Goal: Task Accomplishment & Management: Use online tool/utility

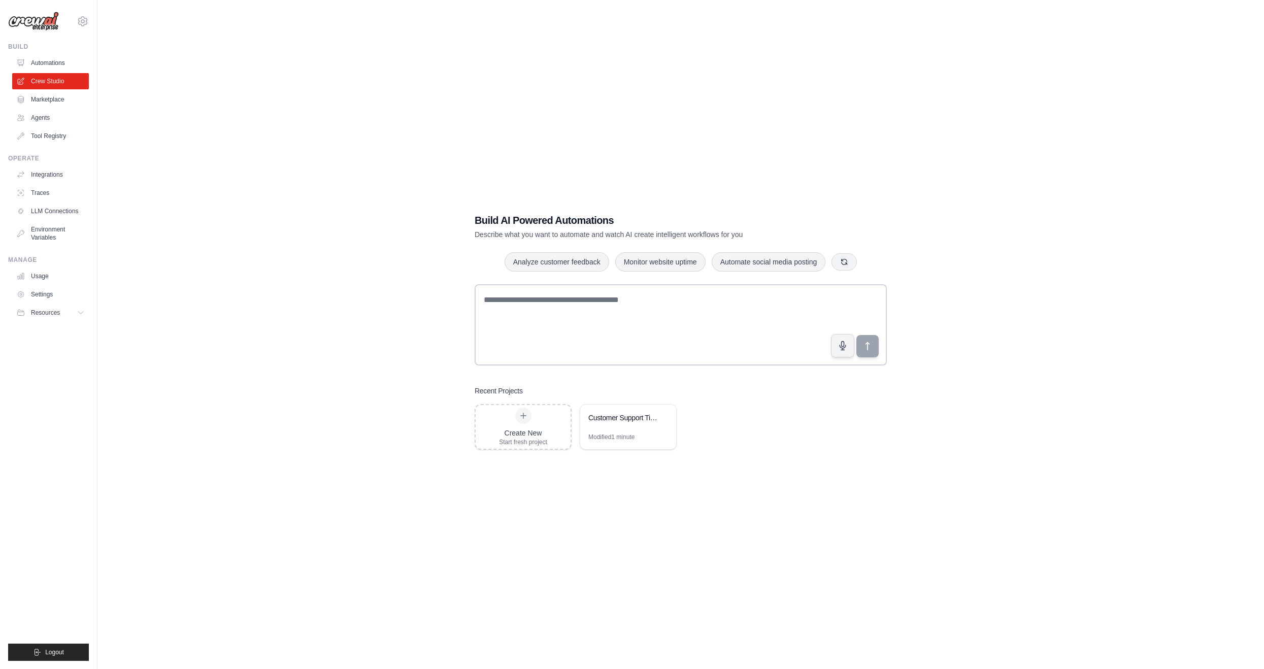
scroll to position [20, 0]
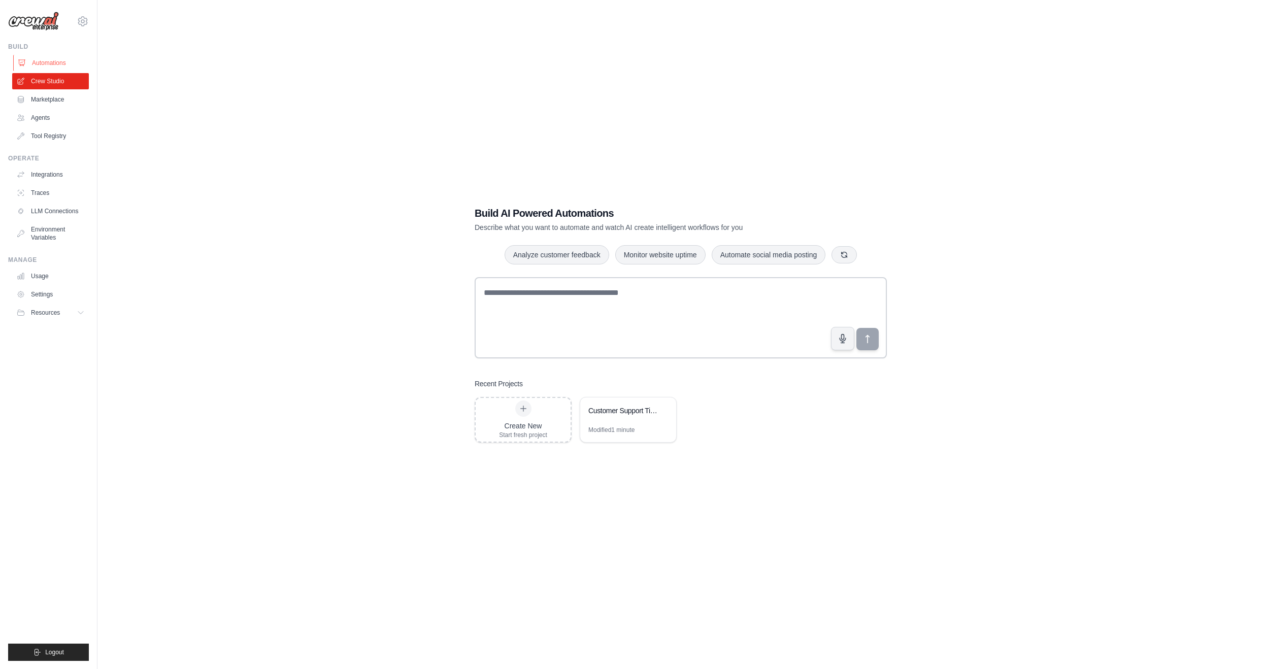
click at [46, 62] on link "Automations" at bounding box center [51, 63] width 77 height 16
click at [51, 116] on link "Agents" at bounding box center [51, 118] width 77 height 16
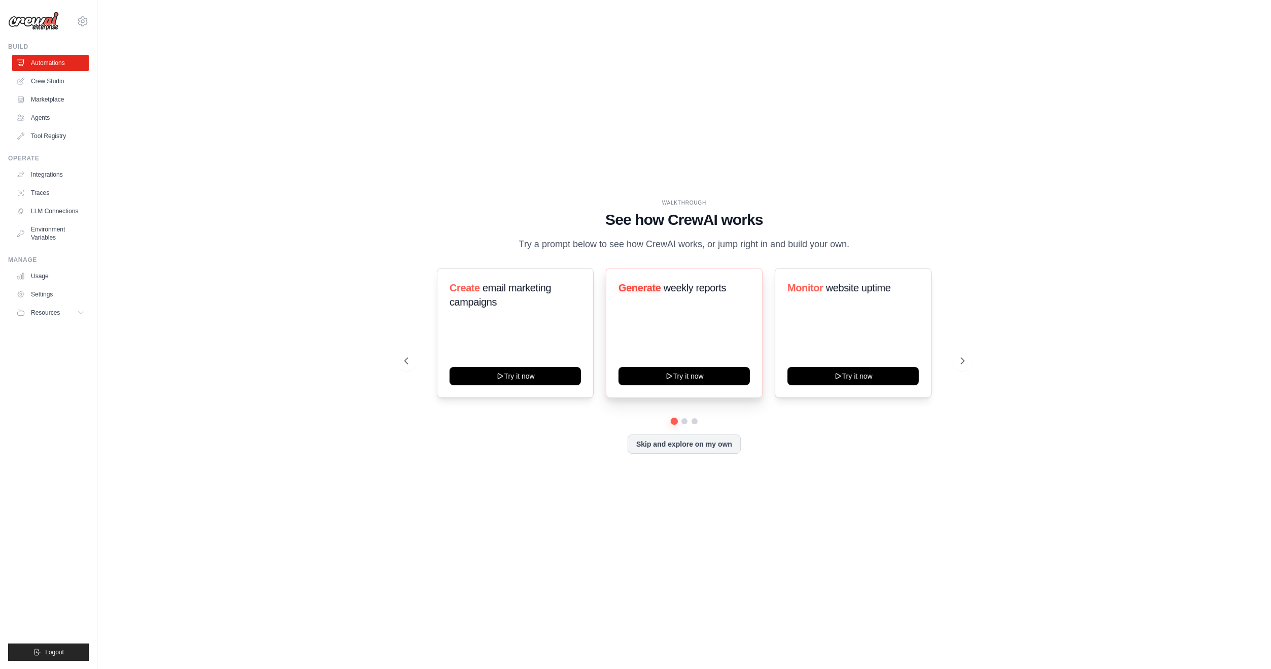
click at [680, 293] on span "weekly reports" at bounding box center [695, 287] width 62 height 11
click at [699, 374] on button "Try it now" at bounding box center [684, 375] width 131 height 18
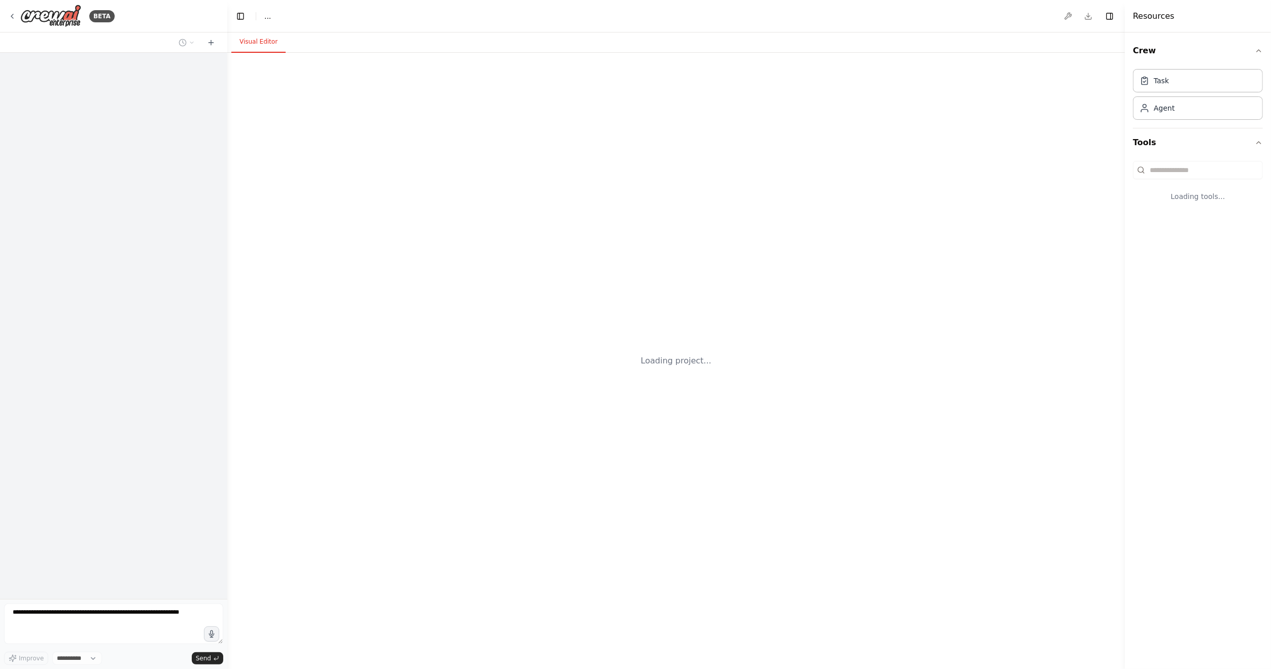
select select "****"
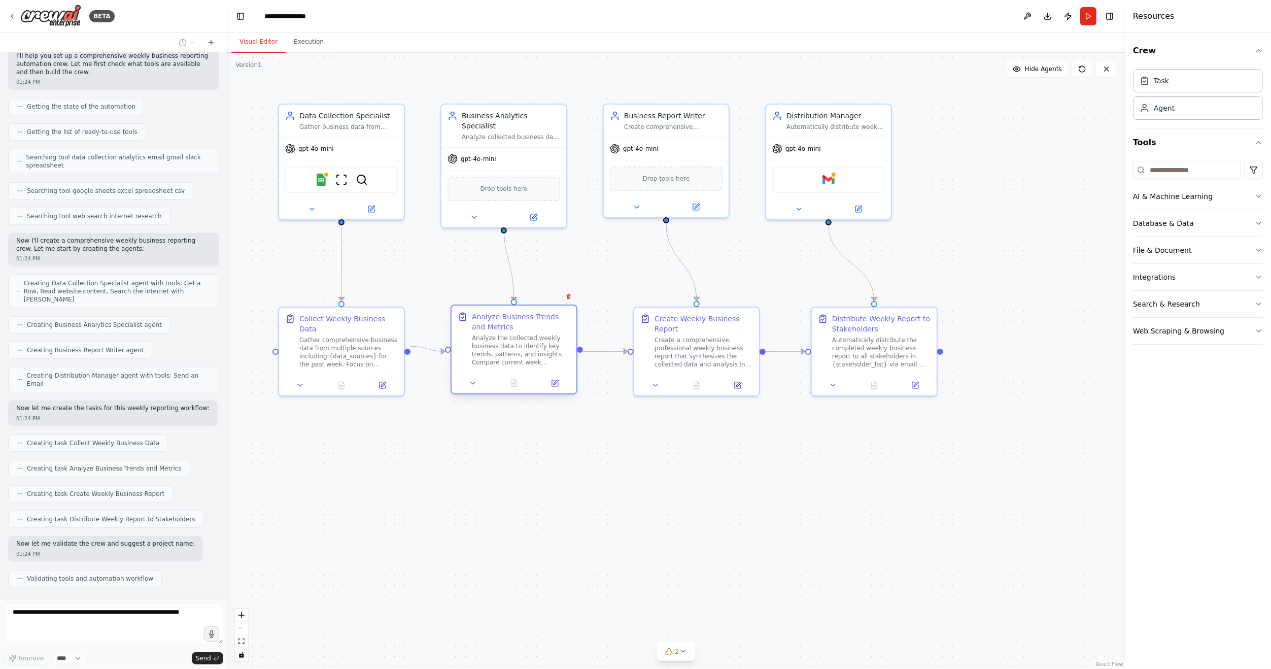
scroll to position [114, 0]
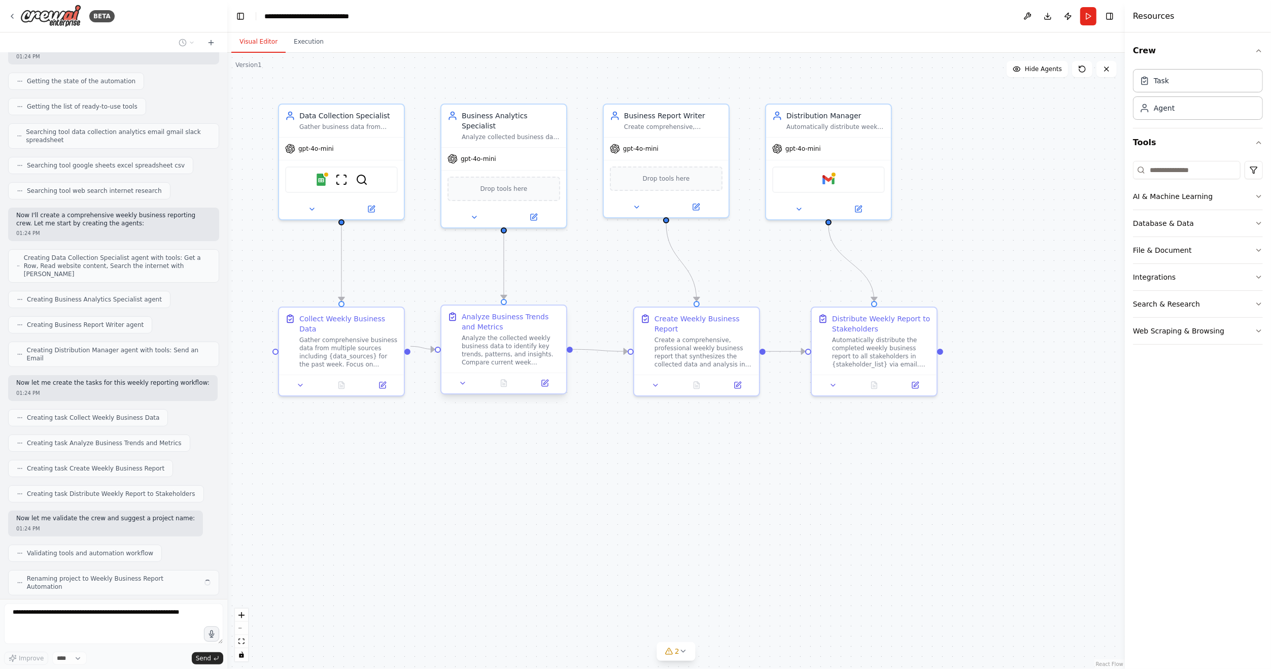
drag, startPoint x: 520, startPoint y: 352, endPoint x: 508, endPoint y: 351, distance: 12.2
click at [508, 351] on div "Analyze the collected weekly business data to identify key trends, patterns, an…" at bounding box center [511, 350] width 98 height 32
drag, startPoint x: 497, startPoint y: 358, endPoint x: 494, endPoint y: 353, distance: 5.9
click at [494, 353] on div "Analyze the collected weekly business data to identify key trends, patterns, an…" at bounding box center [511, 350] width 98 height 32
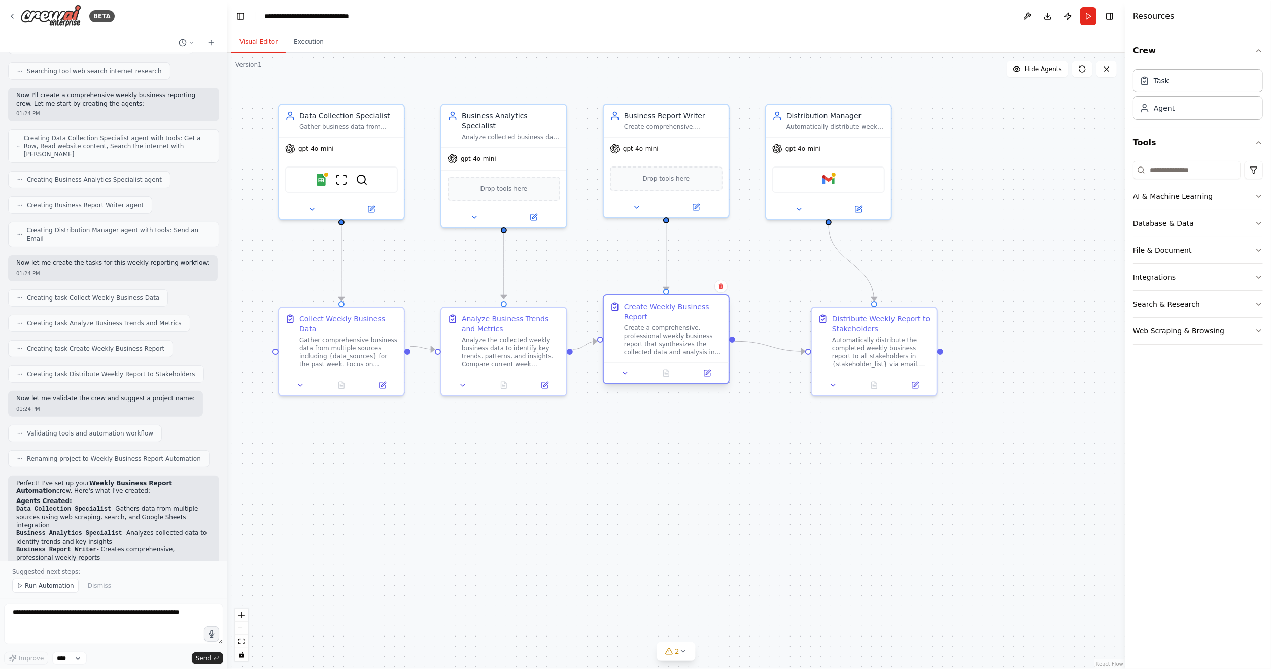
drag, startPoint x: 667, startPoint y: 369, endPoint x: 638, endPoint y: 361, distance: 30.5
click at [638, 361] on div "Create Weekly Business Report Create a comprehensive, professional weekly busin…" at bounding box center [666, 328] width 125 height 67
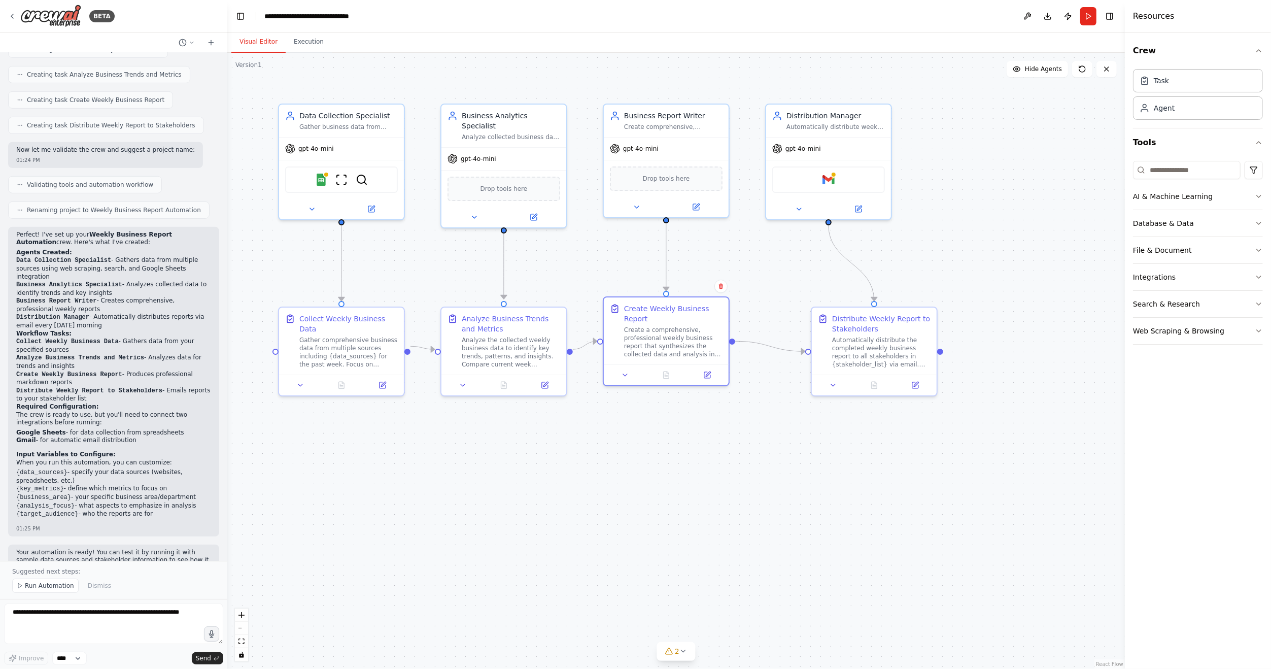
scroll to position [498, 0]
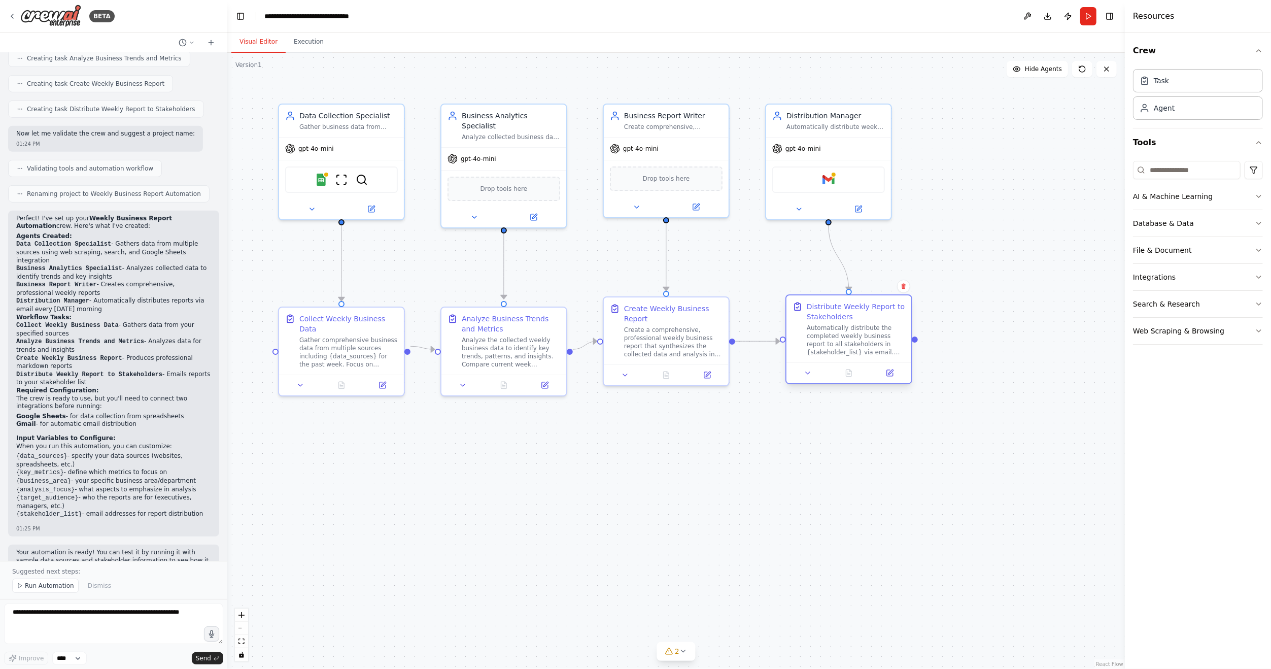
drag, startPoint x: 872, startPoint y: 354, endPoint x: 843, endPoint y: 340, distance: 32.2
click at [843, 340] on div "Automatically distribute the completed weekly business report to all stakeholde…" at bounding box center [856, 340] width 98 height 32
drag, startPoint x: 666, startPoint y: 343, endPoint x: 667, endPoint y: 350, distance: 7.3
click at [667, 350] on div "Create a comprehensive, professional weekly business report that synthesizes th…" at bounding box center [673, 350] width 98 height 32
drag, startPoint x: 857, startPoint y: 343, endPoint x: 836, endPoint y: 342, distance: 21.3
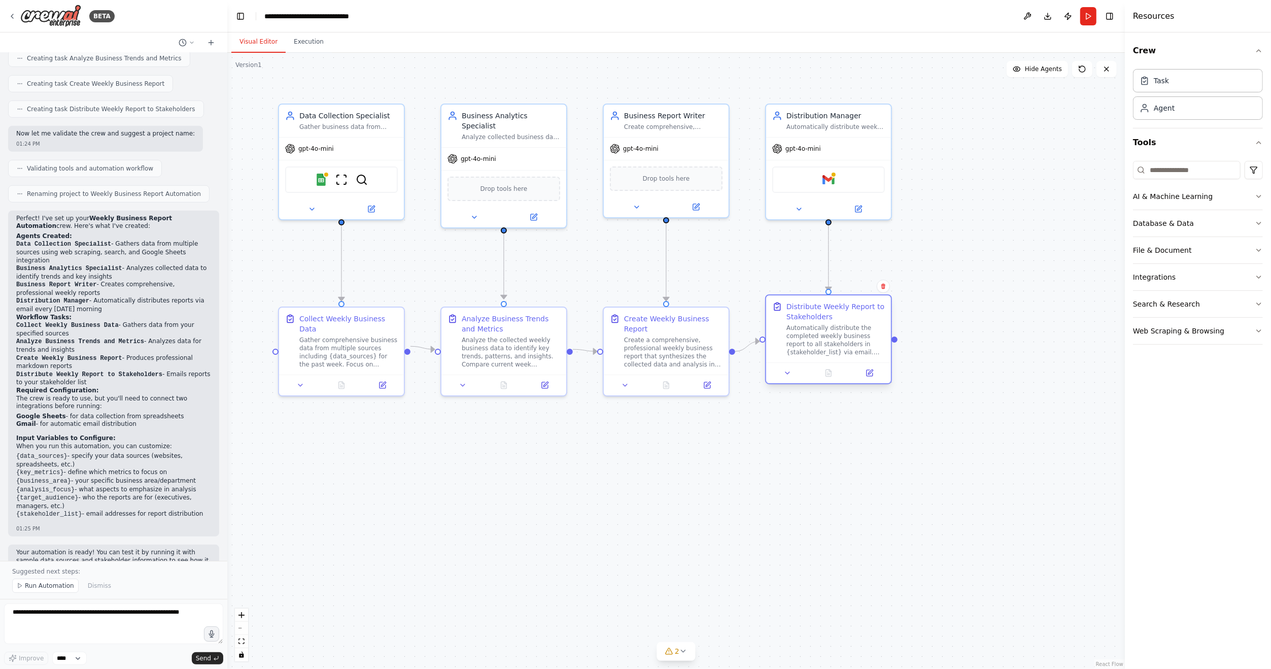
click at [836, 342] on div "Automatically distribute the completed weekly business report to all stakeholde…" at bounding box center [836, 340] width 98 height 32
click at [350, 125] on div "Gather business data from multiple sources including {data_sources} focusing on…" at bounding box center [348, 125] width 98 height 8
click at [371, 213] on div at bounding box center [341, 207] width 125 height 20
click at [373, 206] on icon at bounding box center [371, 207] width 6 height 6
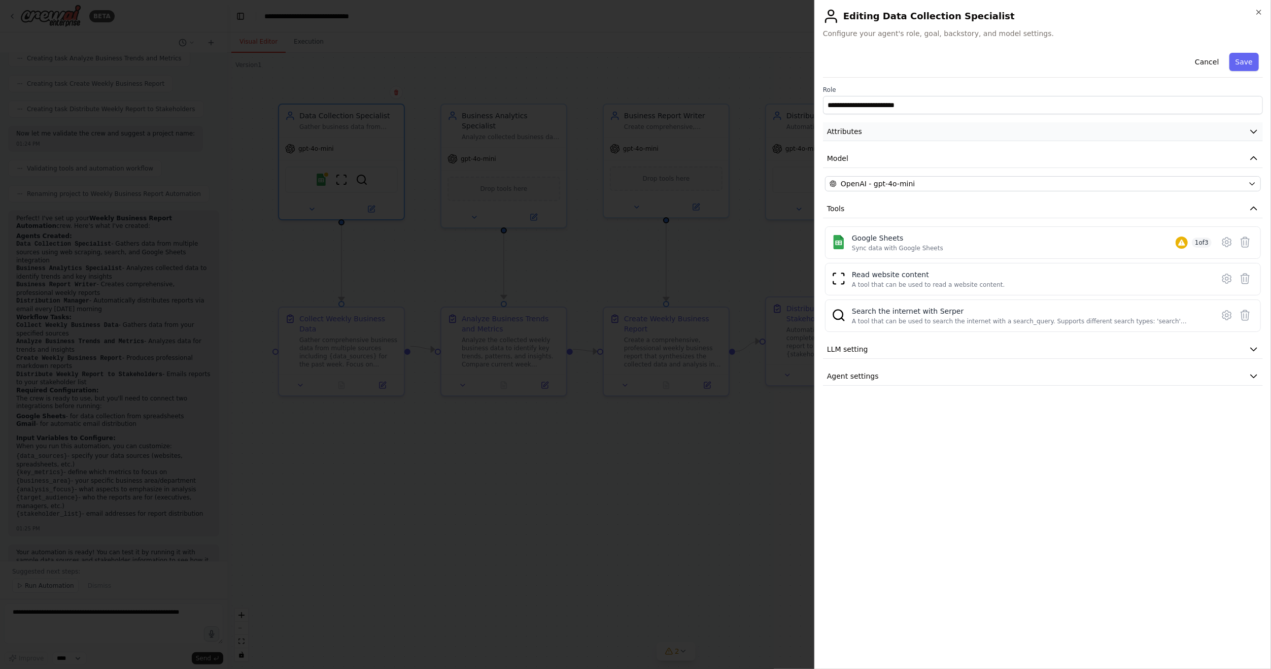
click at [978, 134] on button "Attributes" at bounding box center [1043, 131] width 440 height 19
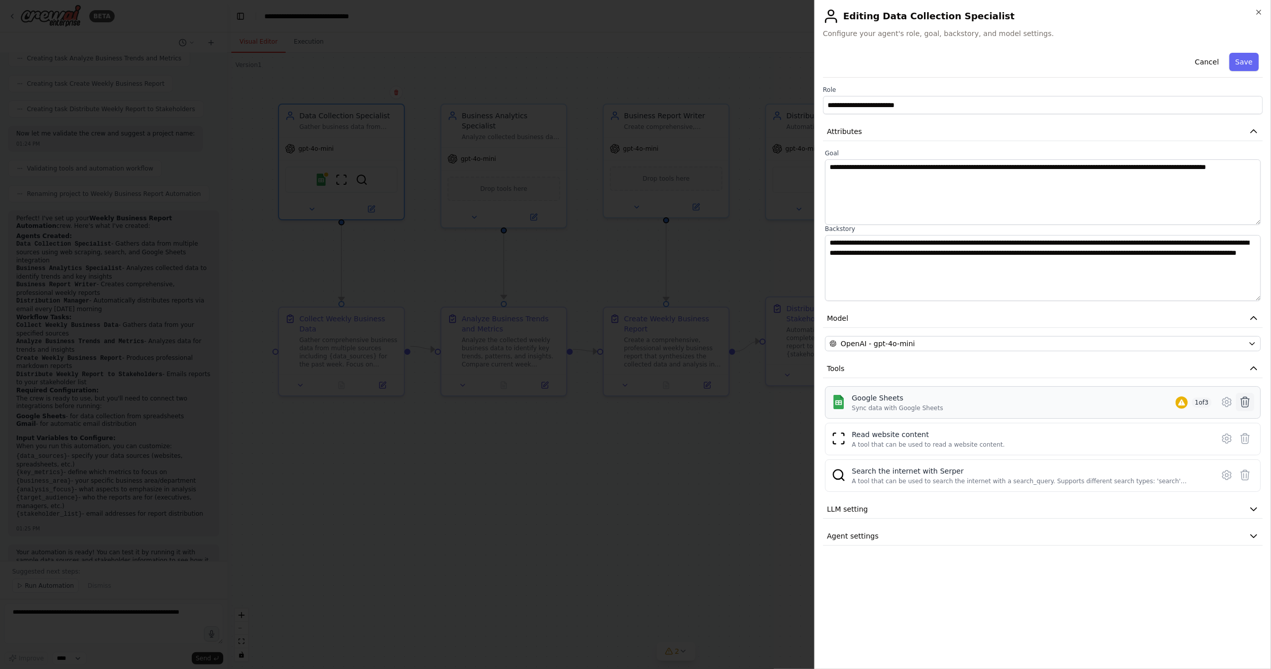
click at [1248, 405] on icon at bounding box center [1245, 402] width 12 height 12
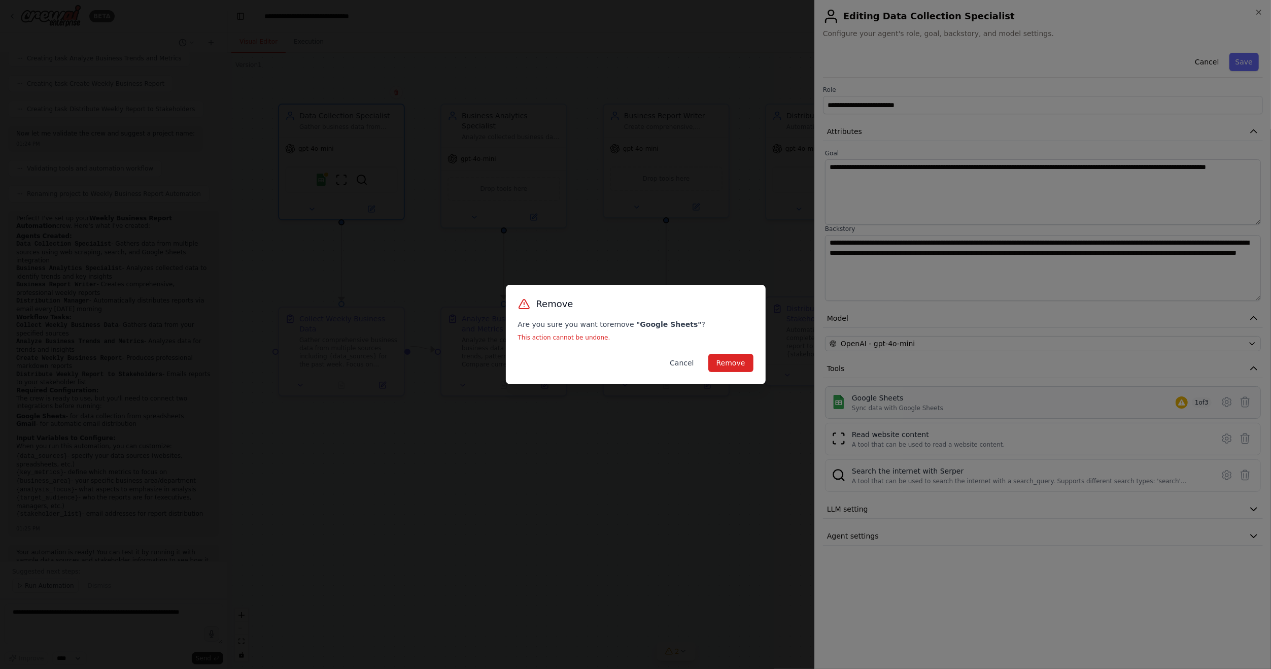
click at [693, 363] on button "Cancel" at bounding box center [682, 363] width 40 height 18
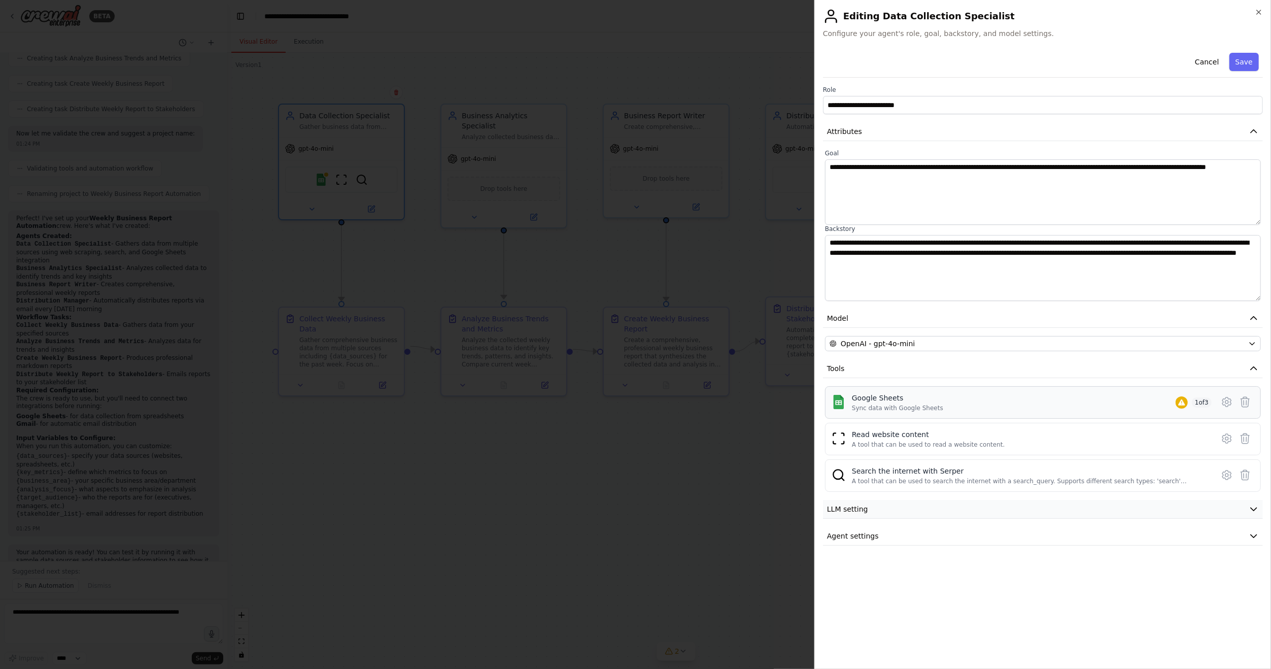
click at [986, 508] on button "LLM setting" at bounding box center [1043, 509] width 440 height 19
click at [1082, 536] on span at bounding box center [1086, 540] width 8 height 8
click at [877, 539] on span at bounding box center [912, 540] width 175 height 3
click at [911, 539] on span at bounding box center [915, 540] width 8 height 8
click at [1054, 511] on button "LLM setting" at bounding box center [1043, 509] width 440 height 19
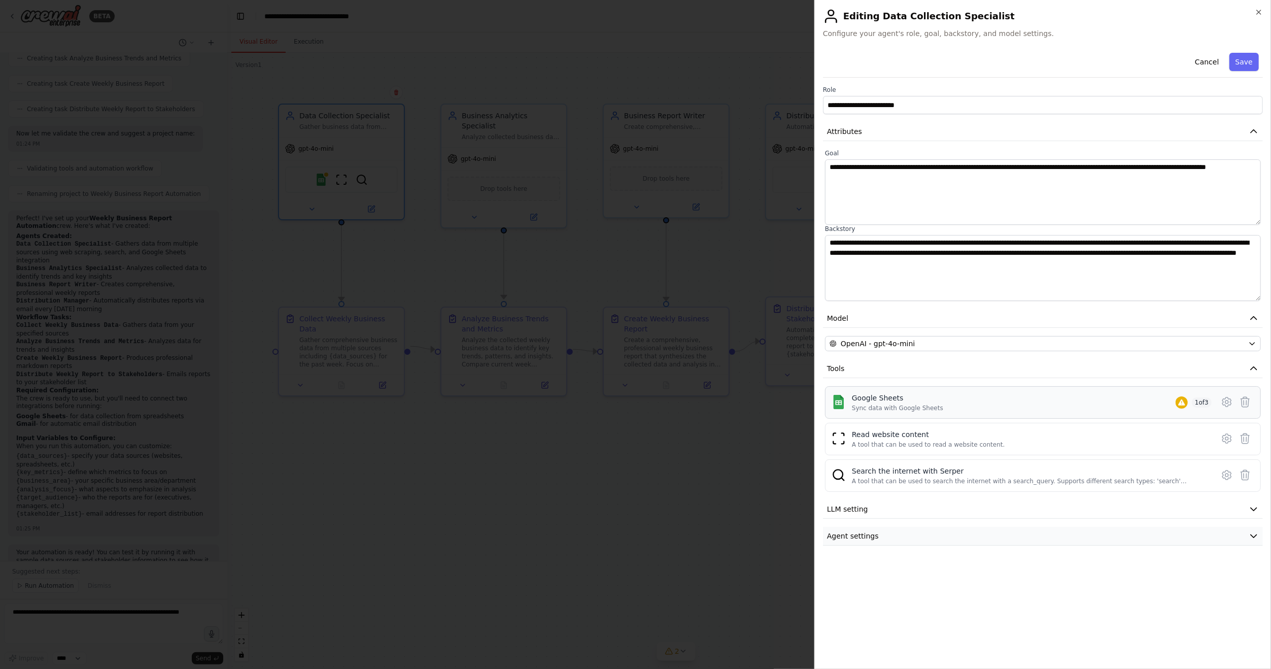
click at [1053, 534] on button "Agent settings" at bounding box center [1043, 536] width 440 height 19
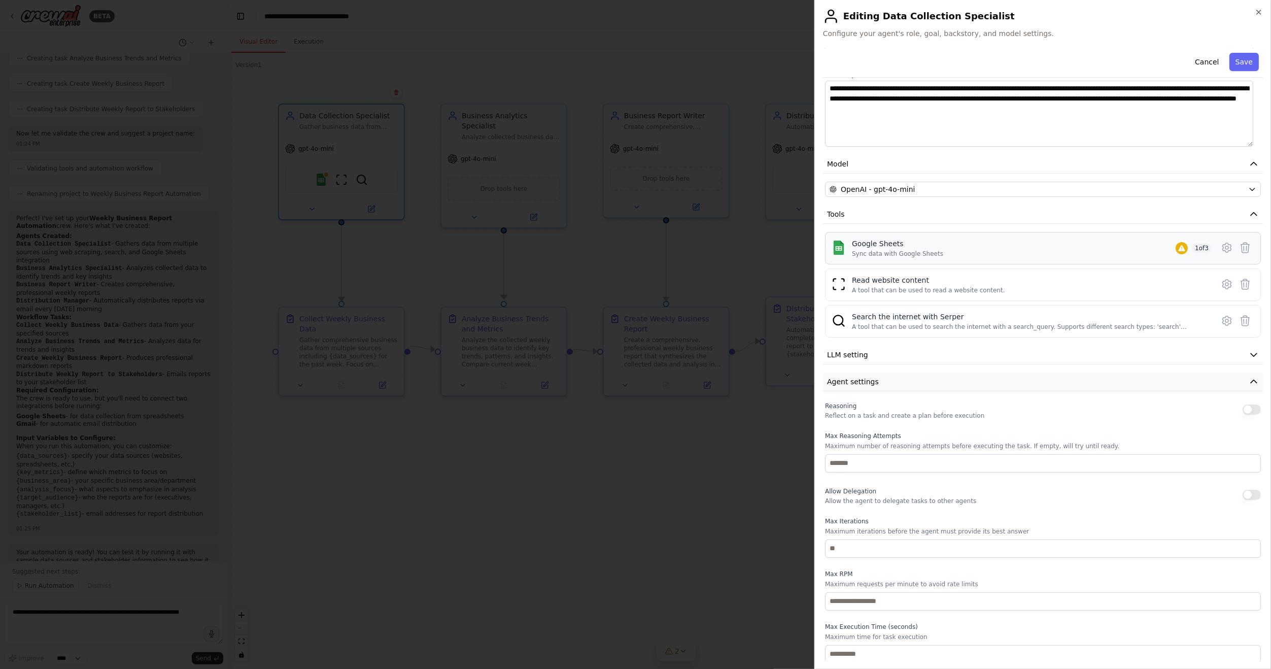
click at [1000, 377] on button "Agent settings" at bounding box center [1043, 381] width 440 height 19
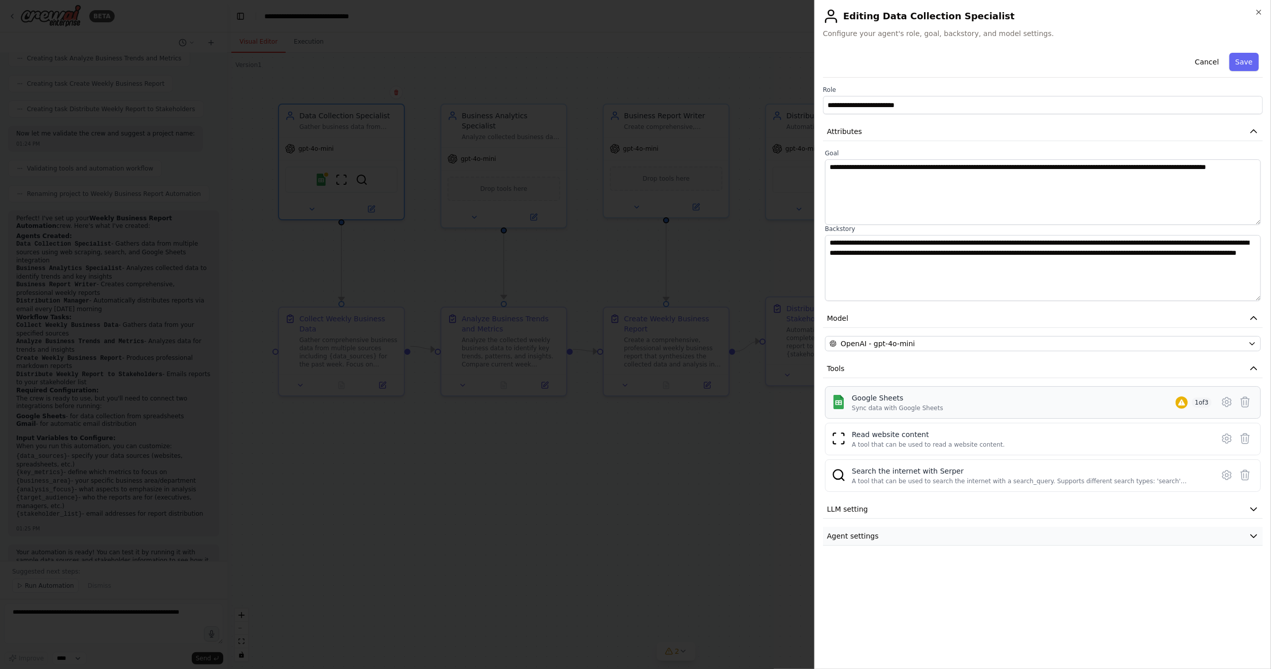
scroll to position [0, 0]
click at [881, 365] on button "Tools" at bounding box center [1043, 368] width 440 height 19
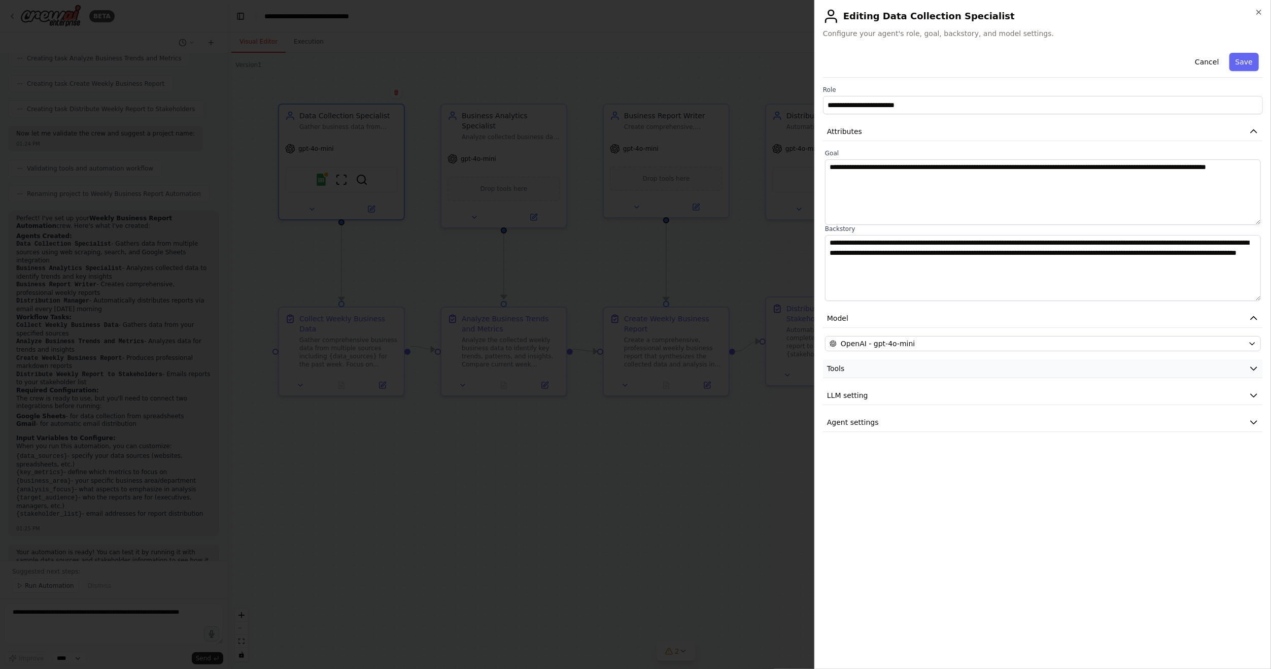
click at [881, 365] on button "Tools" at bounding box center [1043, 368] width 440 height 19
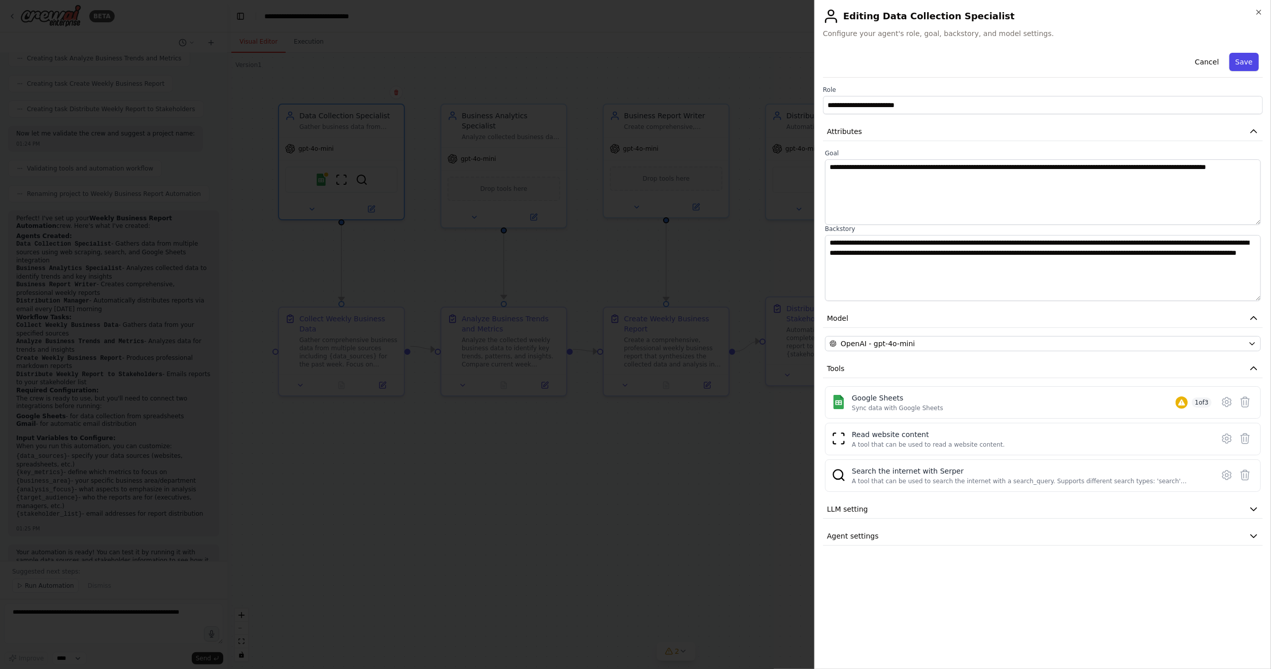
click at [1249, 64] on button "Save" at bounding box center [1244, 62] width 29 height 18
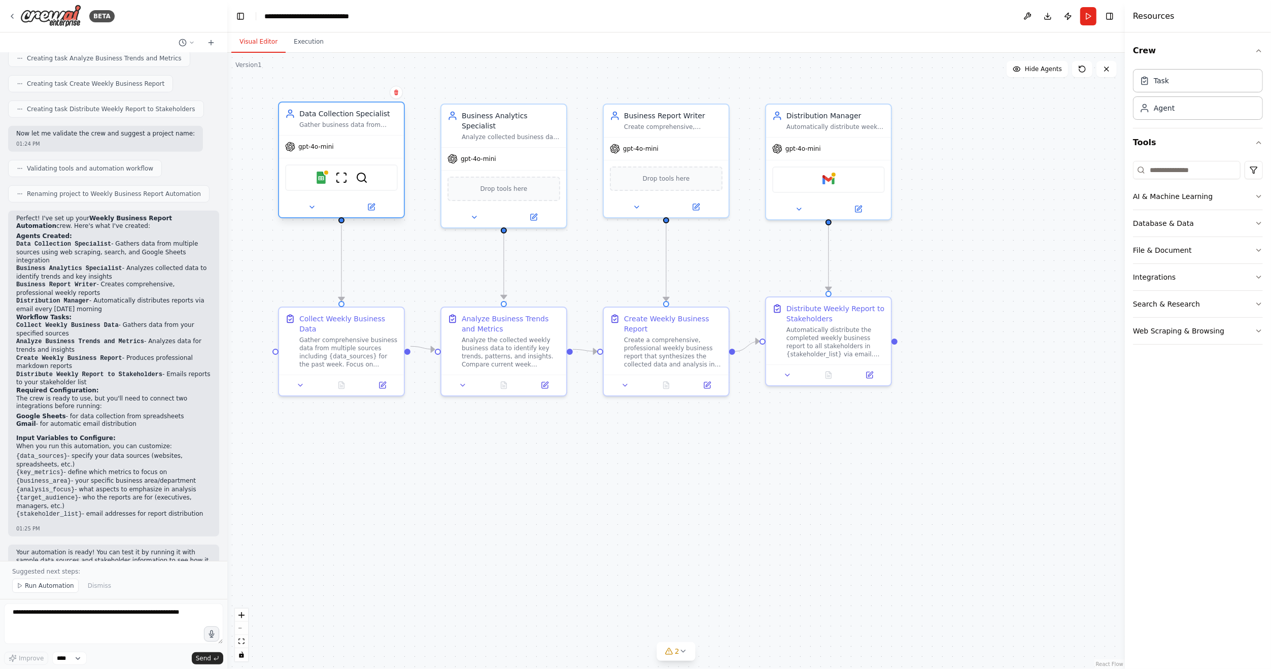
click at [383, 178] on div "Google Sheets ScrapeWebsiteTool SerperDevTool" at bounding box center [341, 177] width 113 height 26
click at [382, 181] on div "Google Sheets ScrapeWebsiteTool SerperDevTool" at bounding box center [341, 177] width 113 height 26
click at [377, 206] on button at bounding box center [371, 207] width 57 height 12
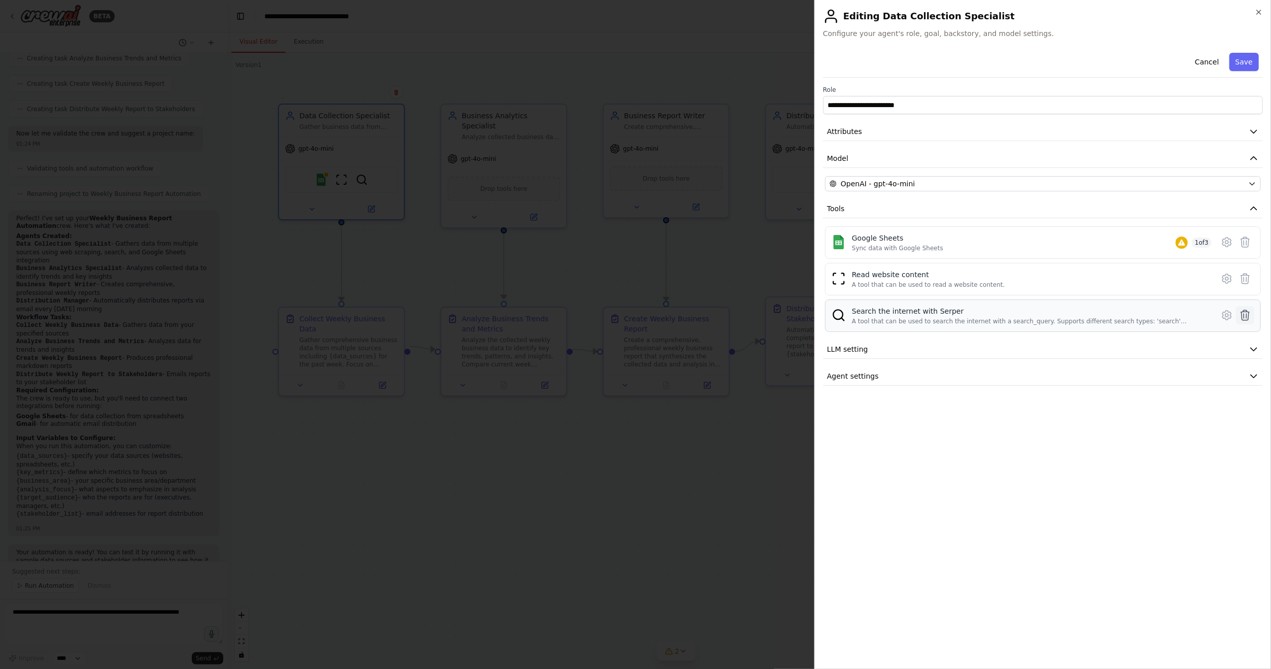
click at [1247, 312] on icon at bounding box center [1245, 315] width 9 height 10
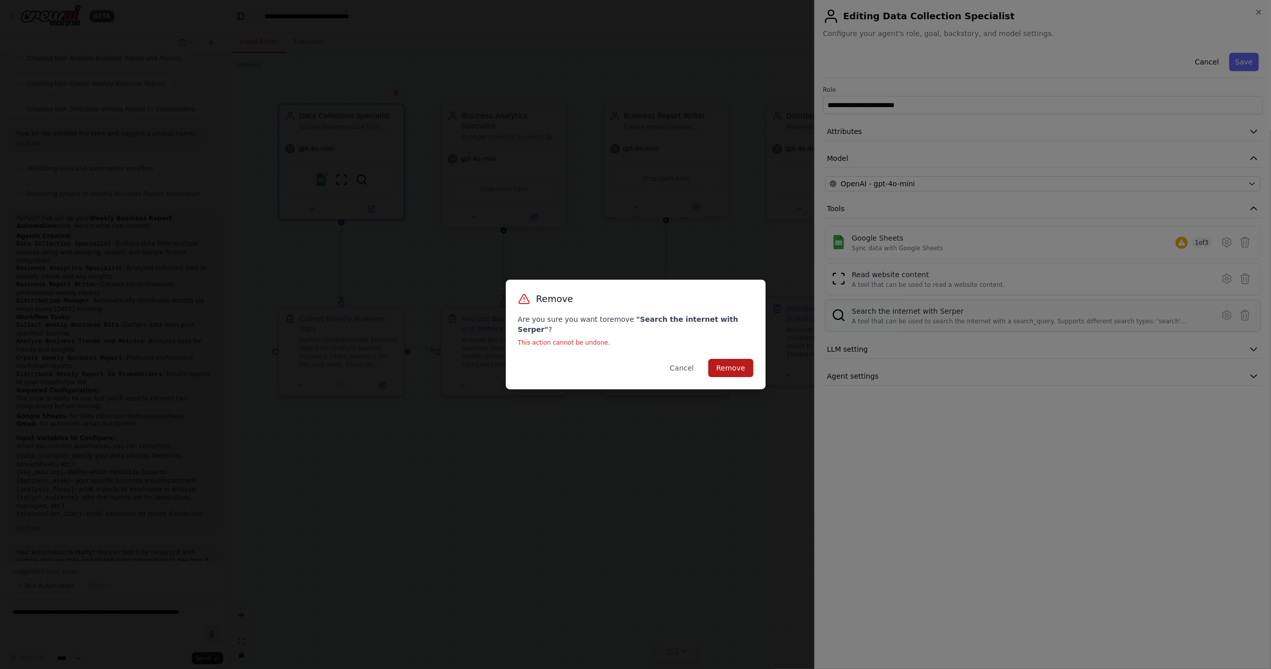
click at [733, 359] on button "Remove" at bounding box center [730, 368] width 45 height 18
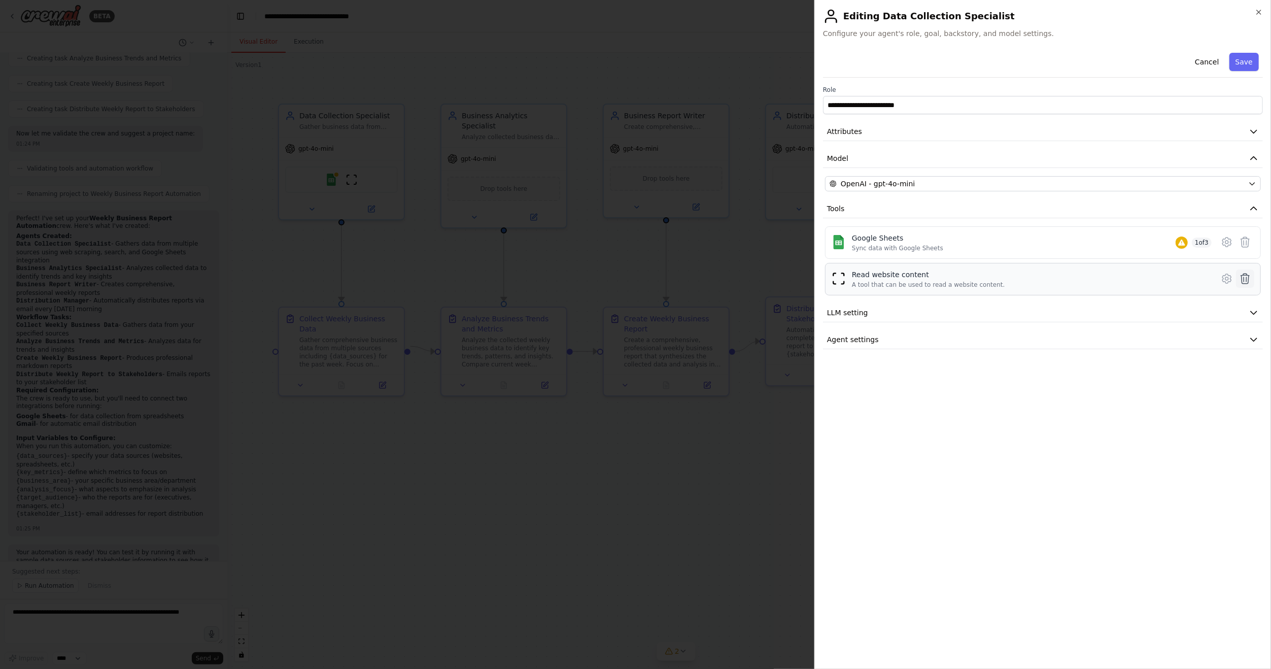
click at [1248, 275] on icon at bounding box center [1245, 279] width 12 height 12
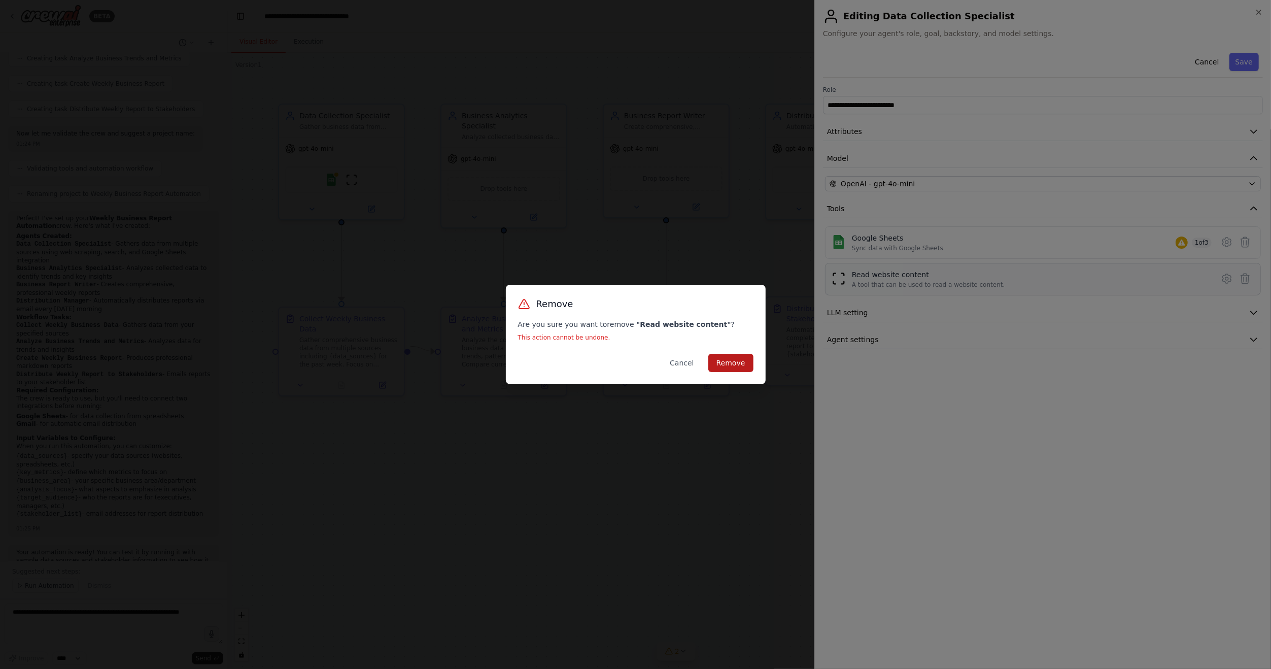
click at [743, 360] on button "Remove" at bounding box center [730, 363] width 45 height 18
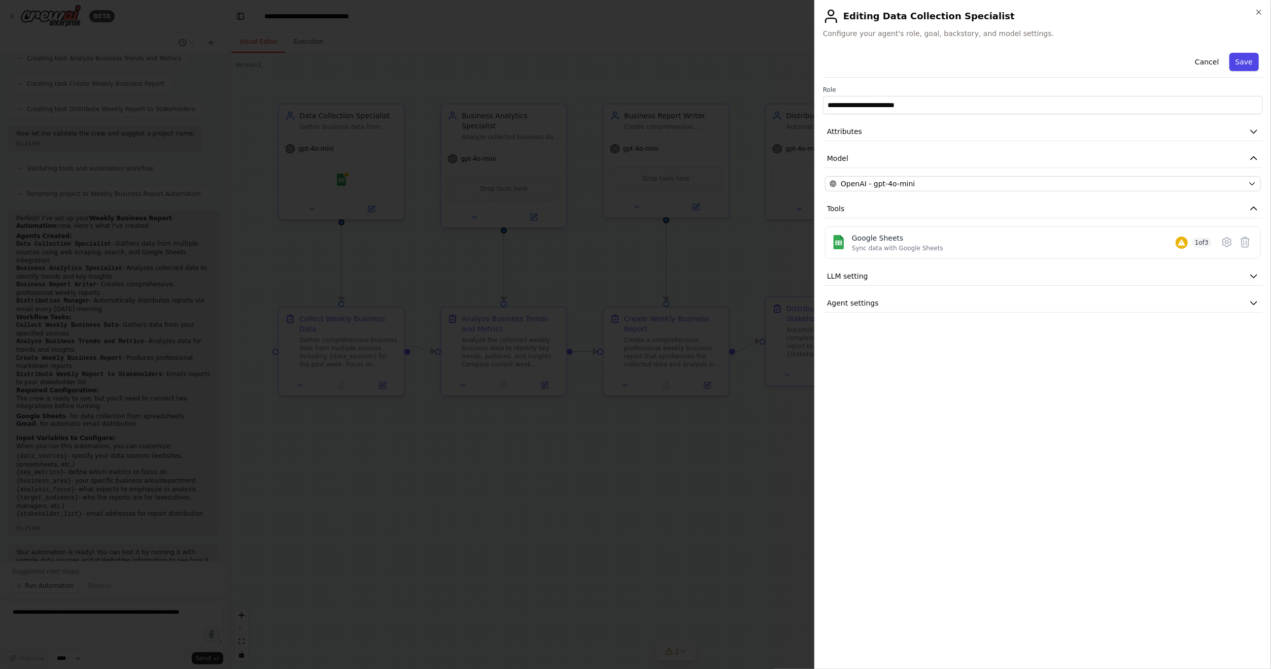
click at [1243, 60] on button "Save" at bounding box center [1244, 62] width 29 height 18
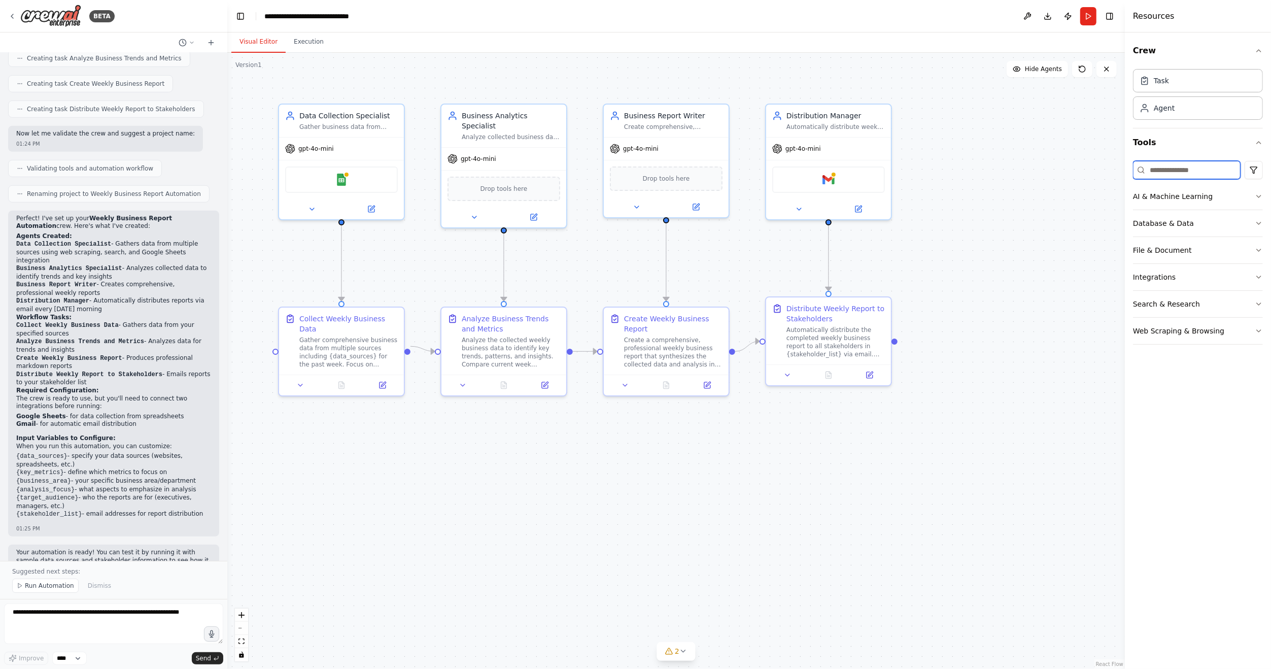
click at [1176, 165] on input at bounding box center [1187, 170] width 108 height 18
click at [349, 180] on img at bounding box center [352, 178] width 12 height 12
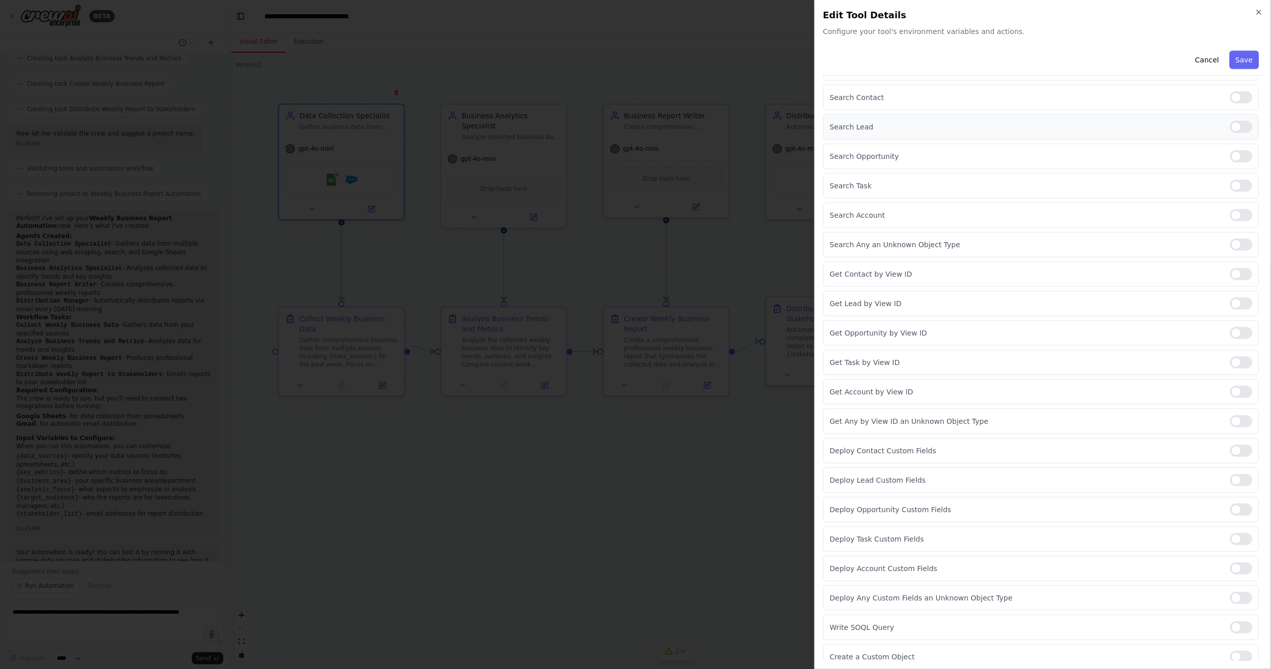
scroll to position [674, 0]
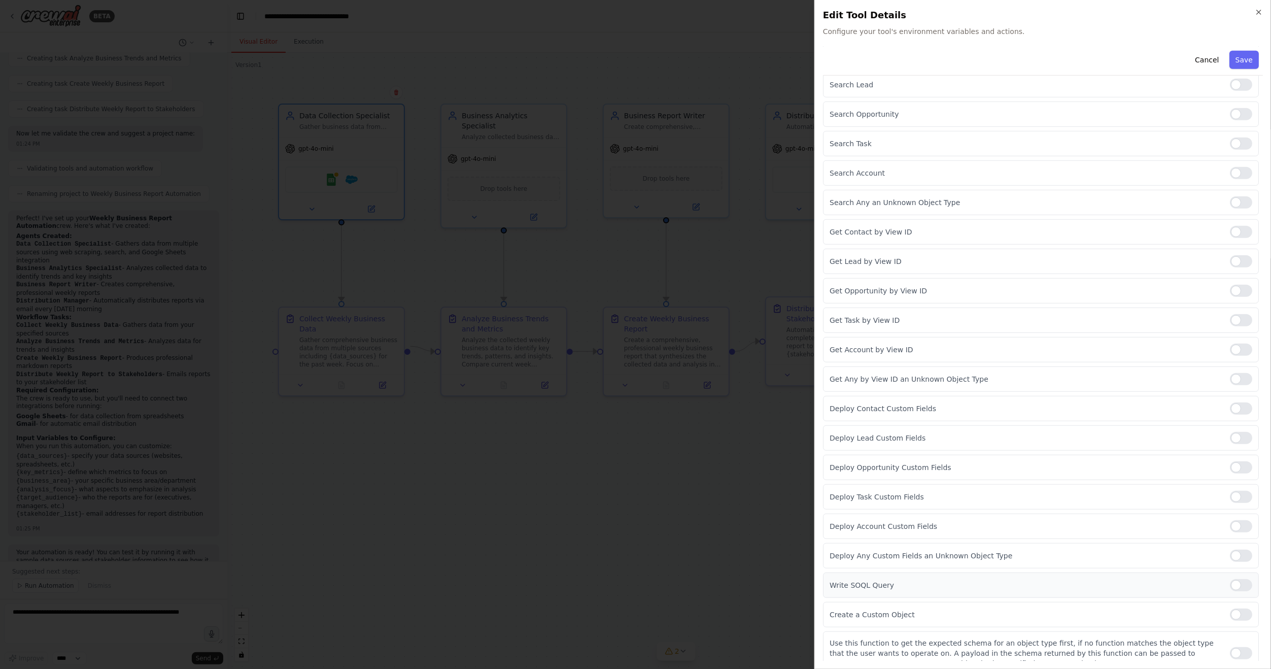
click at [1233, 579] on div at bounding box center [1241, 585] width 22 height 12
click at [1240, 54] on button "Save" at bounding box center [1244, 60] width 29 height 18
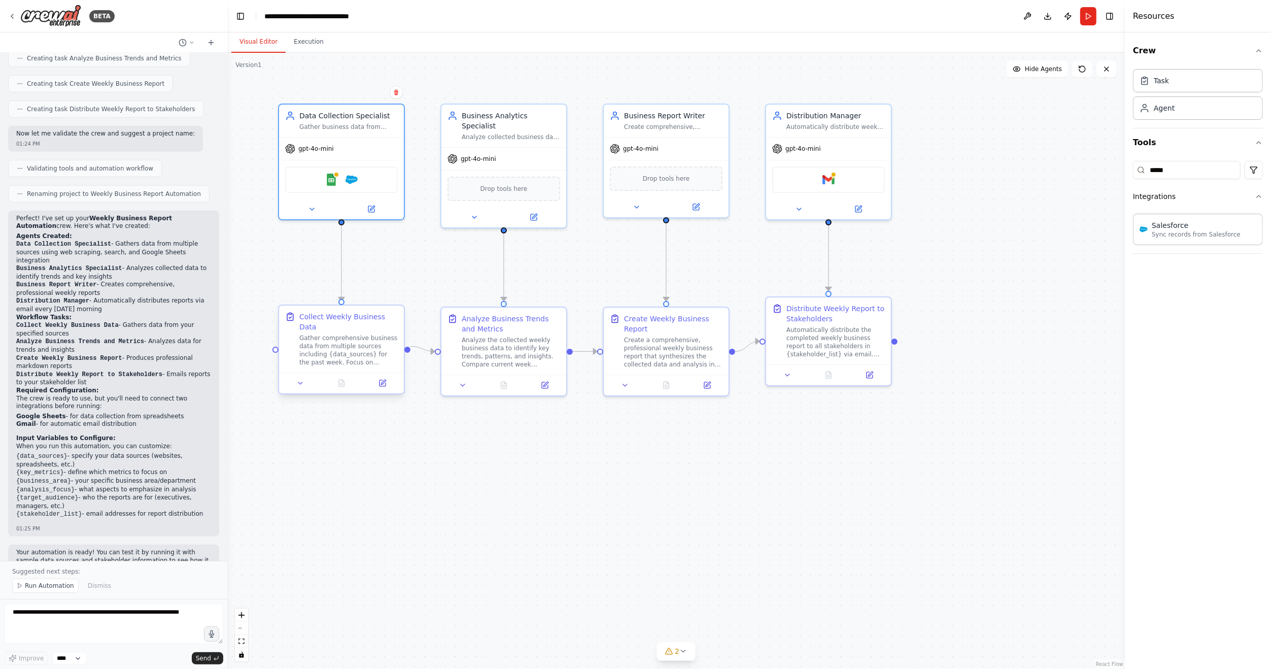
click at [356, 334] on div "Gather comprehensive business data from multiple sources including {data_source…" at bounding box center [348, 350] width 98 height 32
click at [386, 379] on icon at bounding box center [383, 383] width 8 height 8
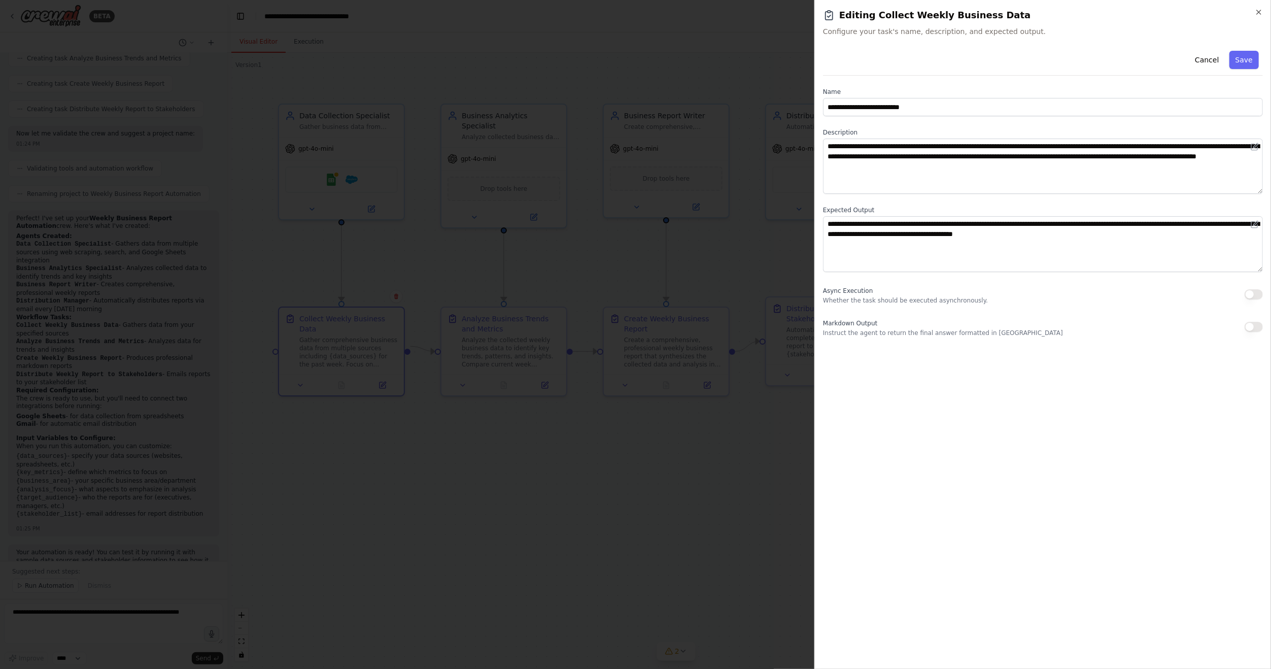
click at [658, 486] on div at bounding box center [635, 334] width 1271 height 669
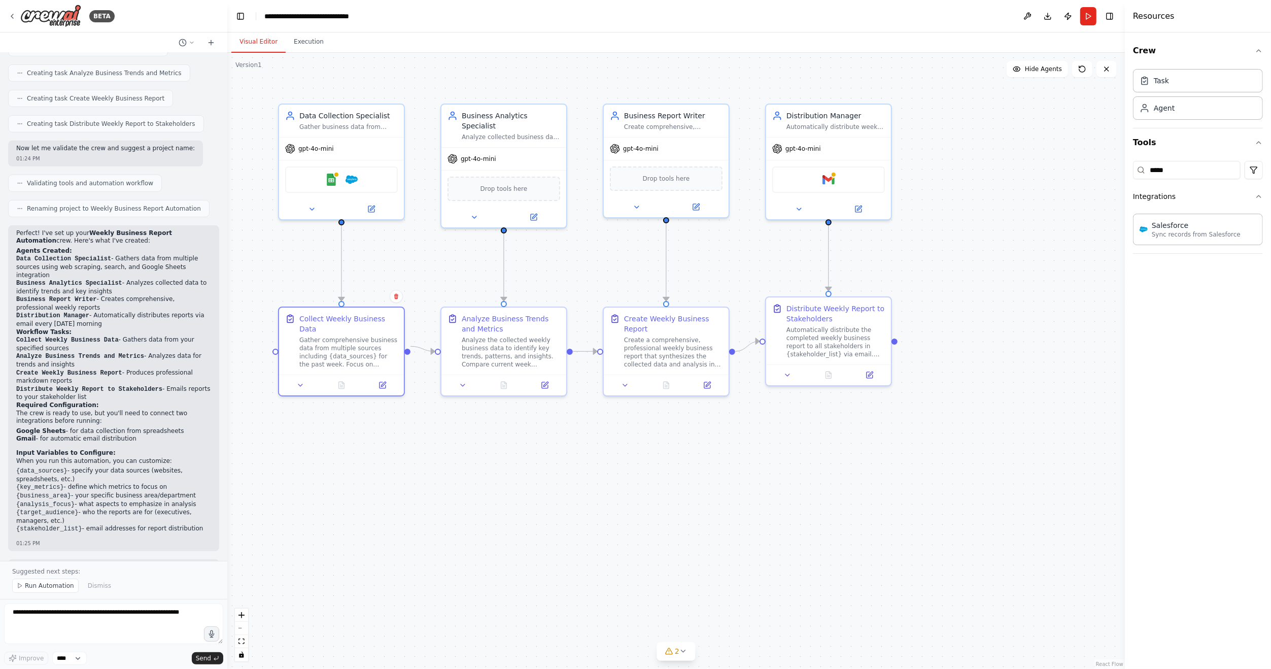
scroll to position [498, 0]
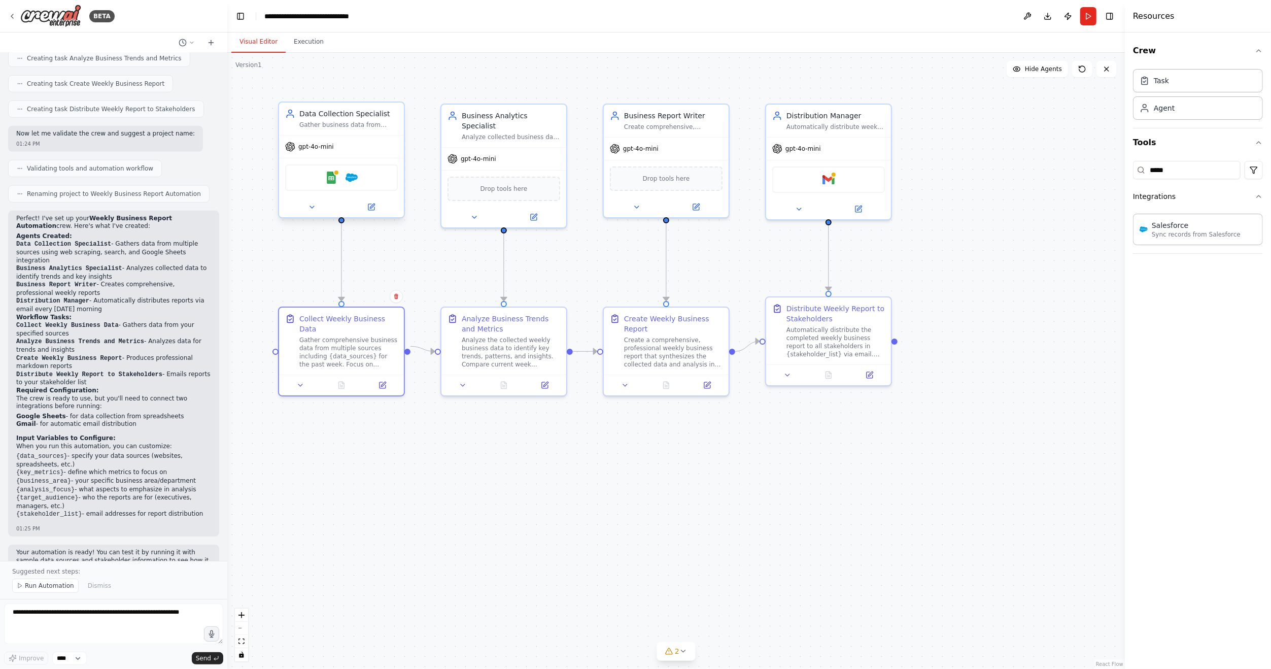
click at [378, 178] on div "Google Sheets Salesforce" at bounding box center [341, 177] width 113 height 26
click at [372, 211] on button at bounding box center [371, 207] width 57 height 12
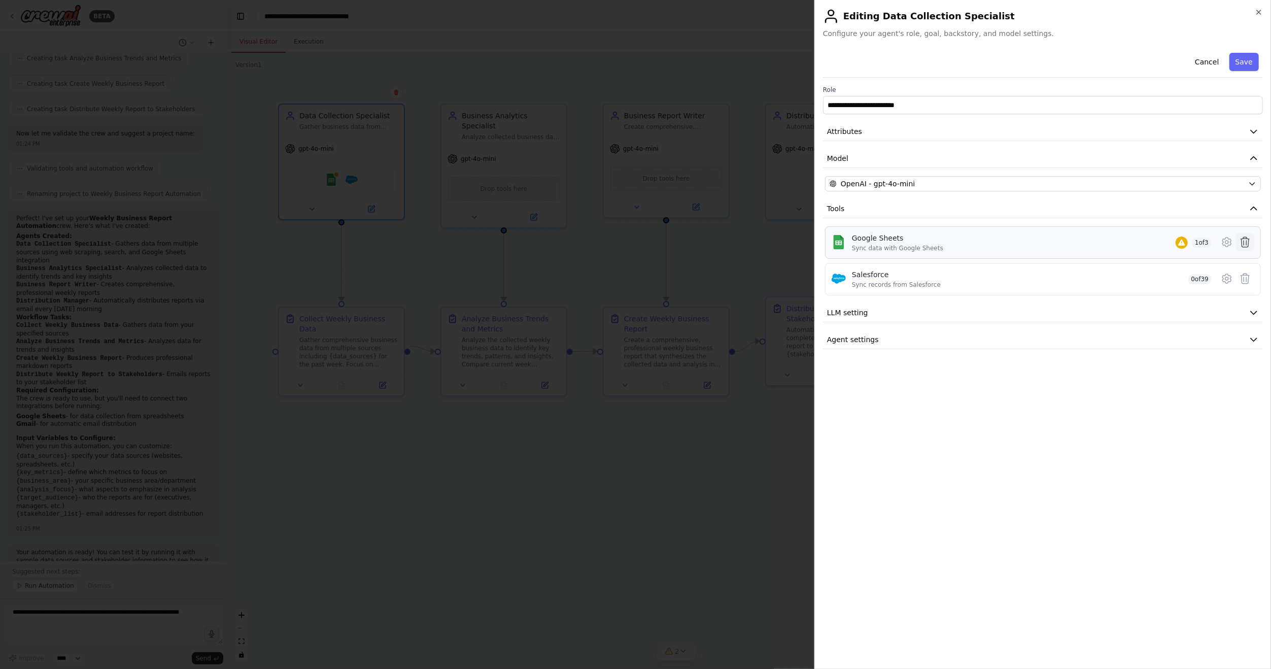
click at [1251, 242] on icon at bounding box center [1245, 242] width 12 height 12
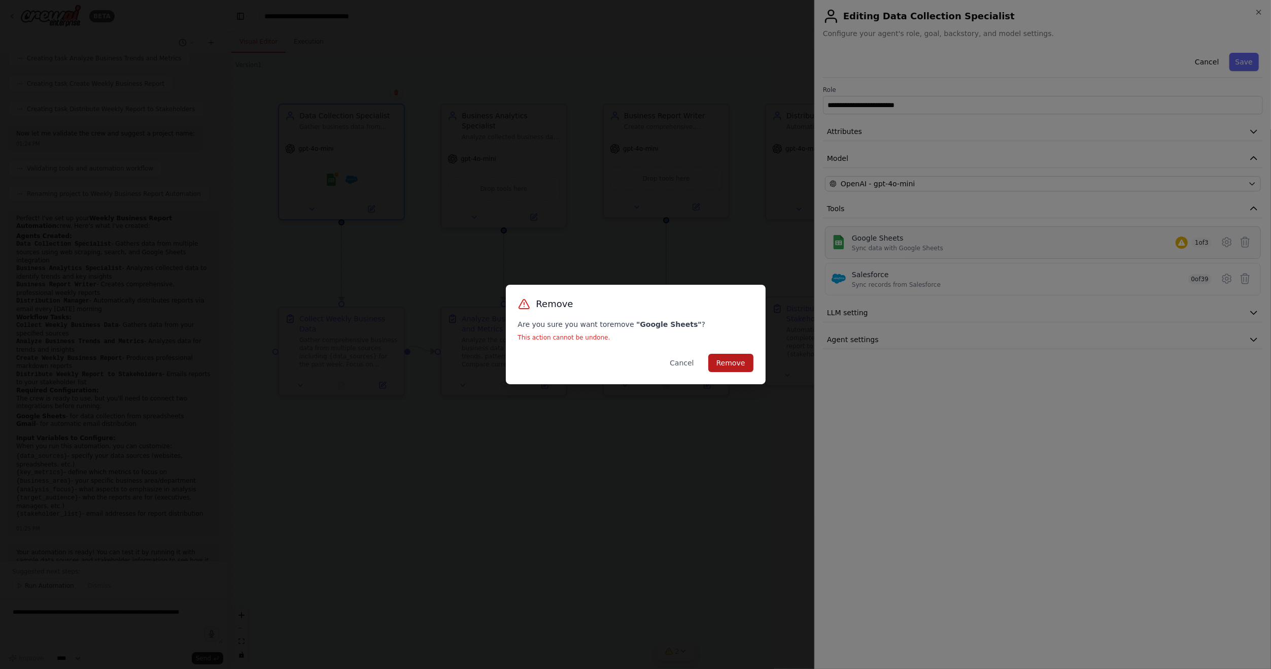
click at [742, 366] on button "Remove" at bounding box center [730, 363] width 45 height 18
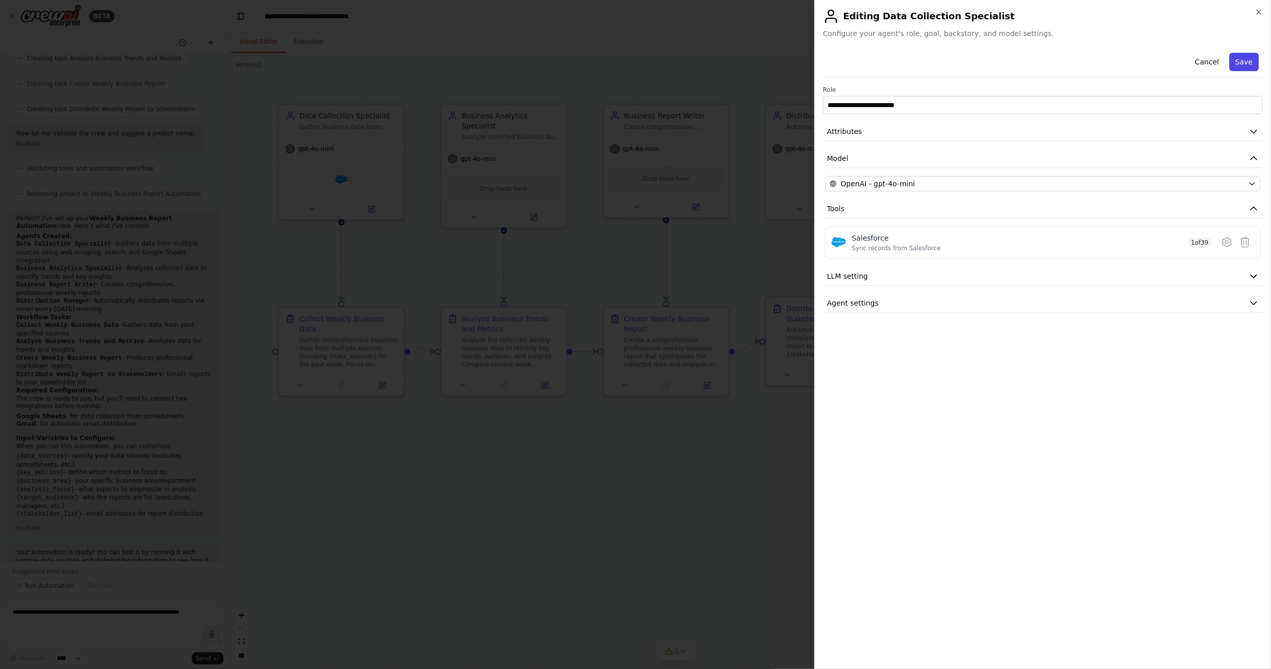
click at [1250, 64] on button "Save" at bounding box center [1244, 62] width 29 height 18
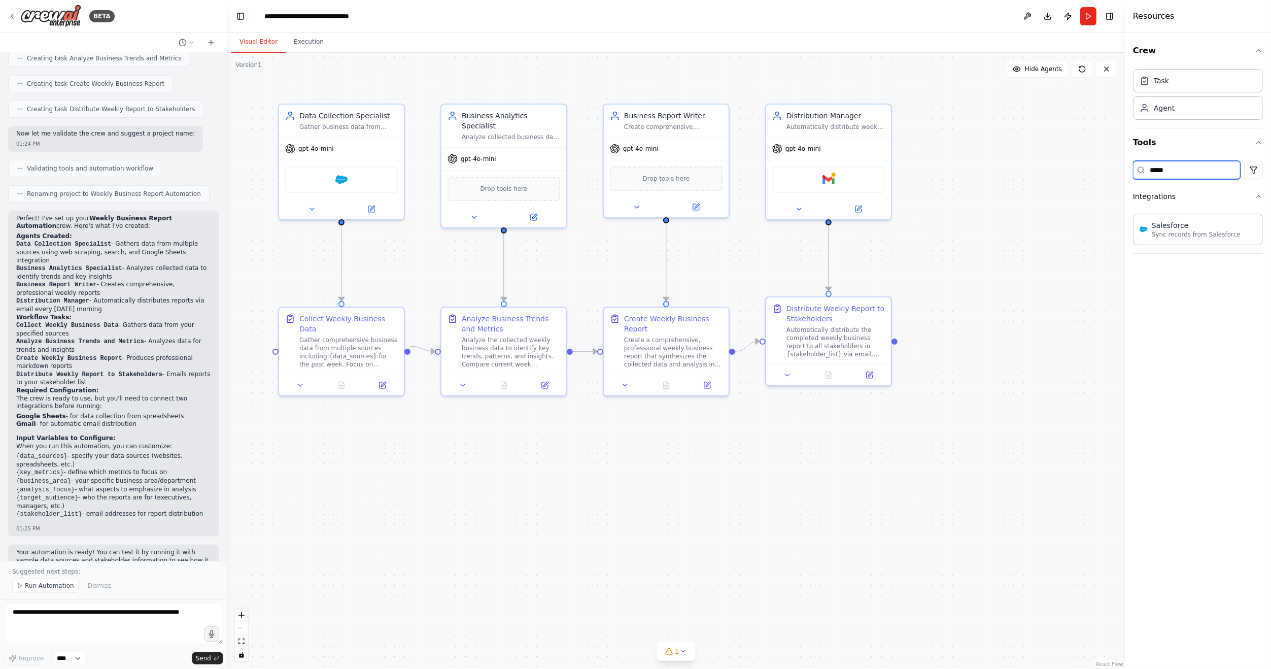
click at [1177, 169] on input "*****" at bounding box center [1187, 170] width 108 height 18
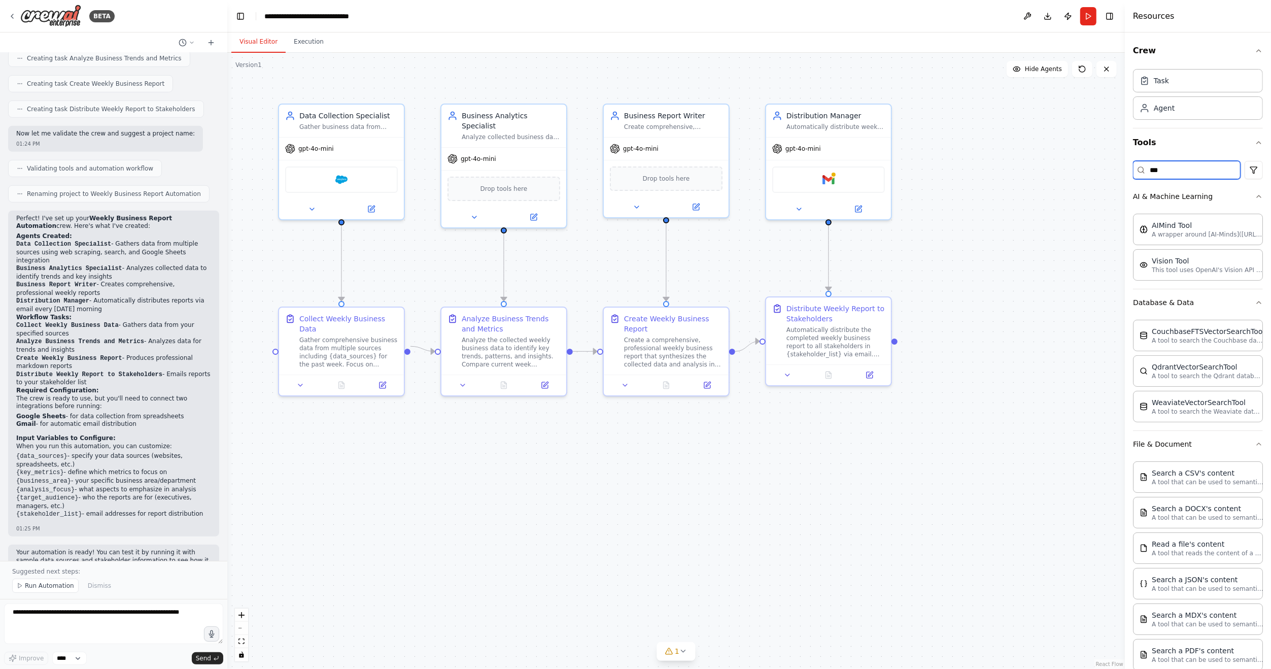
type input "****"
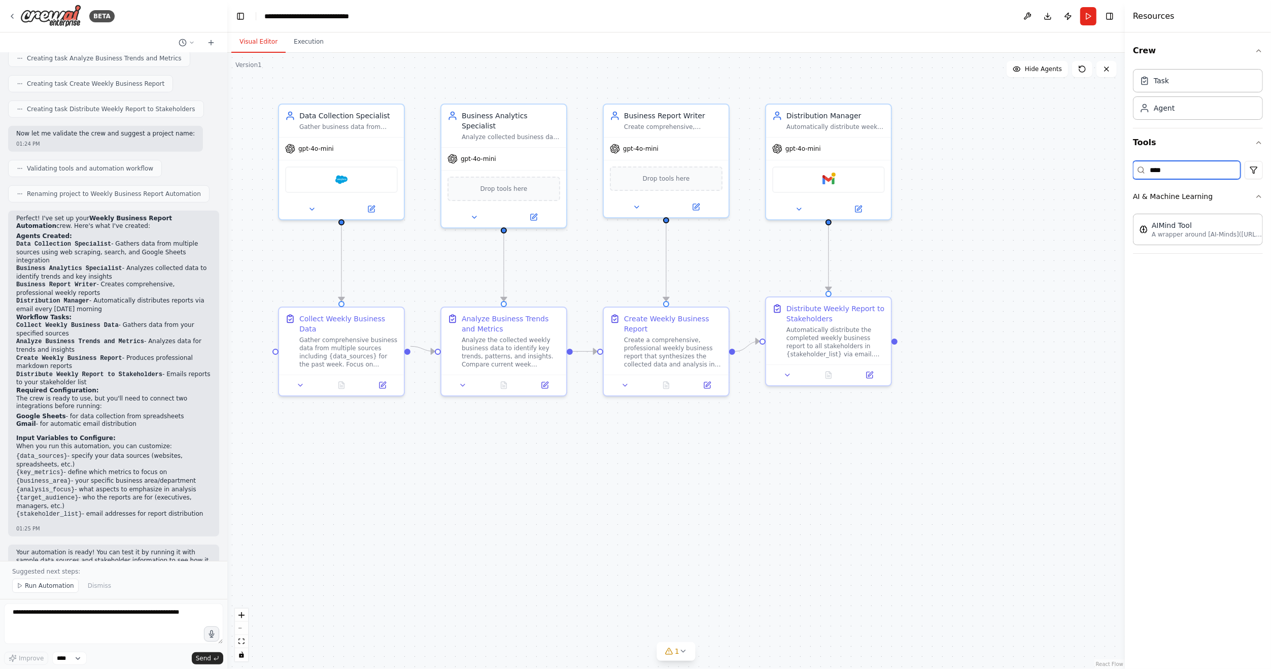
click at [1187, 168] on input "****" at bounding box center [1187, 170] width 108 height 18
click at [1198, 269] on button "Integrations" at bounding box center [1198, 277] width 130 height 26
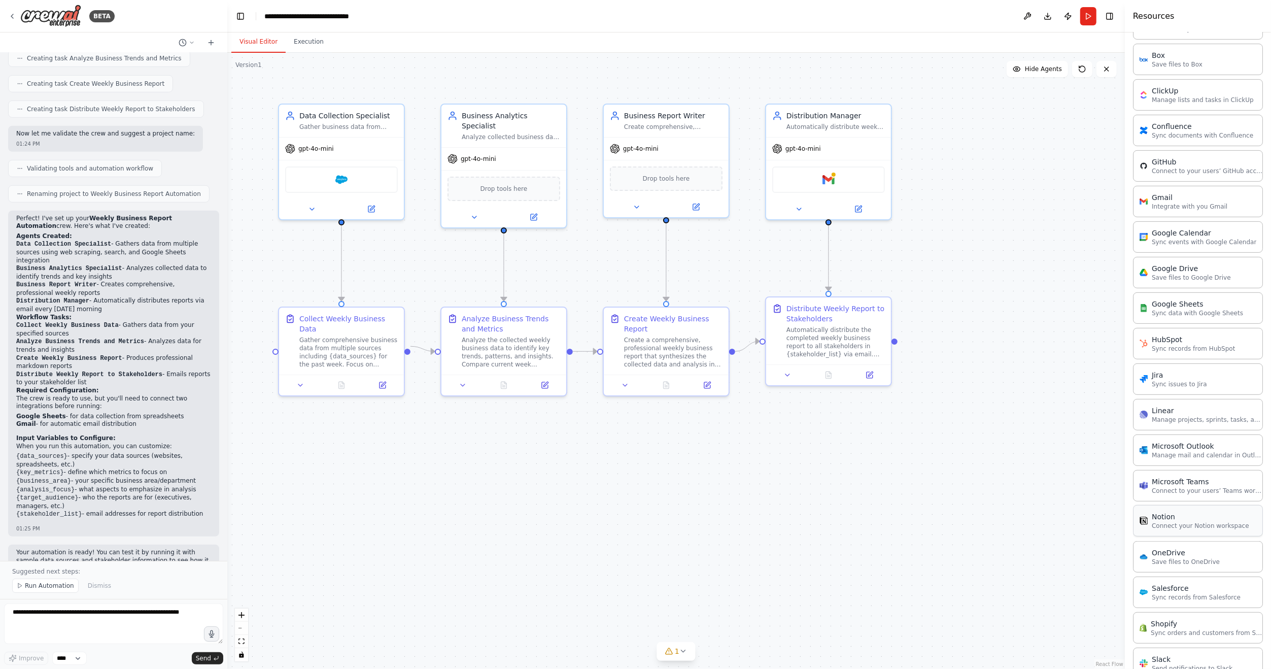
scroll to position [437, 0]
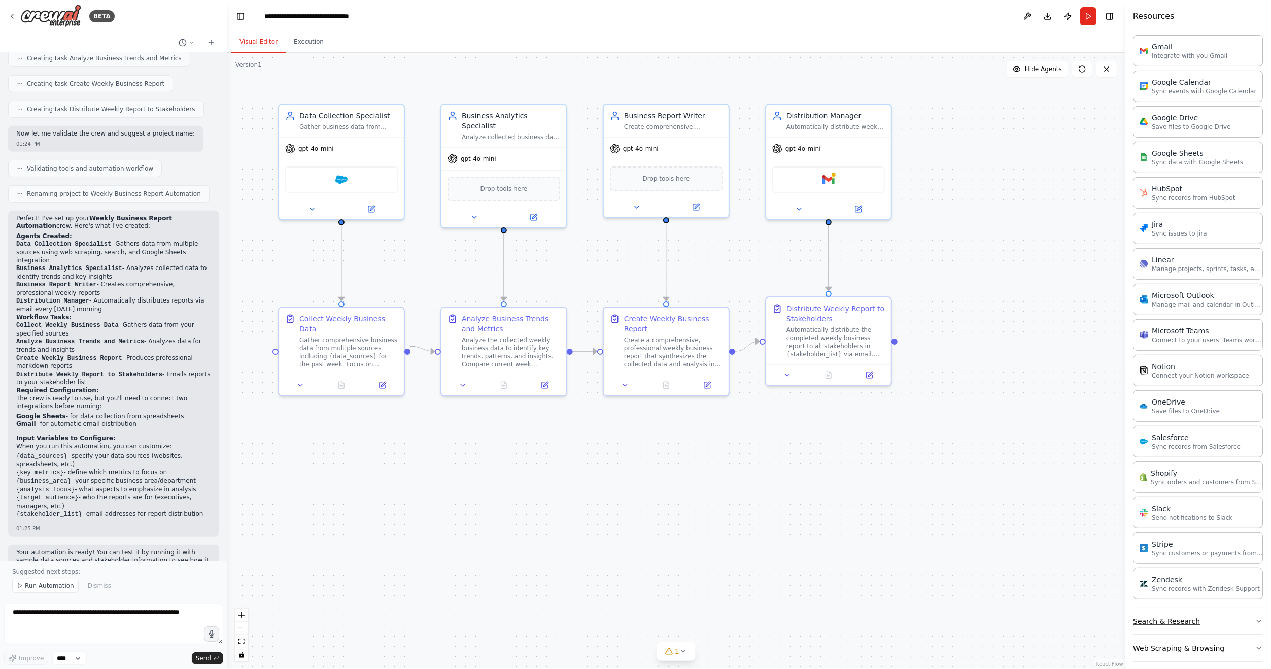
click at [1219, 608] on button "Search & Research" at bounding box center [1198, 621] width 130 height 26
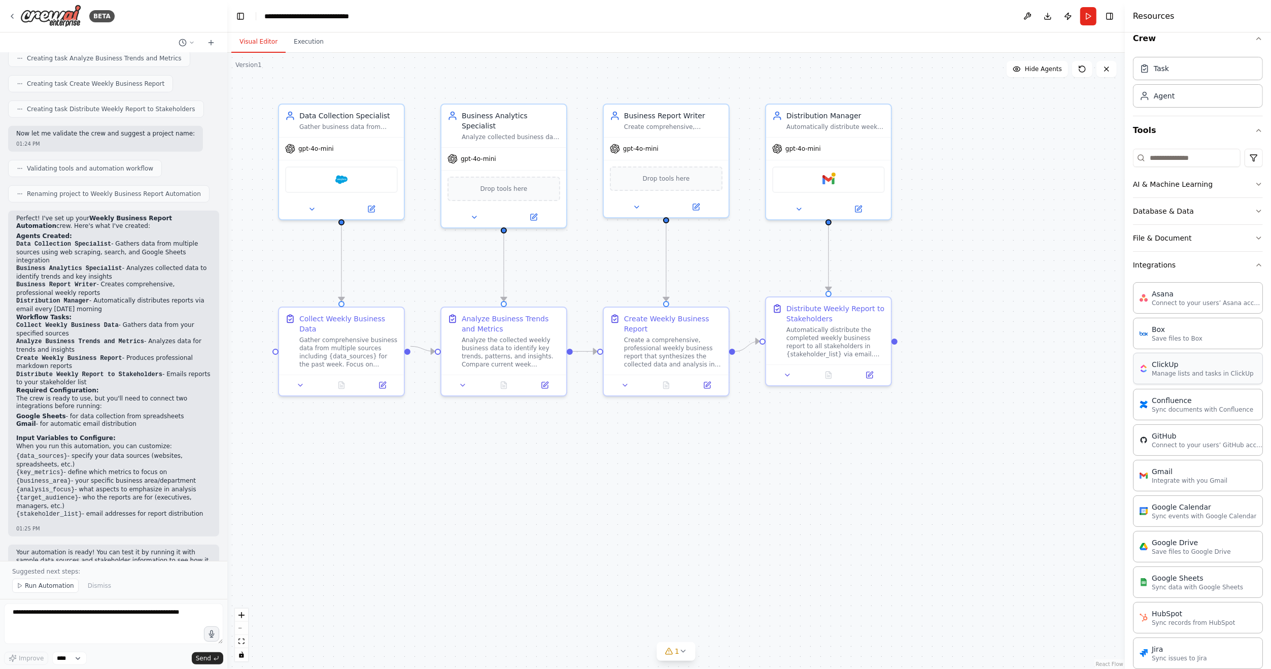
scroll to position [0, 0]
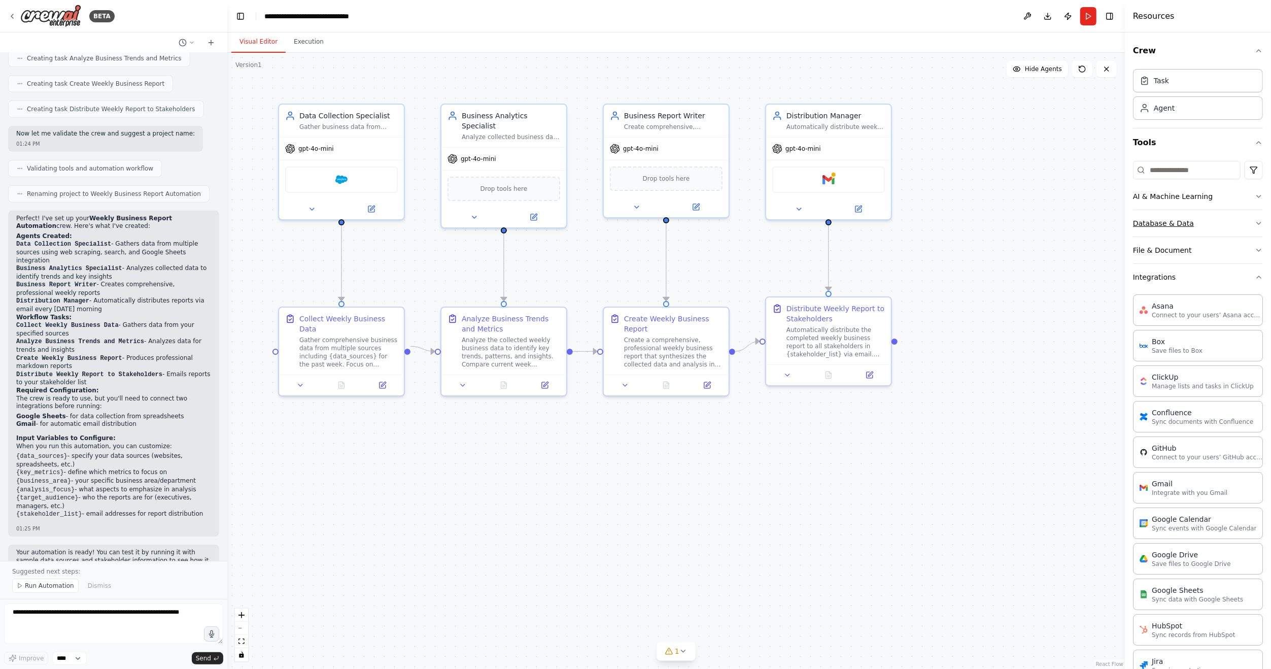
click at [1197, 227] on button "Database & Data" at bounding box center [1198, 223] width 130 height 26
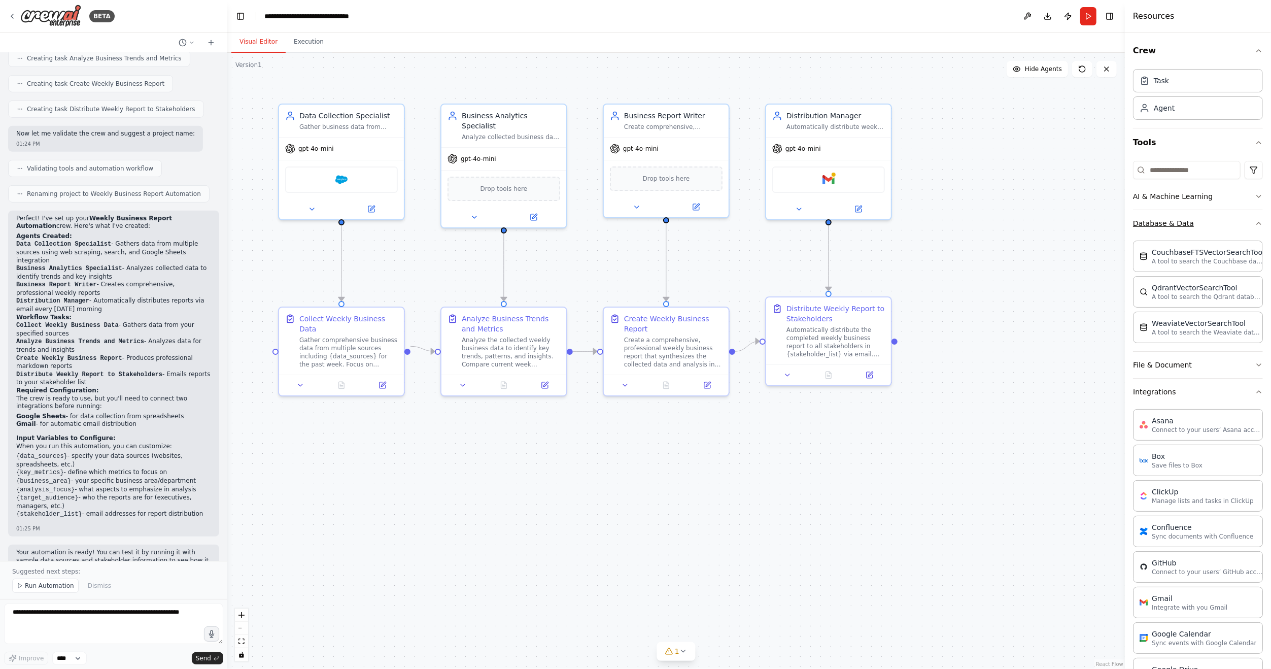
click at [1221, 227] on button "Database & Data" at bounding box center [1198, 223] width 130 height 26
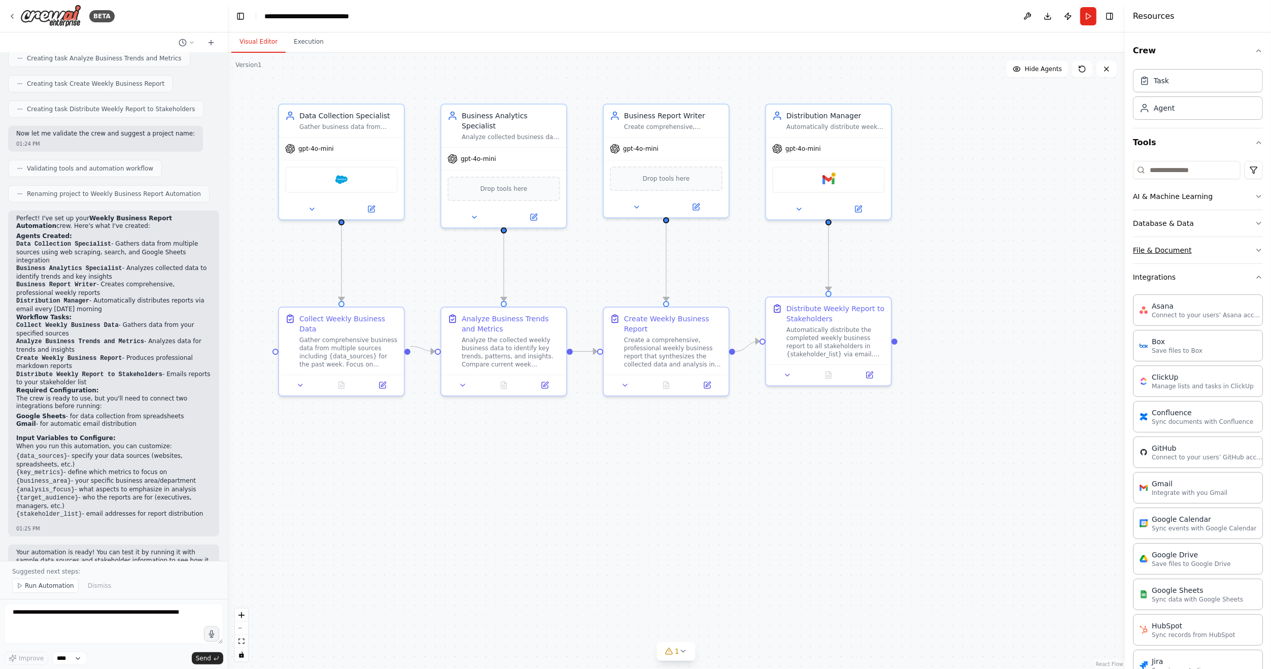
click at [1220, 246] on button "File & Document" at bounding box center [1198, 250] width 130 height 26
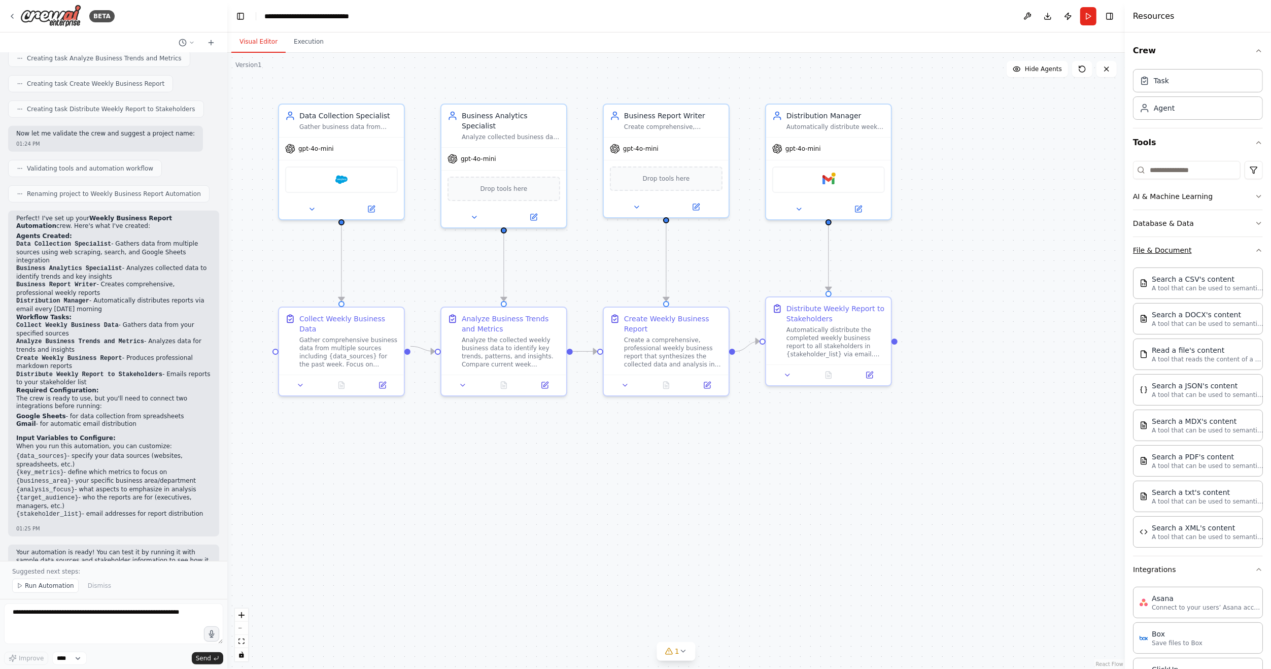
click at [1215, 239] on button "File & Document" at bounding box center [1198, 250] width 130 height 26
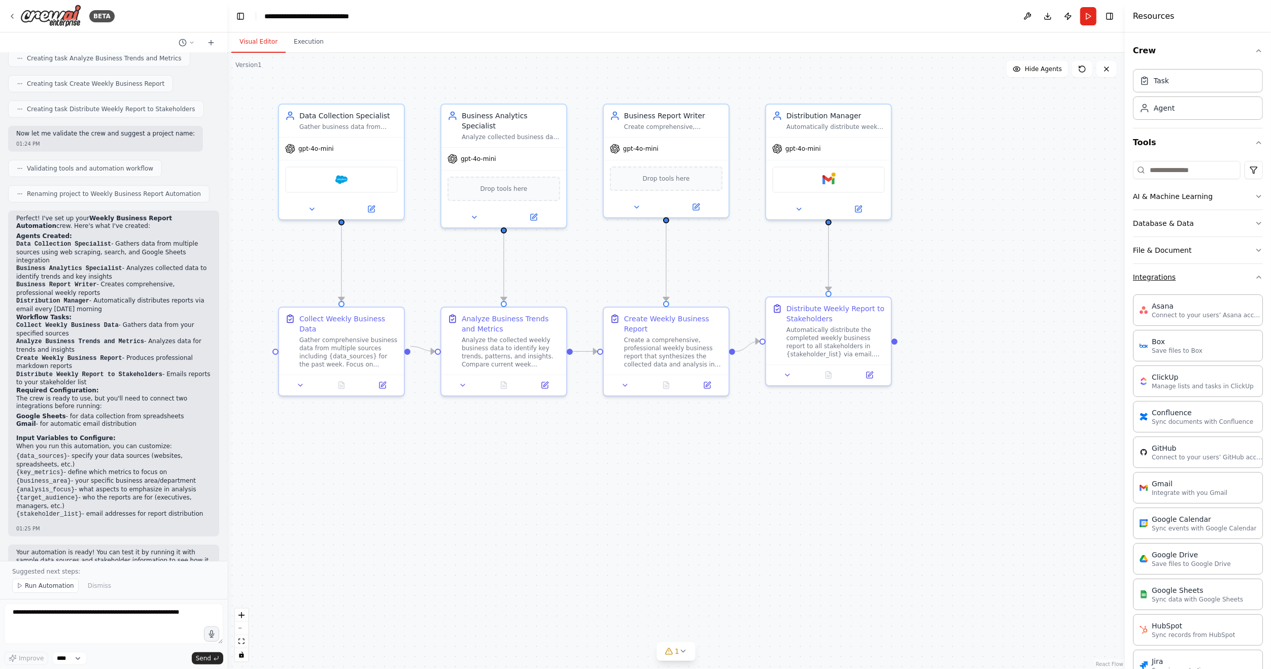
click at [1220, 277] on button "Integrations" at bounding box center [1198, 277] width 130 height 26
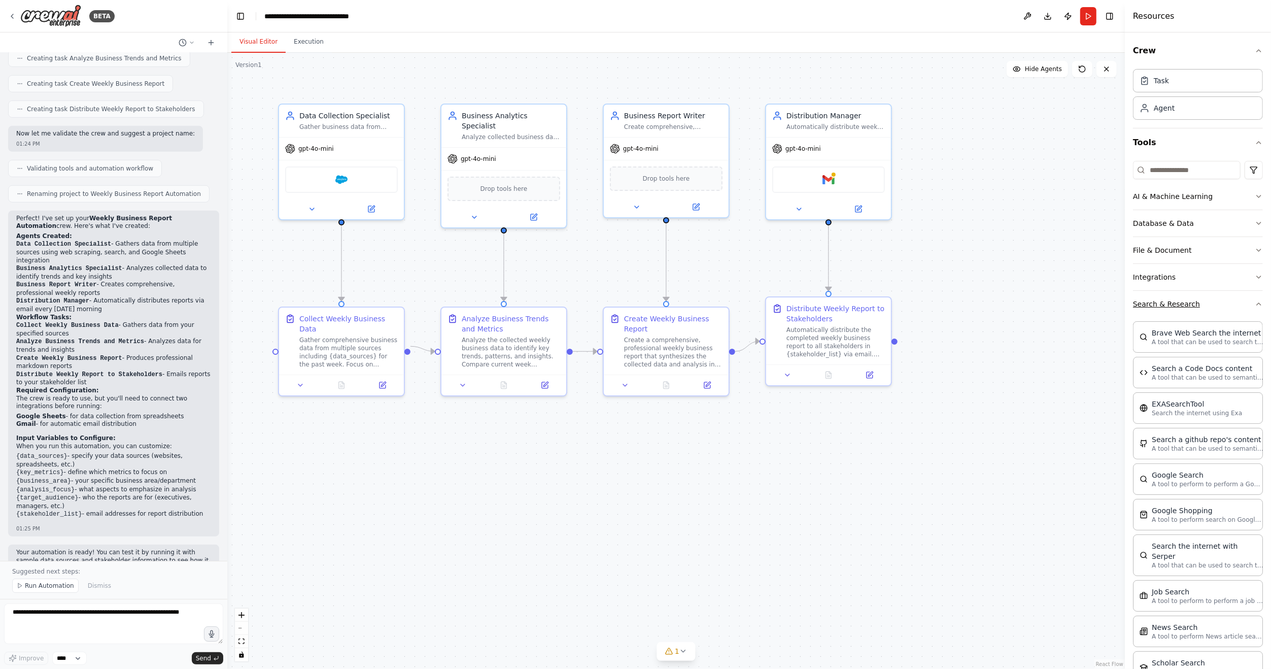
click at [1222, 299] on button "Search & Research" at bounding box center [1198, 304] width 130 height 26
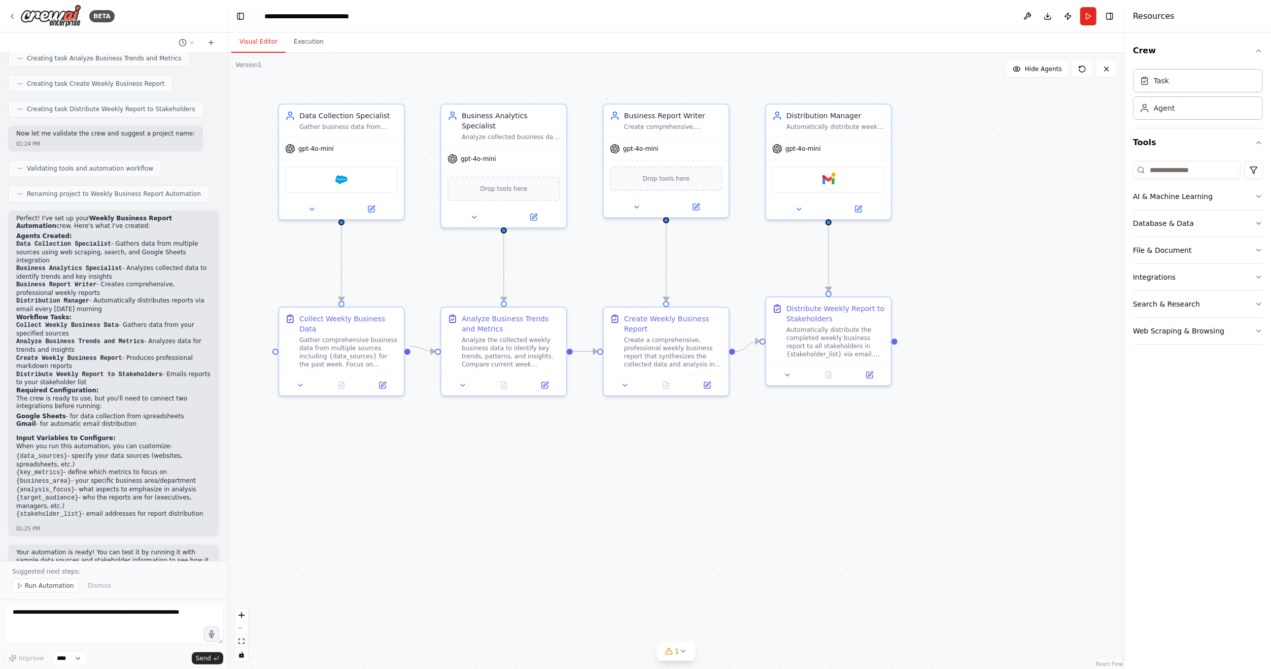
click at [1231, 343] on div "AI & Machine Learning Database & Data File & Document Integrations Search & Res…" at bounding box center [1198, 255] width 130 height 196
click at [342, 128] on div "Gather business data from multiple sources including {data_sources} focusing on…" at bounding box center [348, 125] width 98 height 8
click at [1186, 171] on input at bounding box center [1187, 170] width 108 height 18
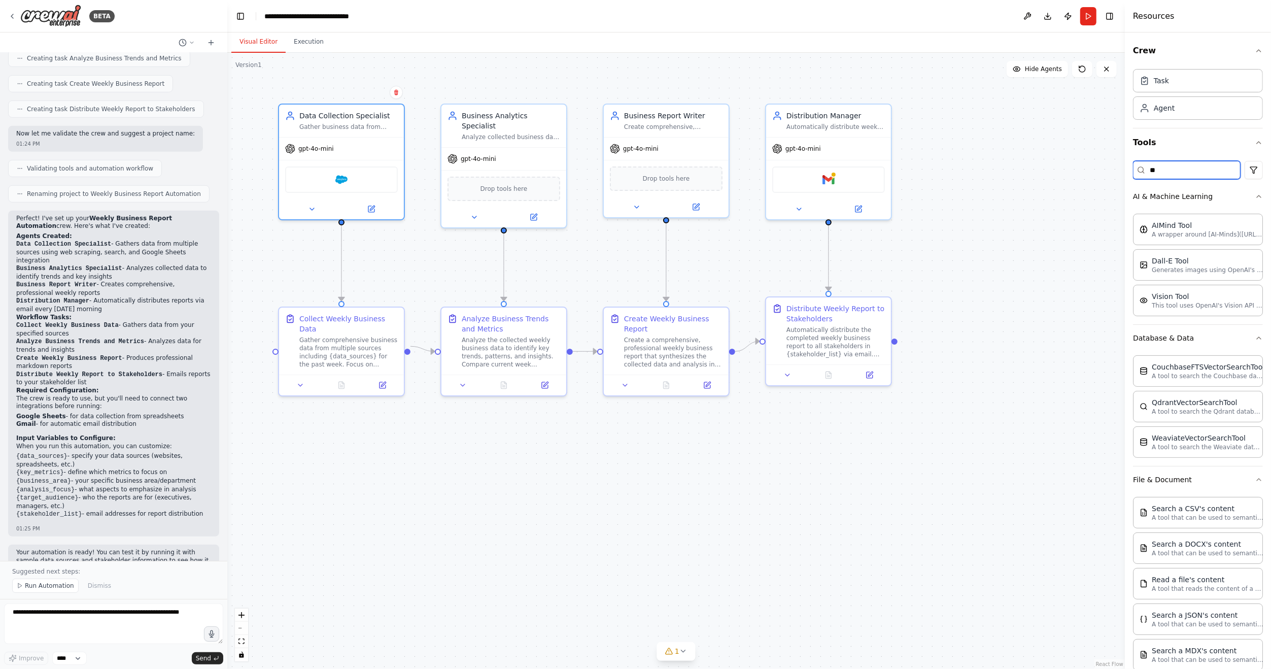
type input "***"
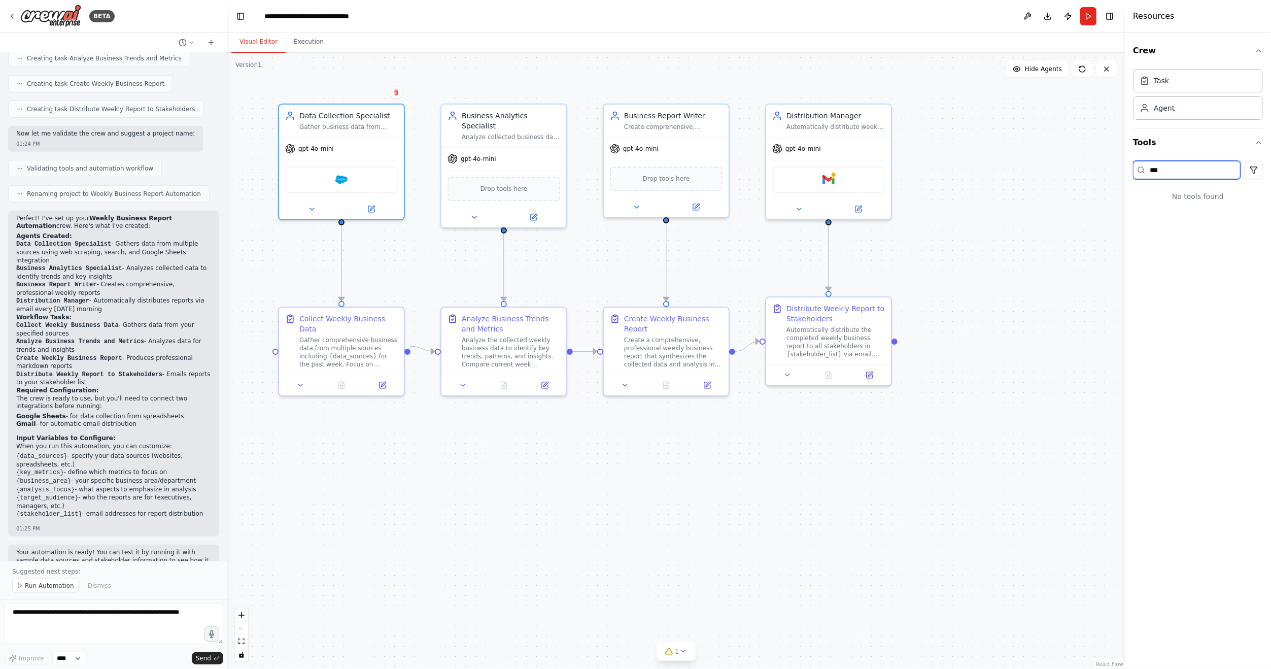
drag, startPoint x: 1191, startPoint y: 172, endPoint x: 1129, endPoint y: 169, distance: 61.5
click at [1129, 169] on div "Resources Crew Task Agent Tools *** No tools found" at bounding box center [1198, 334] width 146 height 669
click at [501, 115] on div "Business Analytics Specialist" at bounding box center [511, 119] width 98 height 20
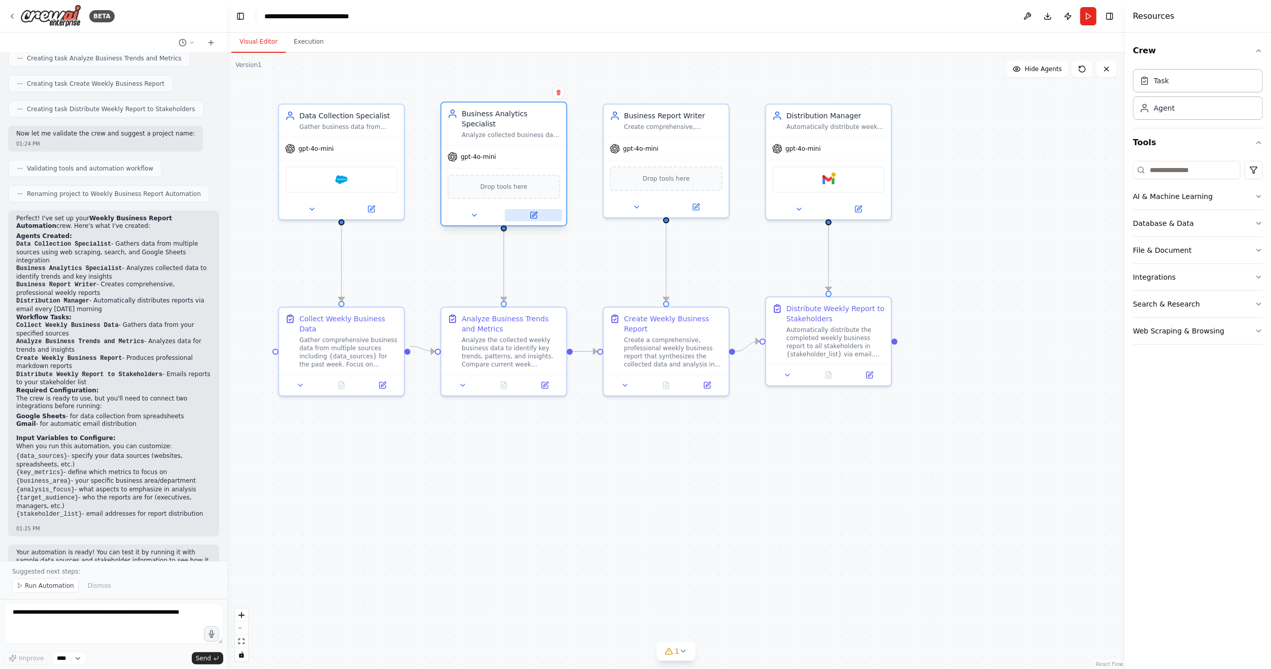
click at [537, 211] on icon at bounding box center [534, 215] width 8 height 8
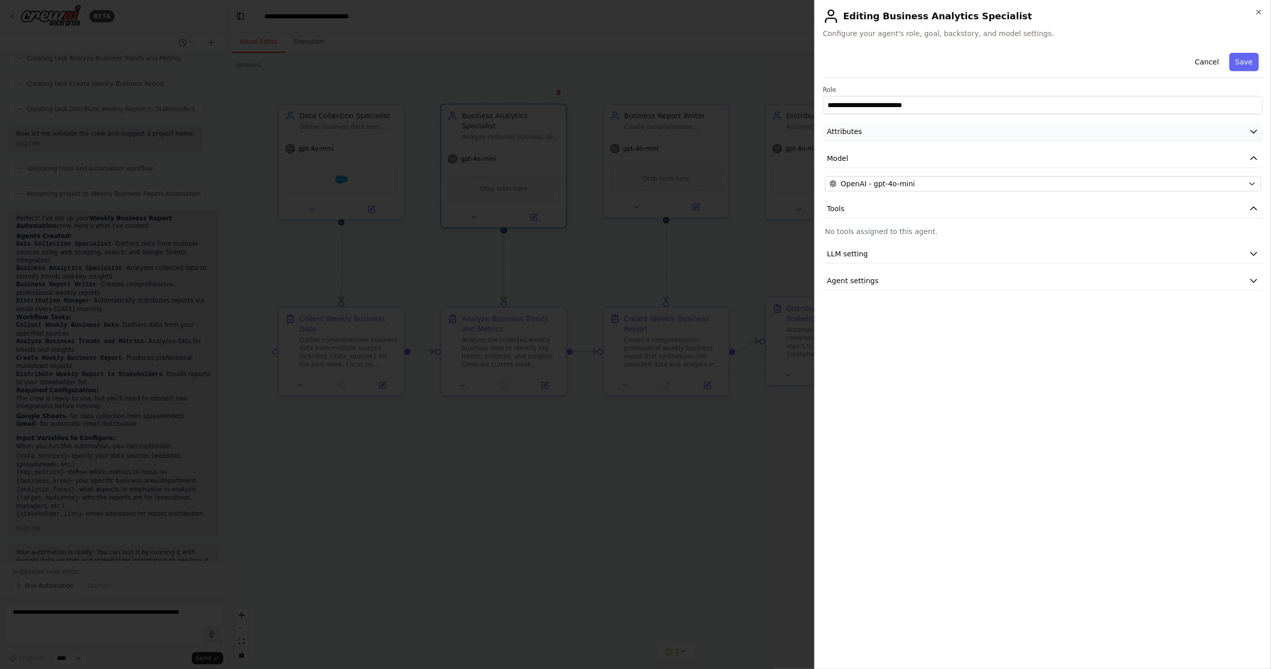
click at [852, 134] on span "Attributes" at bounding box center [844, 131] width 35 height 10
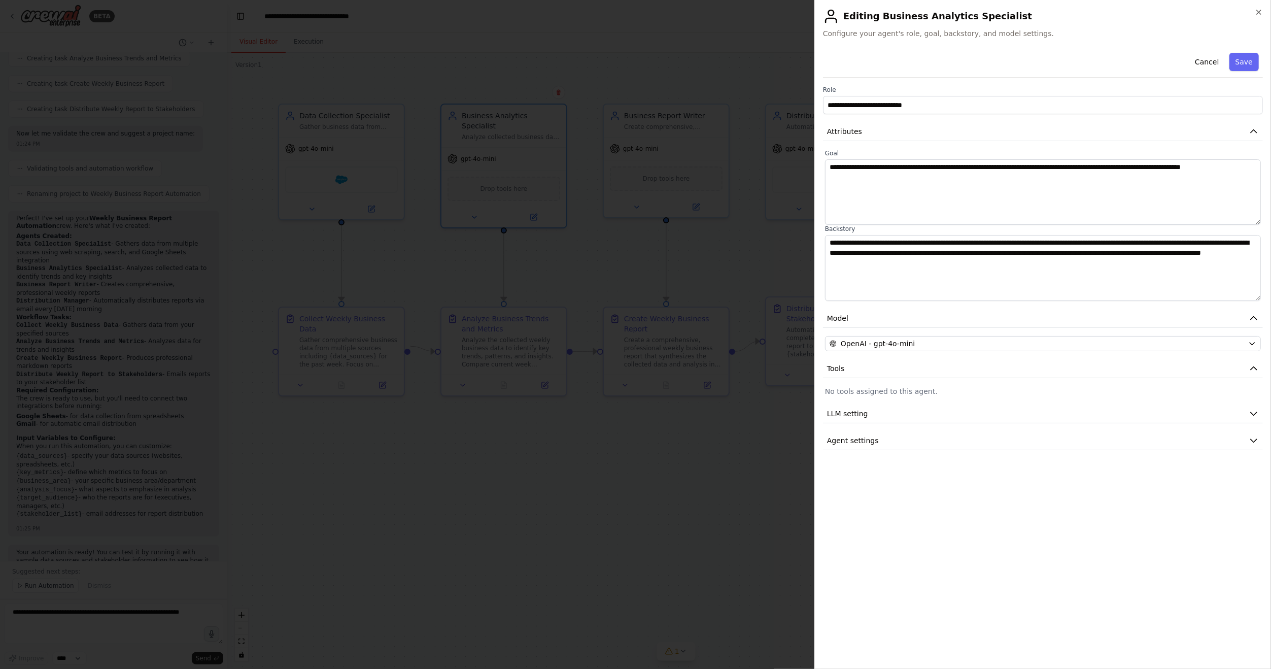
click at [992, 147] on div "**********" at bounding box center [1043, 249] width 440 height 401
click at [996, 127] on button "Attributes" at bounding box center [1043, 131] width 440 height 19
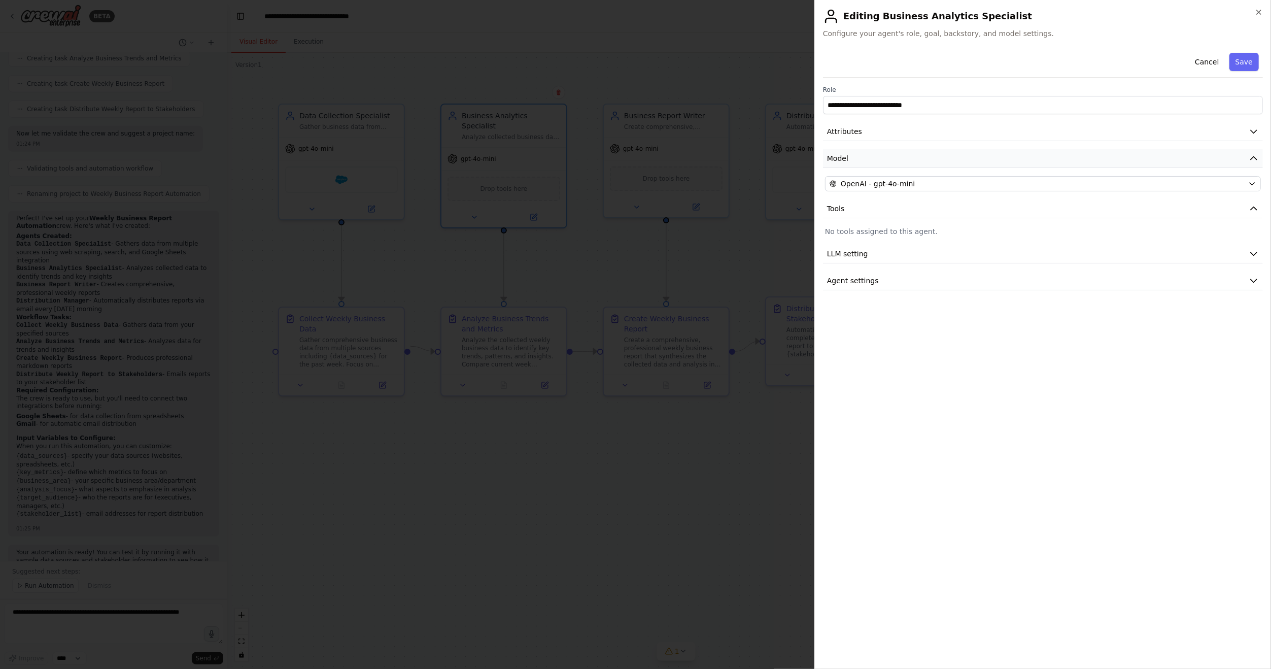
click at [1000, 153] on button "Model" at bounding box center [1043, 158] width 440 height 19
click at [914, 277] on button "Agent settings" at bounding box center [1043, 280] width 440 height 19
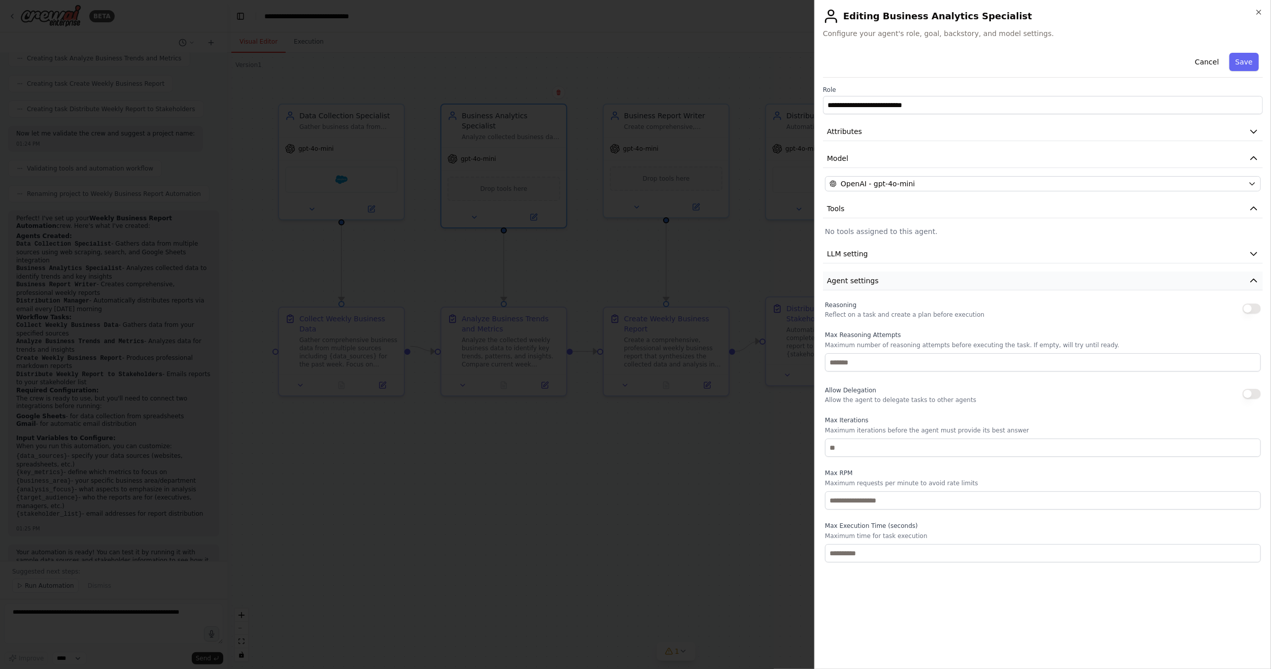
click at [914, 277] on button "Agent settings" at bounding box center [1043, 280] width 440 height 19
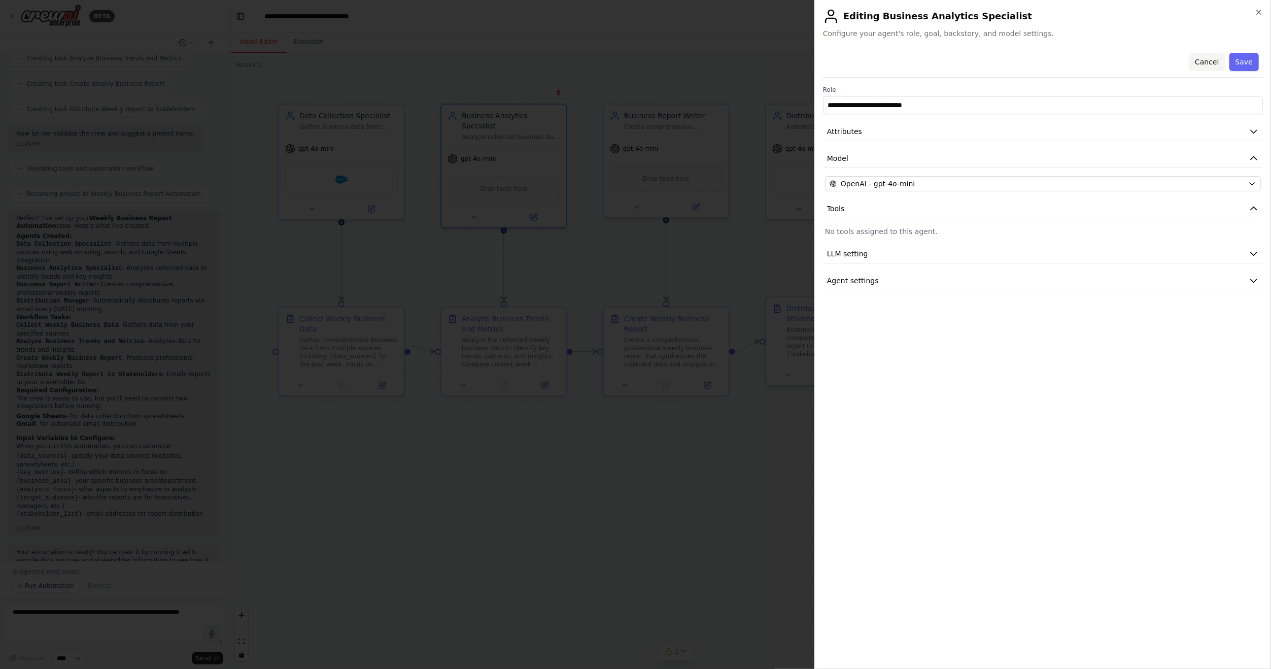
click at [1217, 63] on button "Cancel" at bounding box center [1207, 62] width 36 height 18
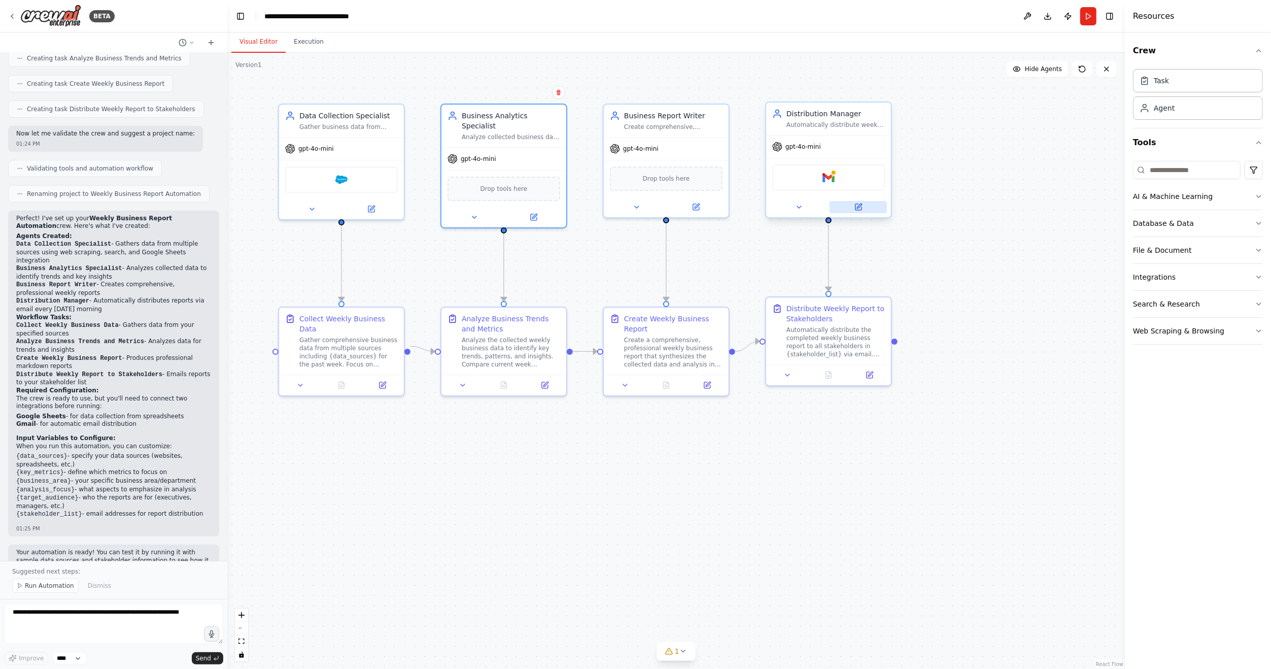
click at [862, 209] on icon at bounding box center [859, 207] width 8 height 8
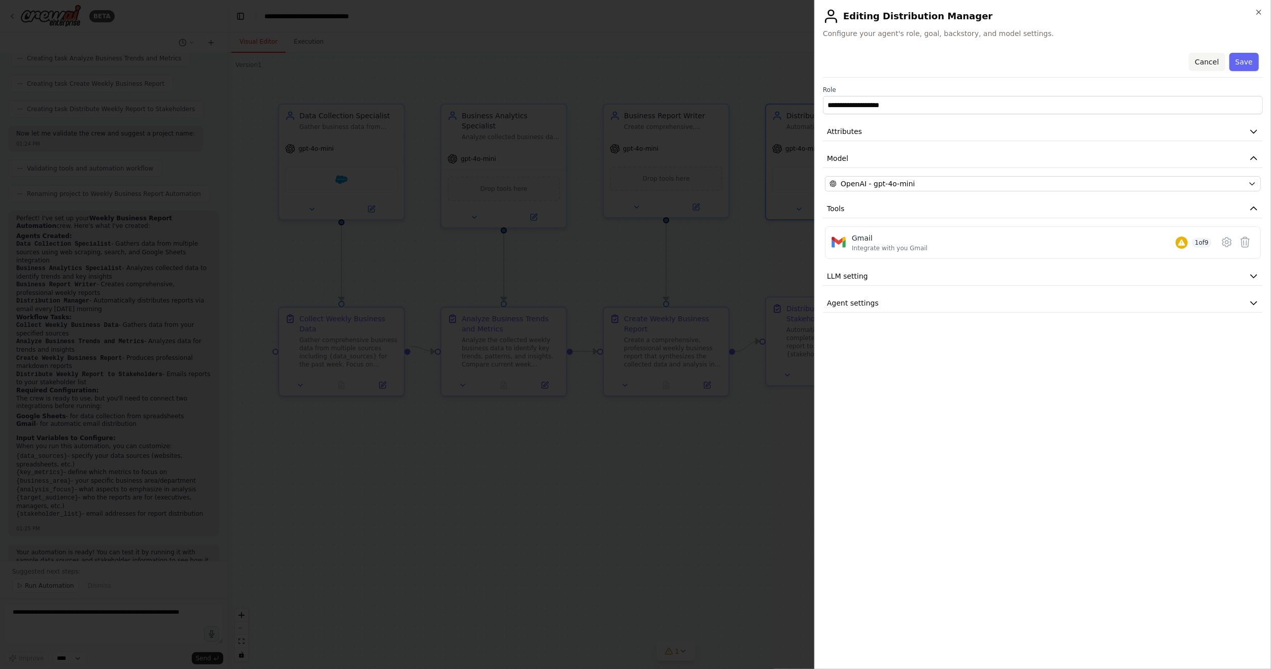
click at [1217, 62] on button "Cancel" at bounding box center [1207, 62] width 36 height 18
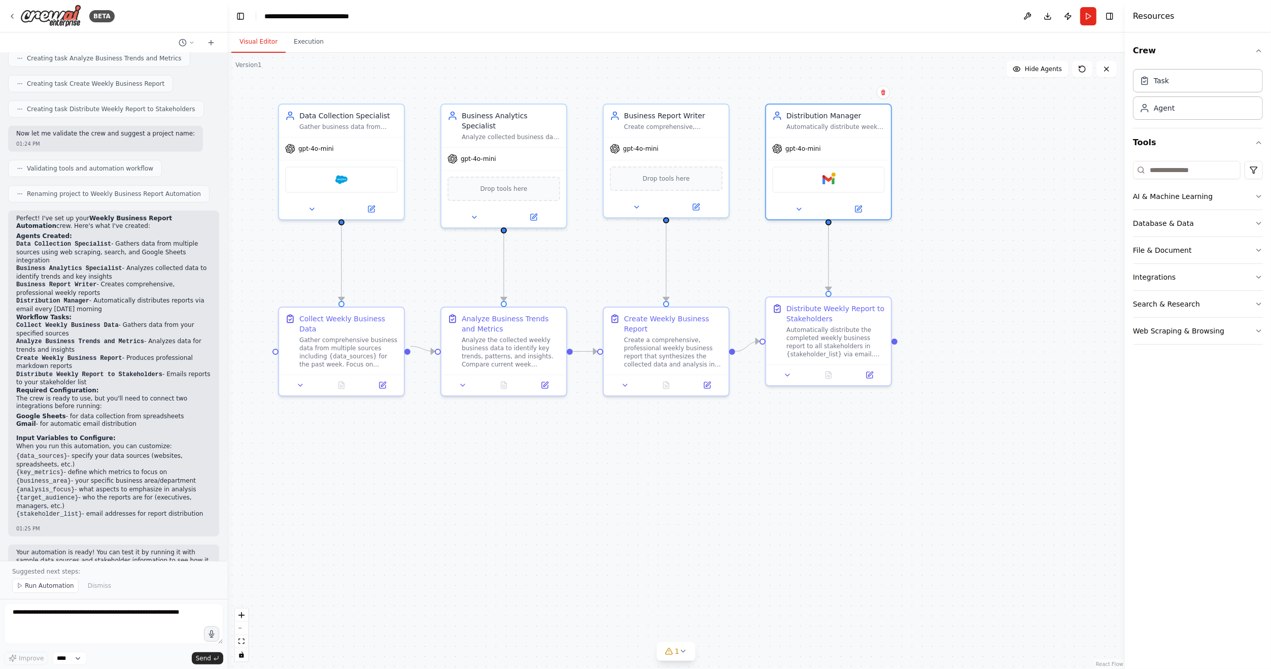
click at [385, 266] on div ".deletable-edge-delete-btn { width: 20px; height: 20px; border: 0px solid #ffff…" at bounding box center [676, 361] width 898 height 616
click at [342, 180] on img at bounding box center [341, 178] width 12 height 12
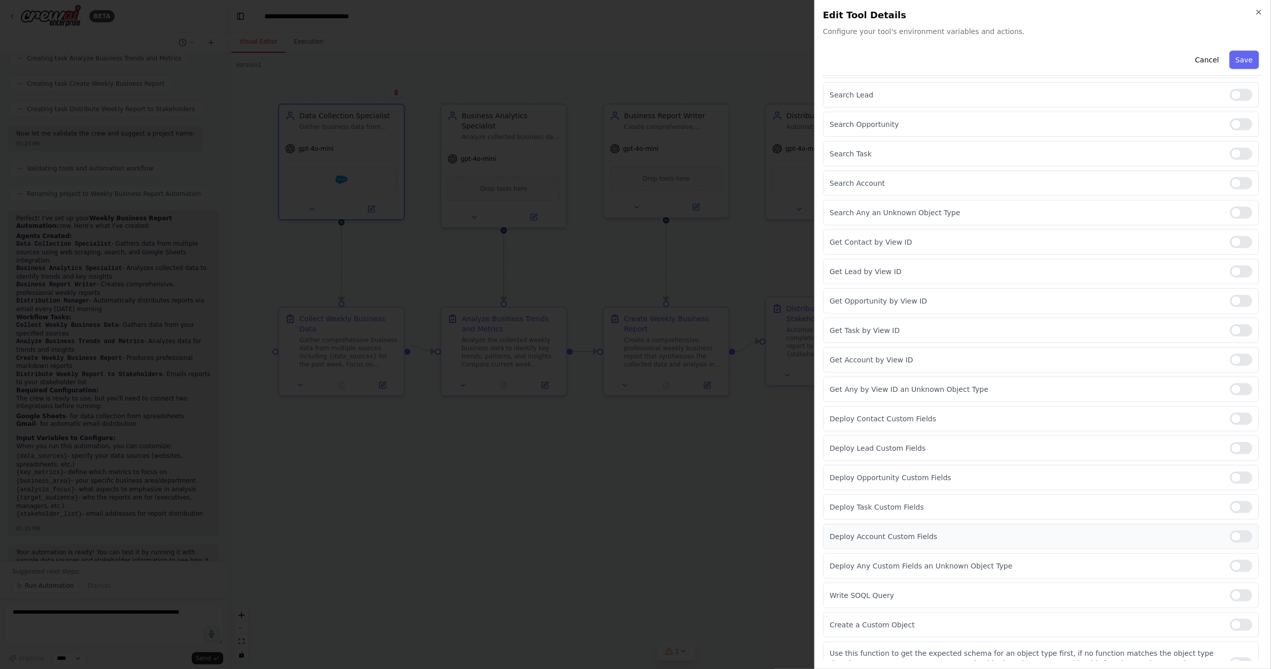
scroll to position [674, 0]
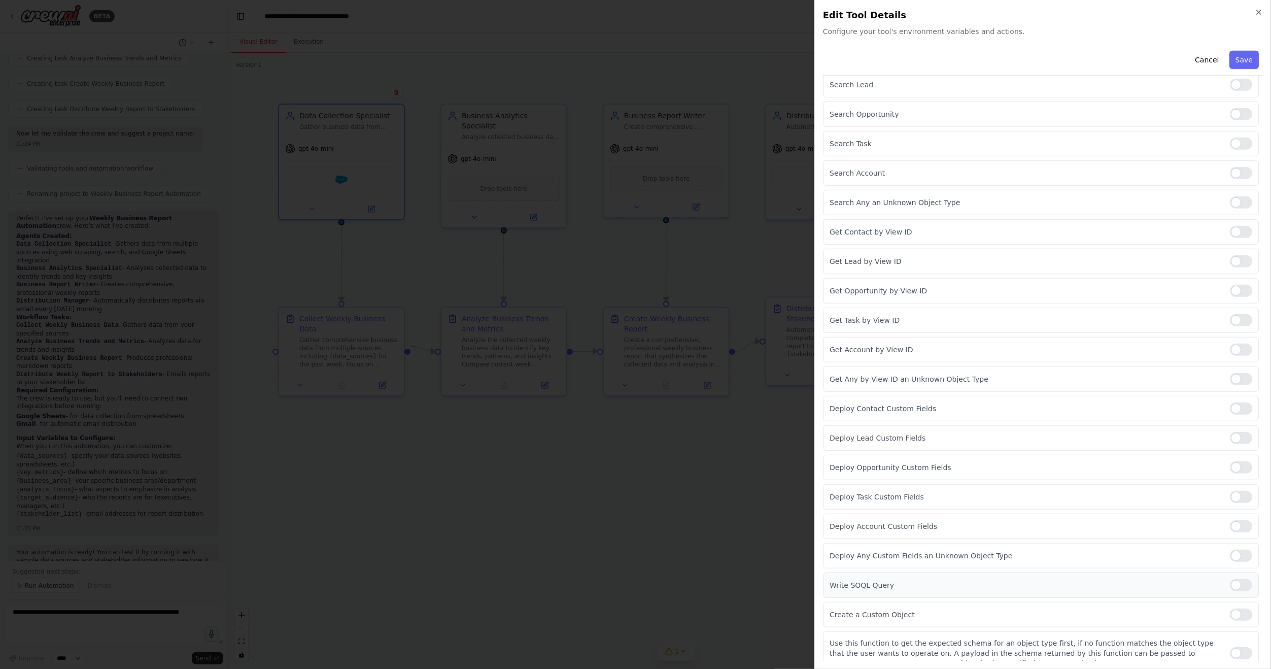
click at [995, 580] on p "Write SOQL Query" at bounding box center [1026, 585] width 392 height 10
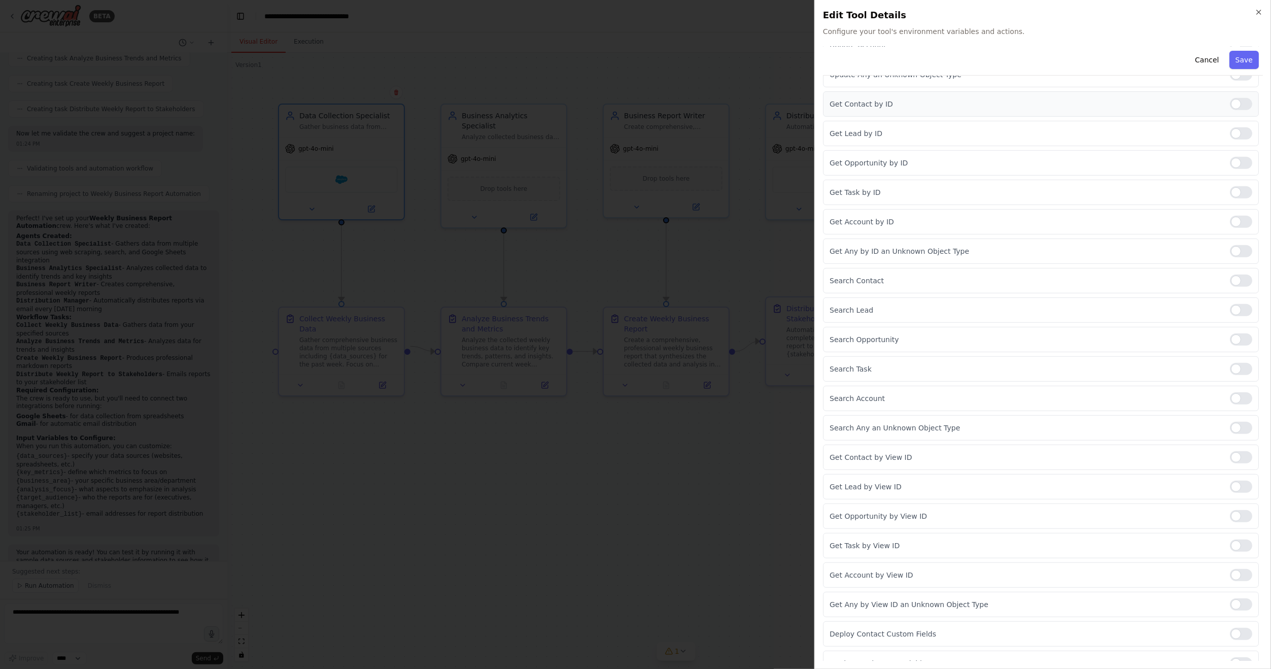
scroll to position [319, 0]
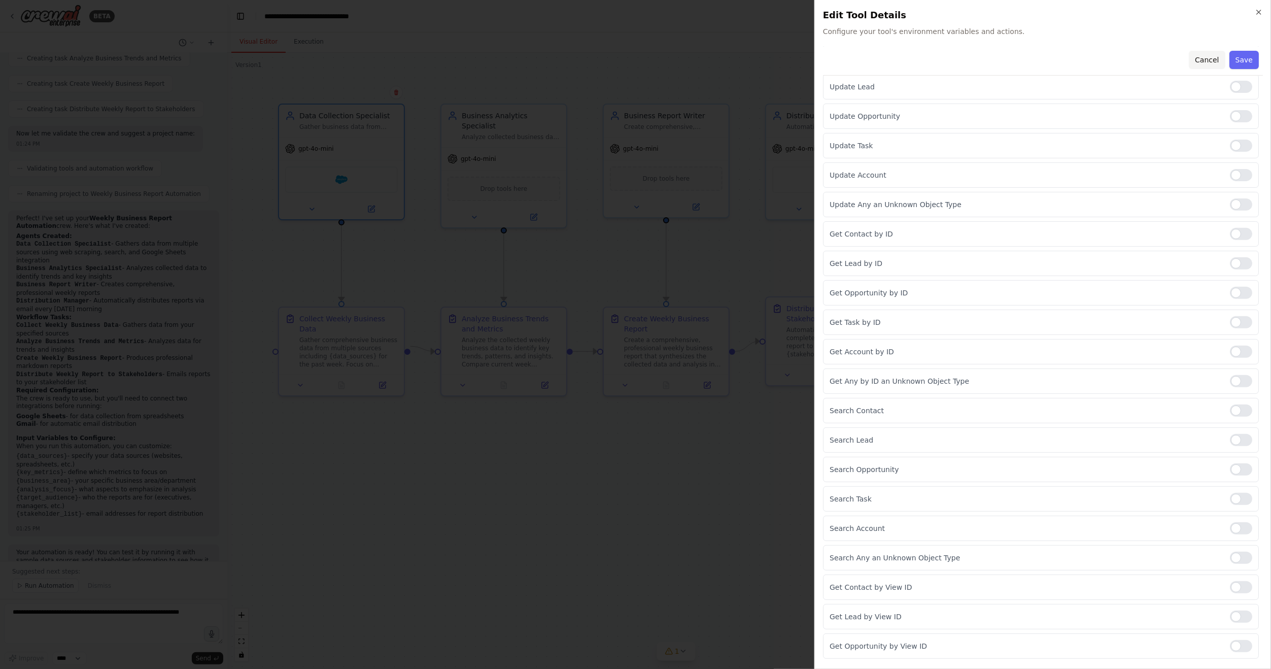
click at [1206, 61] on button "Cancel" at bounding box center [1207, 60] width 36 height 18
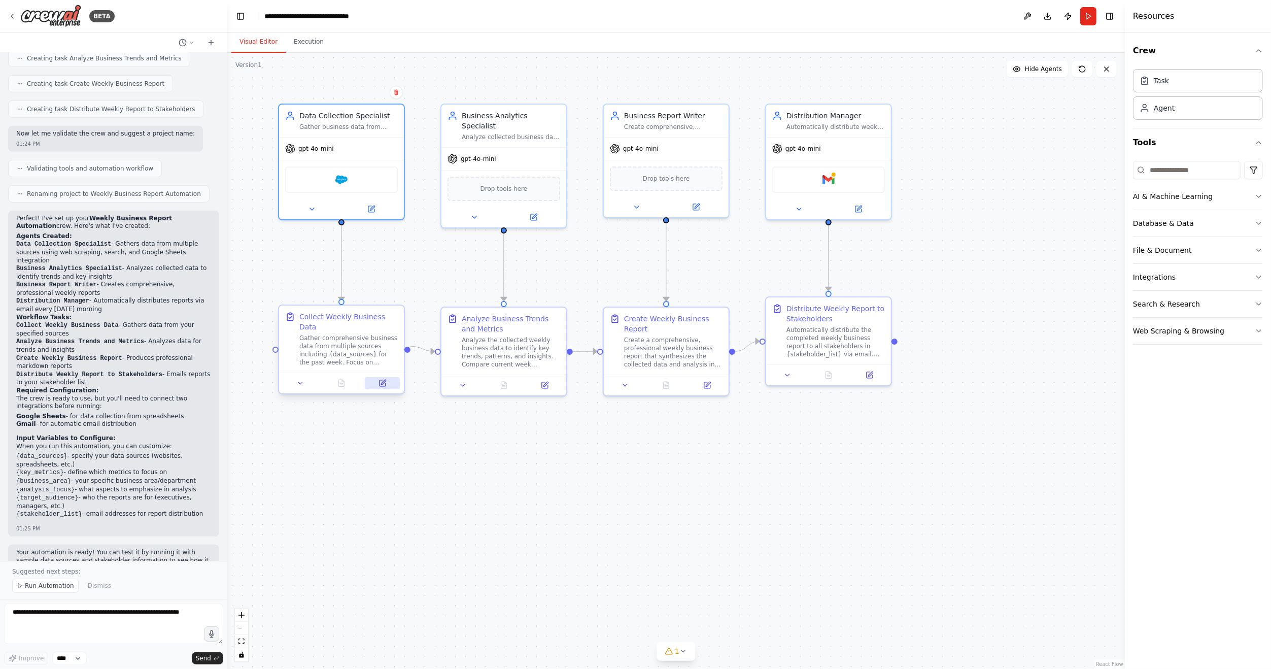
click at [380, 380] on icon at bounding box center [383, 383] width 6 height 6
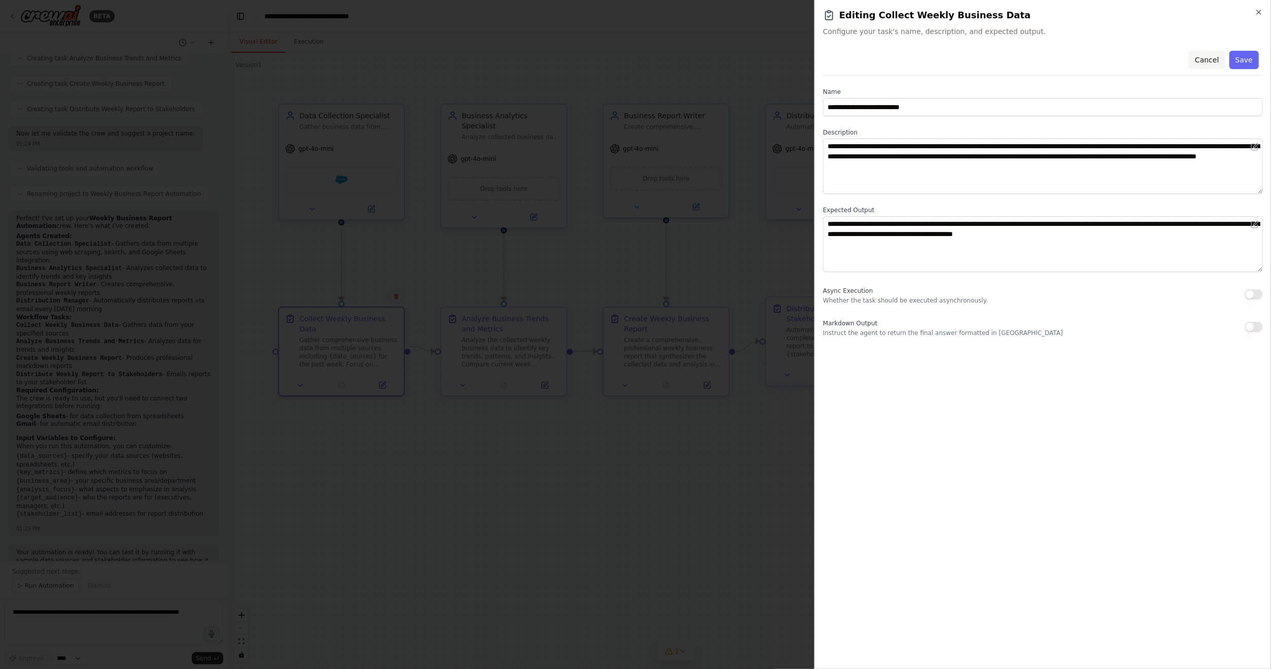
click at [1215, 61] on button "Cancel" at bounding box center [1207, 60] width 36 height 18
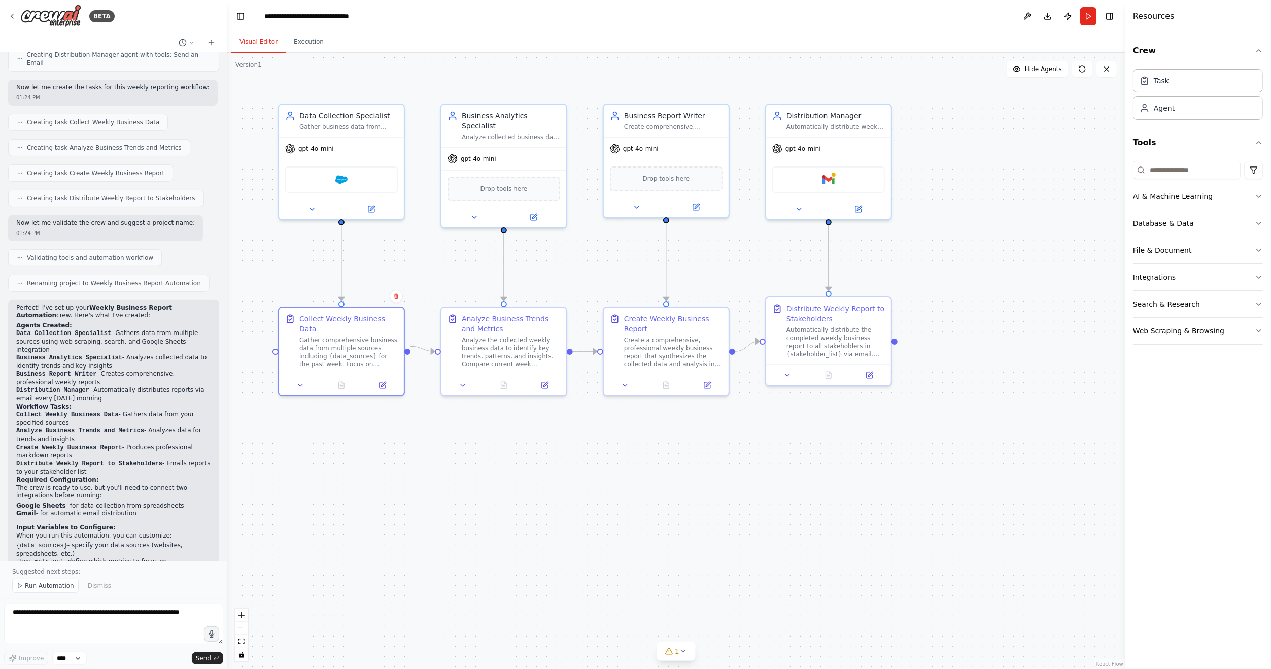
scroll to position [498, 0]
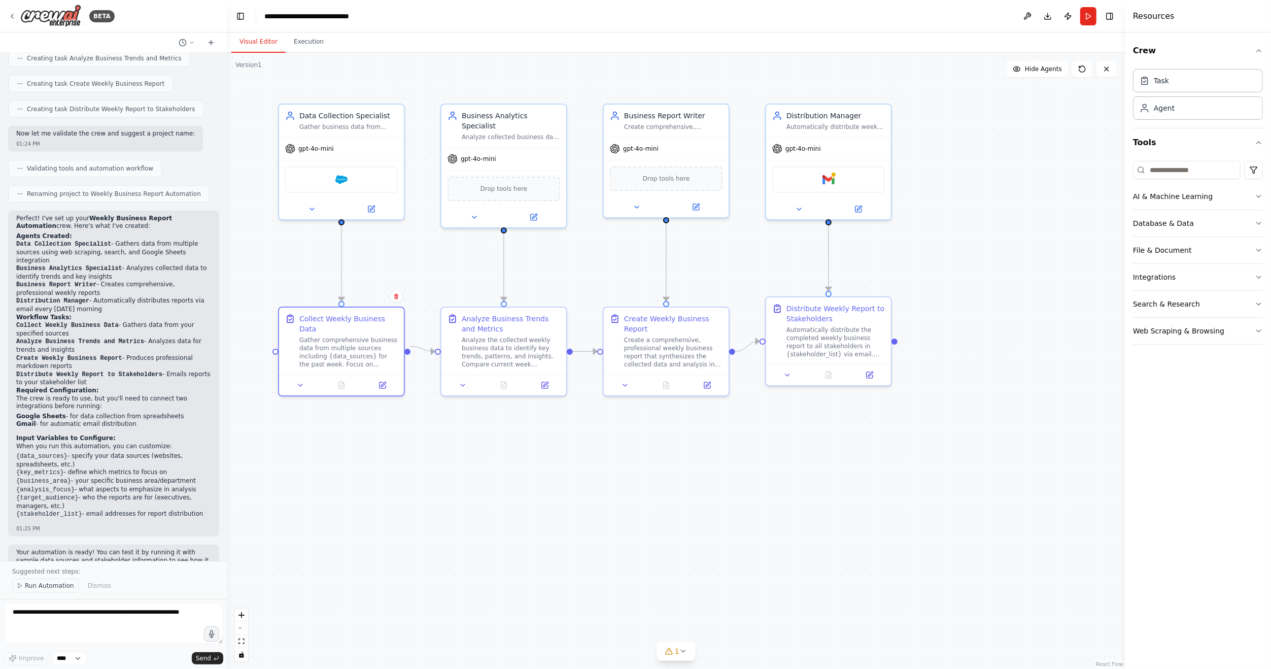
click at [32, 588] on span "Run Automation" at bounding box center [49, 586] width 49 height 8
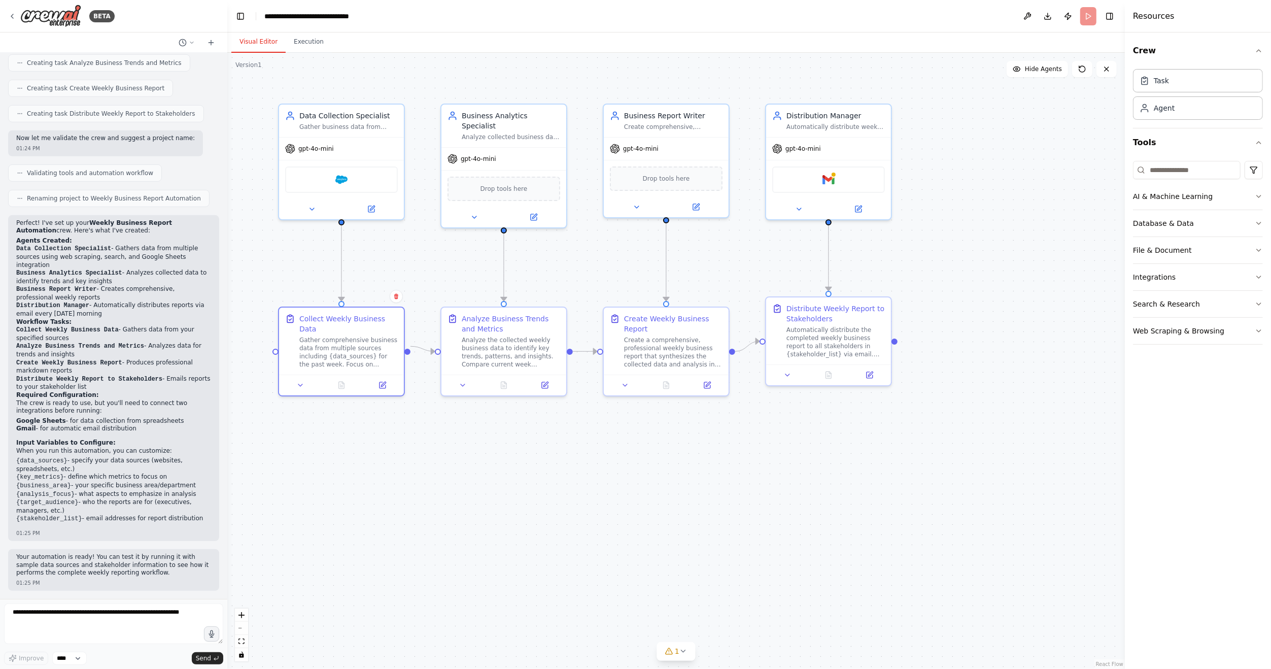
scroll to position [461, 0]
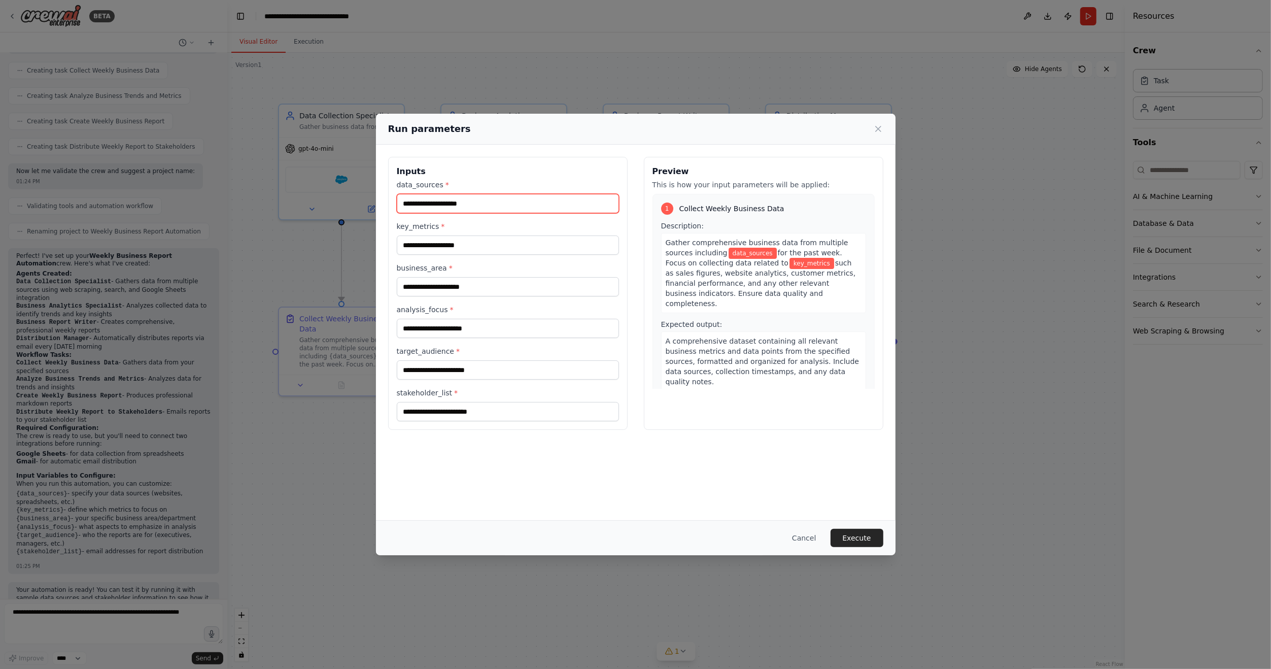
click at [521, 200] on input "data_sources *" at bounding box center [508, 203] width 222 height 19
click at [468, 236] on input "key_metrics *" at bounding box center [508, 244] width 222 height 19
click at [493, 288] on input "business_area *" at bounding box center [508, 286] width 222 height 19
click at [823, 542] on button "Cancel" at bounding box center [804, 538] width 40 height 18
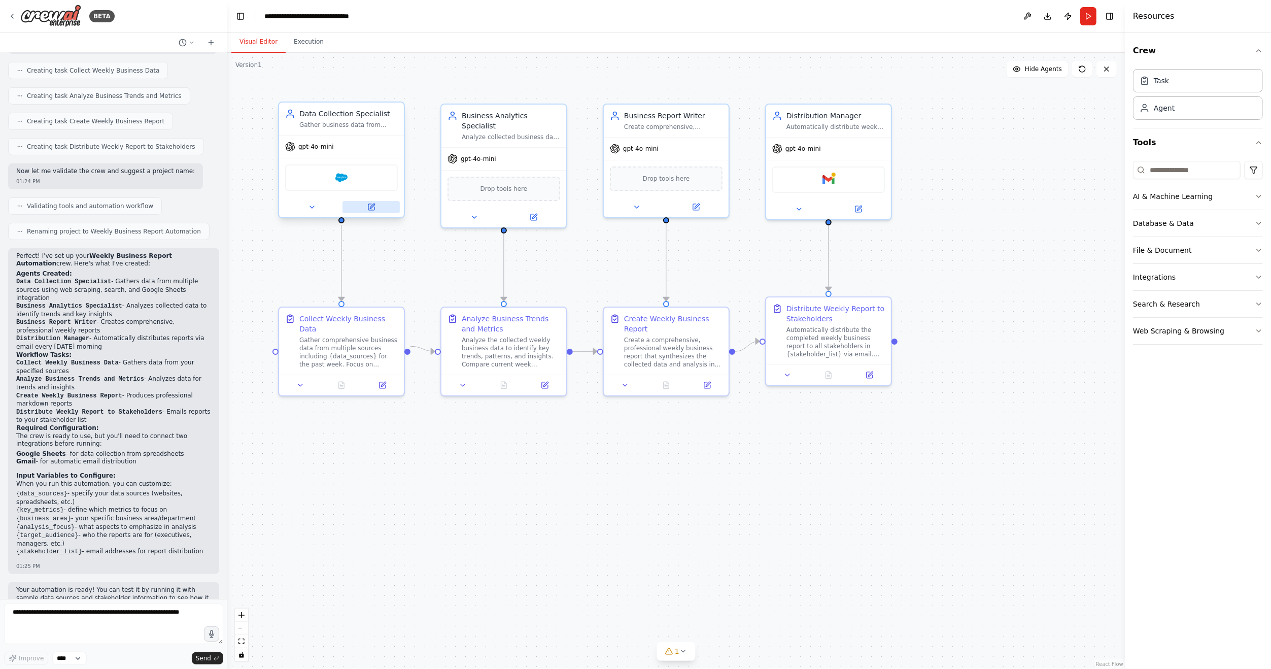
click at [377, 211] on button at bounding box center [371, 207] width 57 height 12
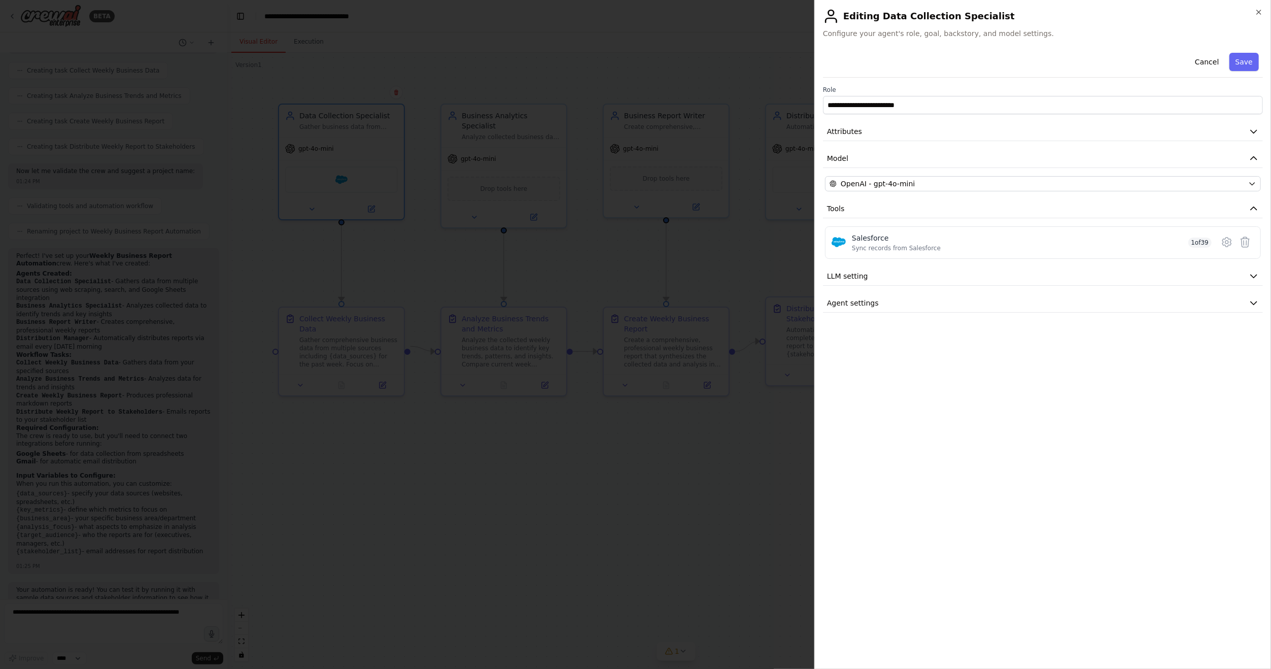
click at [1265, 11] on div "**********" at bounding box center [1042, 334] width 457 height 669
click at [1262, 14] on icon "button" at bounding box center [1259, 12] width 8 height 8
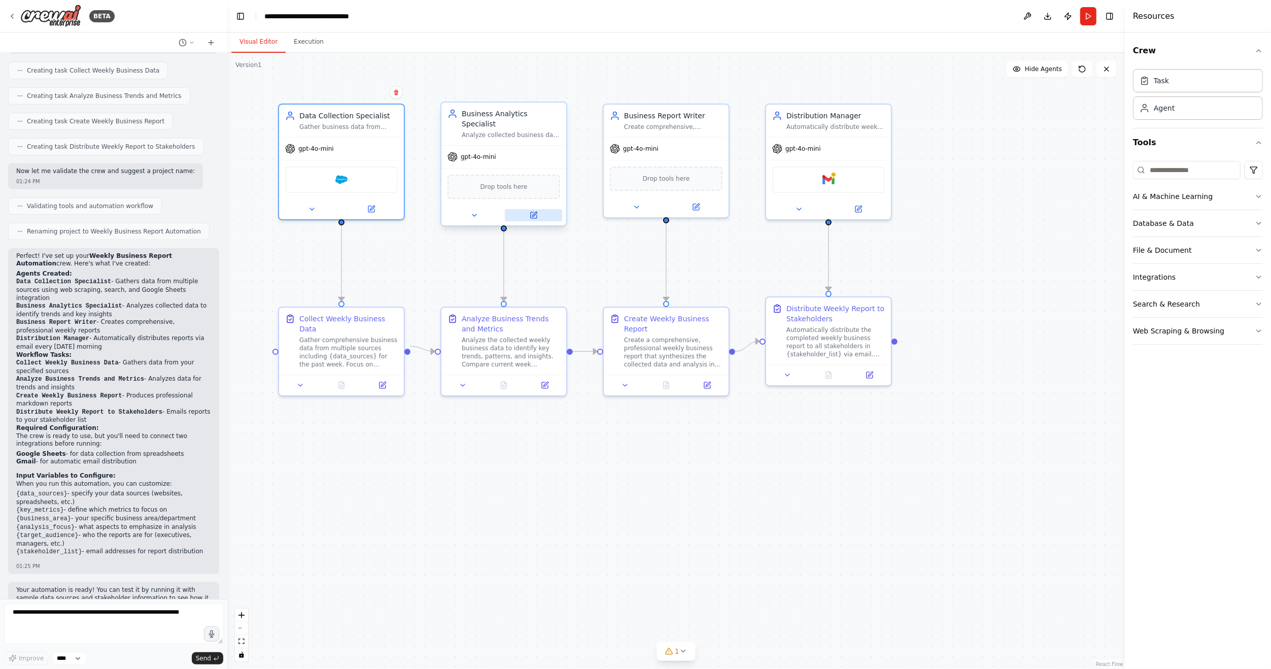
click at [533, 212] on icon at bounding box center [534, 214] width 5 height 5
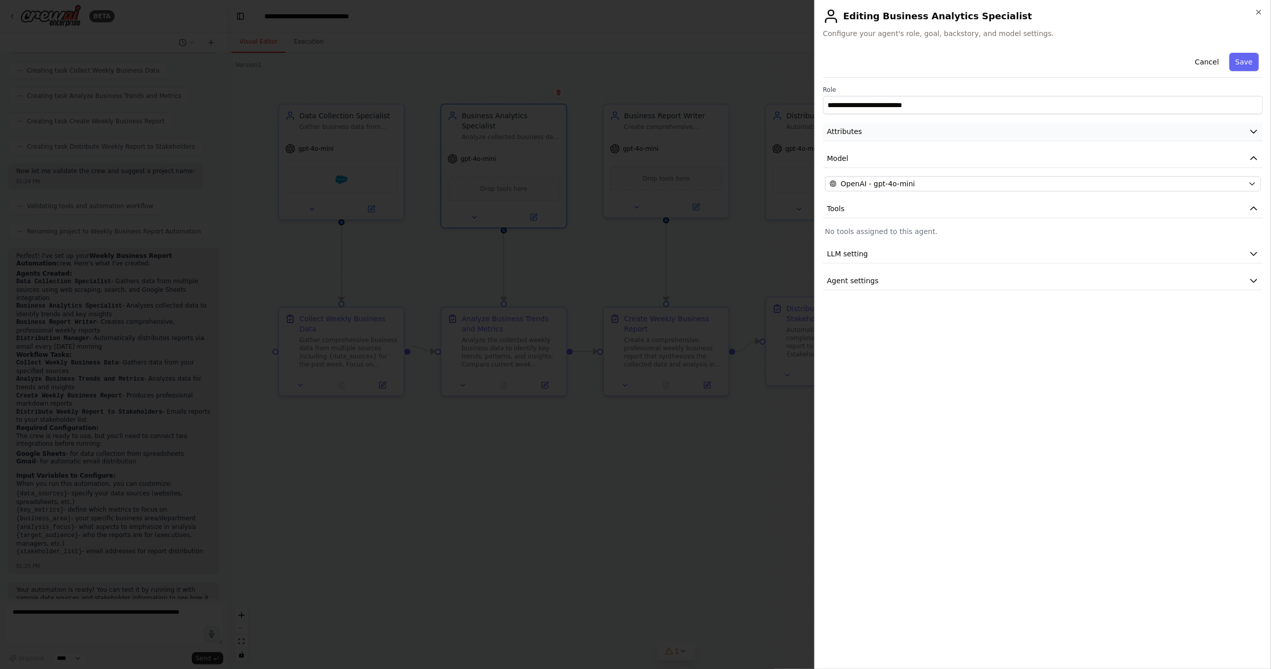
click at [922, 125] on button "Attributes" at bounding box center [1043, 131] width 440 height 19
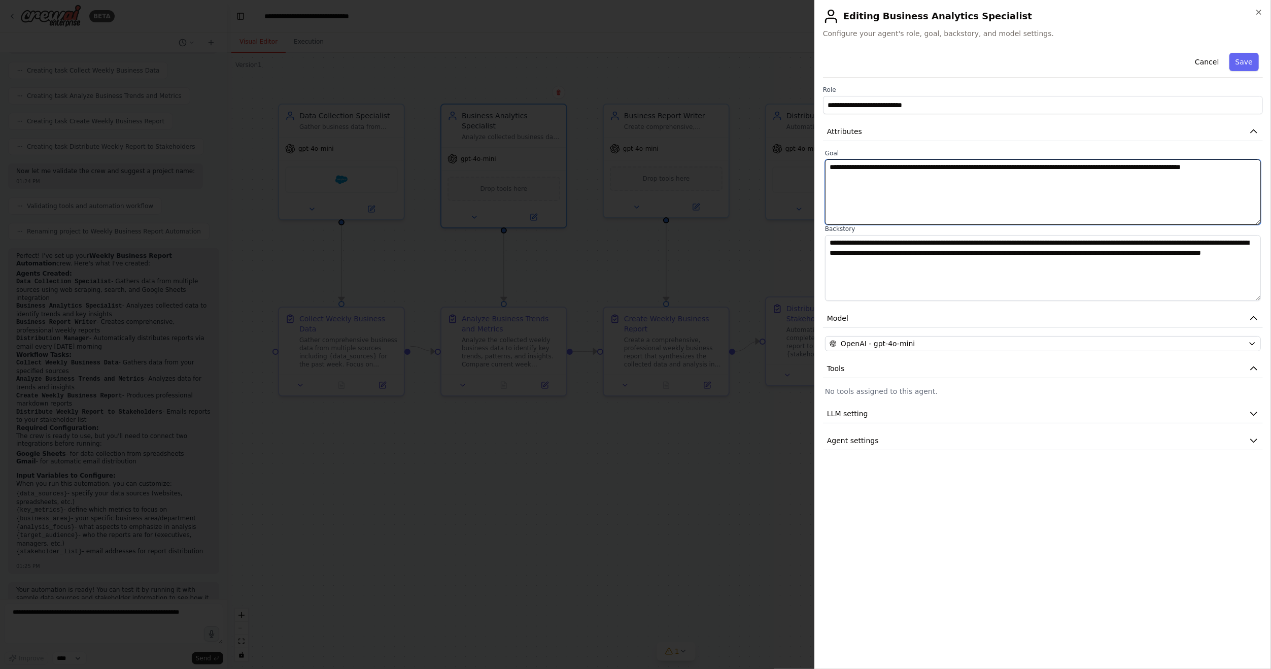
click at [951, 171] on textarea "**********" at bounding box center [1043, 191] width 436 height 65
drag, startPoint x: 980, startPoint y: 264, endPoint x: 818, endPoint y: 239, distance: 164.4
click at [818, 239] on div "**********" at bounding box center [1042, 334] width 457 height 669
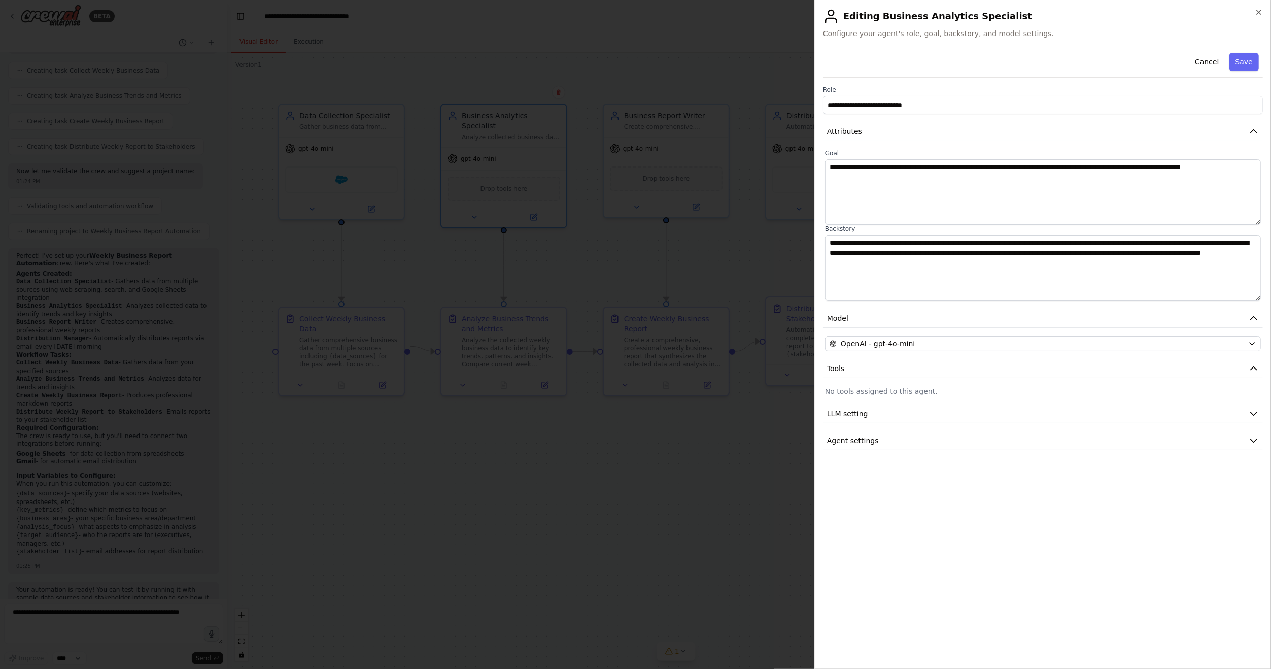
click at [677, 66] on div at bounding box center [635, 334] width 1271 height 669
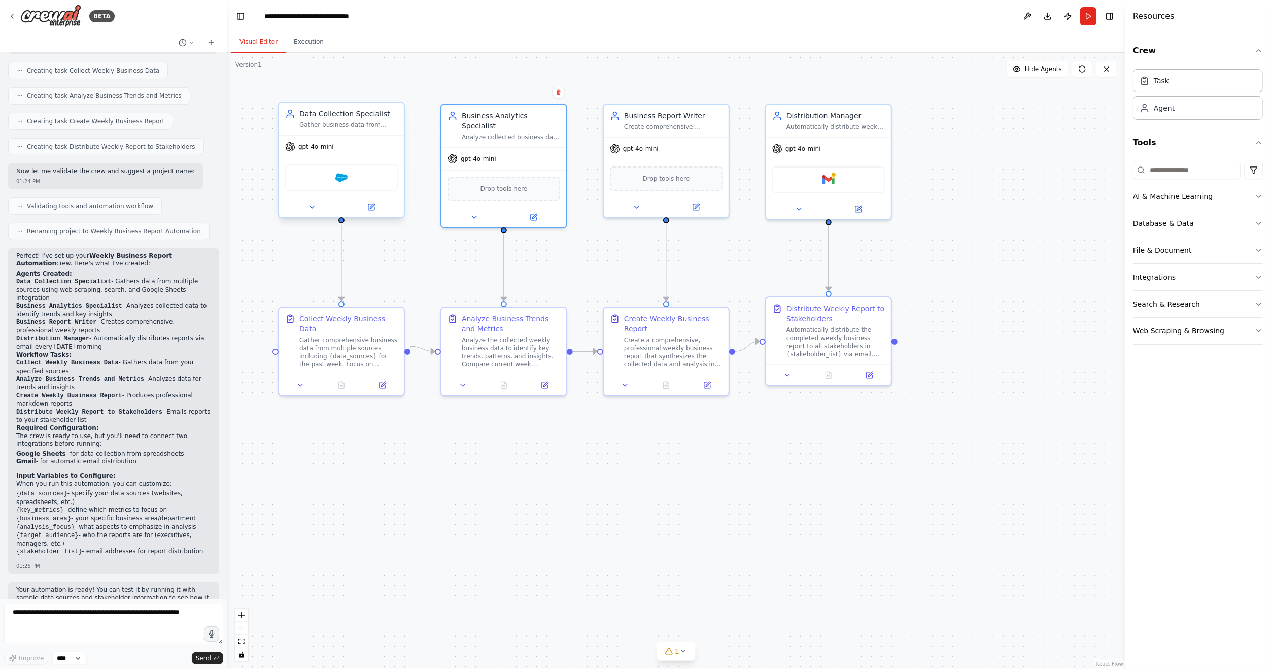
click at [377, 216] on div at bounding box center [341, 207] width 125 height 20
click at [375, 210] on button at bounding box center [371, 207] width 57 height 12
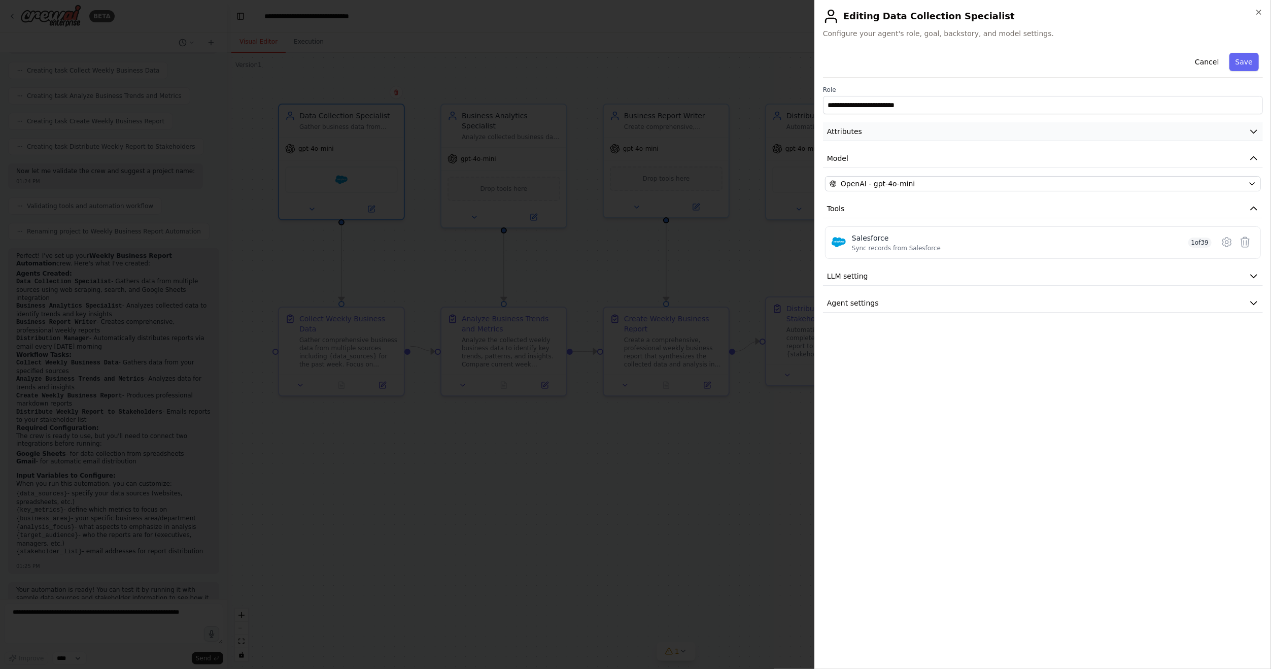
click at [907, 131] on button "Attributes" at bounding box center [1043, 131] width 440 height 19
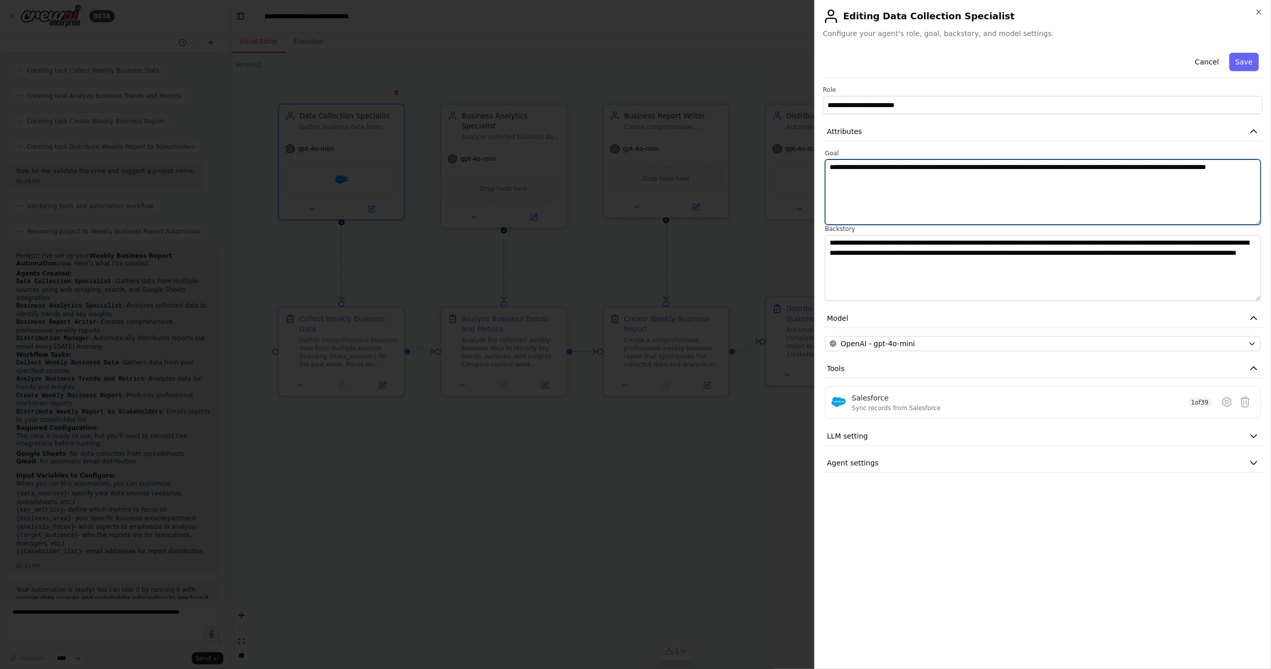
drag, startPoint x: 876, startPoint y: 179, endPoint x: 793, endPoint y: 163, distance: 84.6
click at [793, 163] on body "BETA Set up a crew that collects data from multiple sources, creates comprehens…" at bounding box center [635, 334] width 1271 height 669
click at [662, 50] on div at bounding box center [635, 334] width 1271 height 669
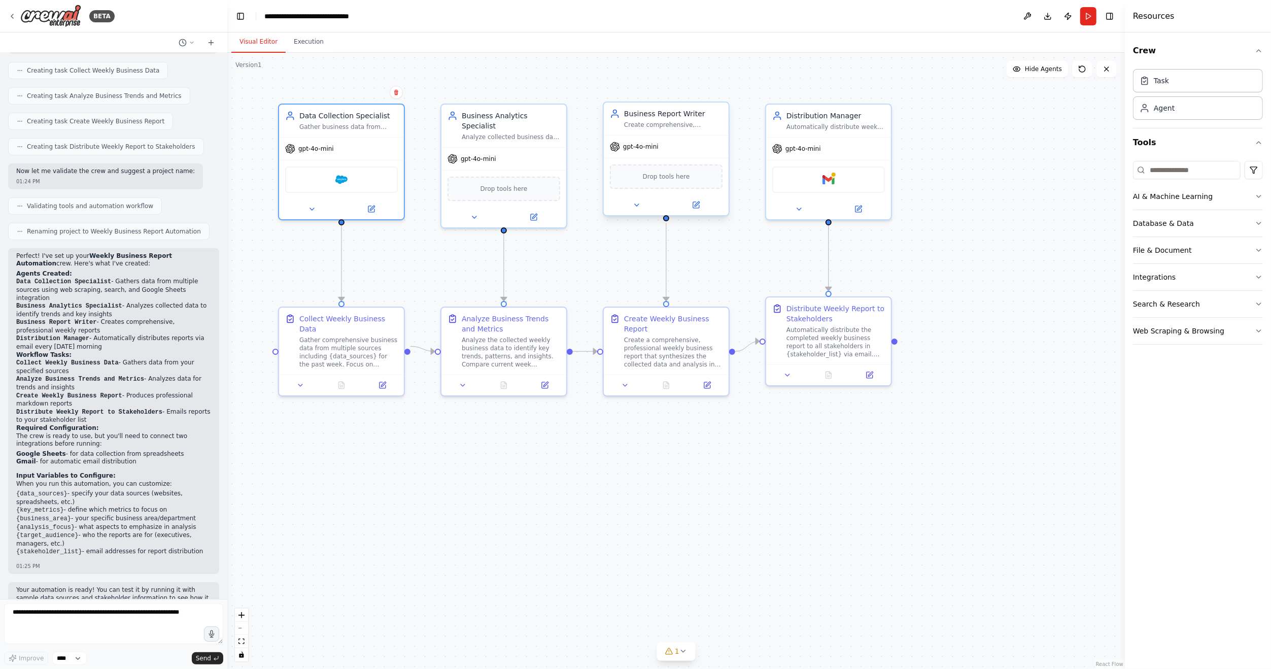
click at [673, 127] on div "Create comprehensive, professional weekly business reports highlighting key met…" at bounding box center [673, 125] width 98 height 8
click at [702, 209] on button at bounding box center [695, 205] width 57 height 12
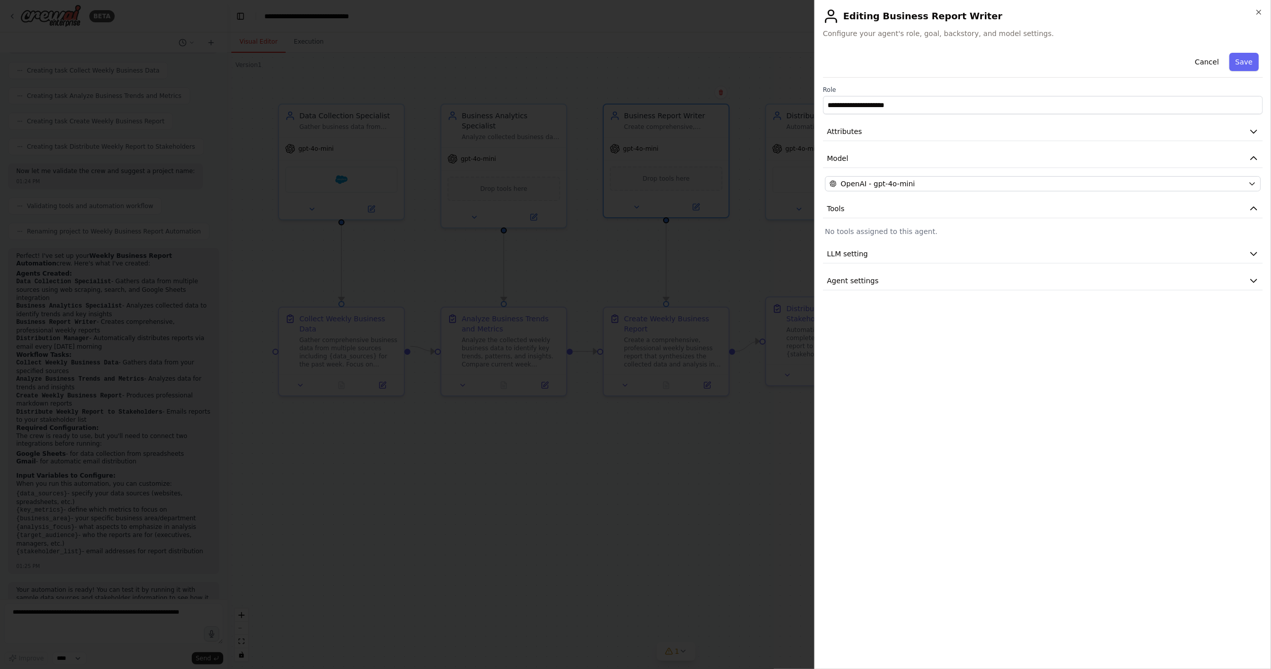
click at [852, 119] on div "**********" at bounding box center [1043, 170] width 440 height 242
click at [856, 126] on span "Attributes" at bounding box center [844, 131] width 35 height 10
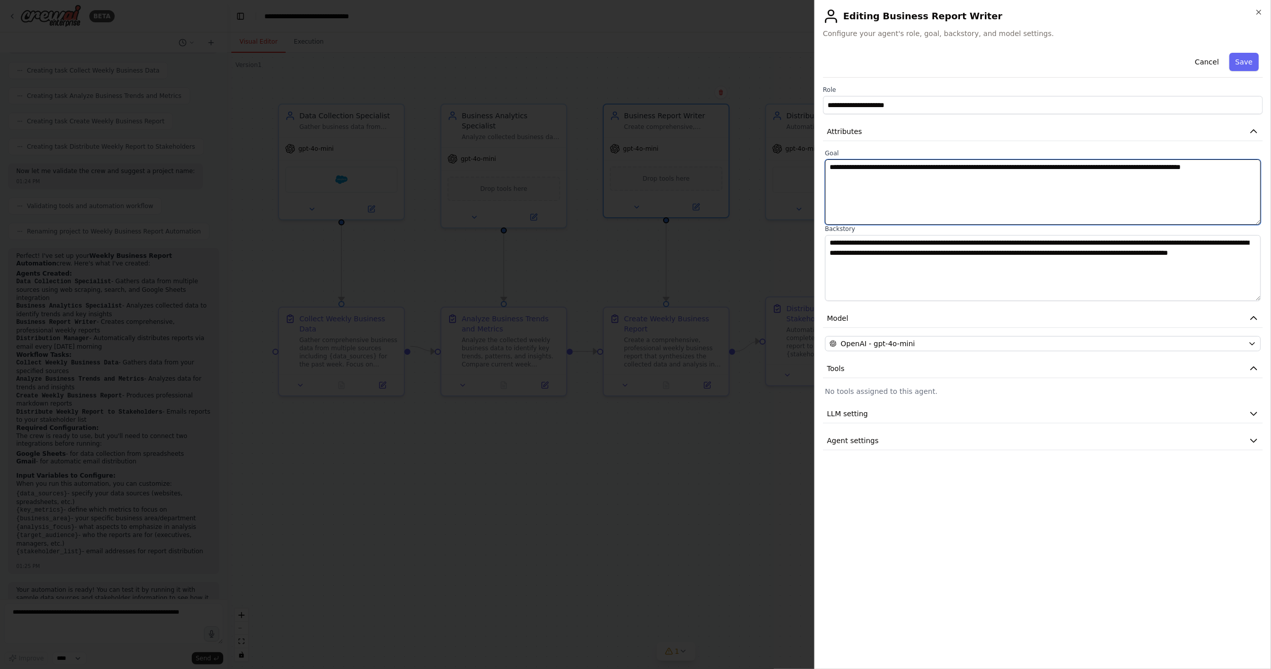
drag, startPoint x: 917, startPoint y: 180, endPoint x: 784, endPoint y: 168, distance: 133.4
click at [784, 168] on body "BETA Set up a crew that collects data from multiple sources, creates comprehens…" at bounding box center [635, 334] width 1271 height 669
drag, startPoint x: 941, startPoint y: 267, endPoint x: 803, endPoint y: 239, distance: 140.4
click at [803, 239] on body "BETA Set up a crew that collects data from multiple sources, creates comprehens…" at bounding box center [635, 334] width 1271 height 669
click at [729, 258] on div at bounding box center [635, 334] width 1271 height 669
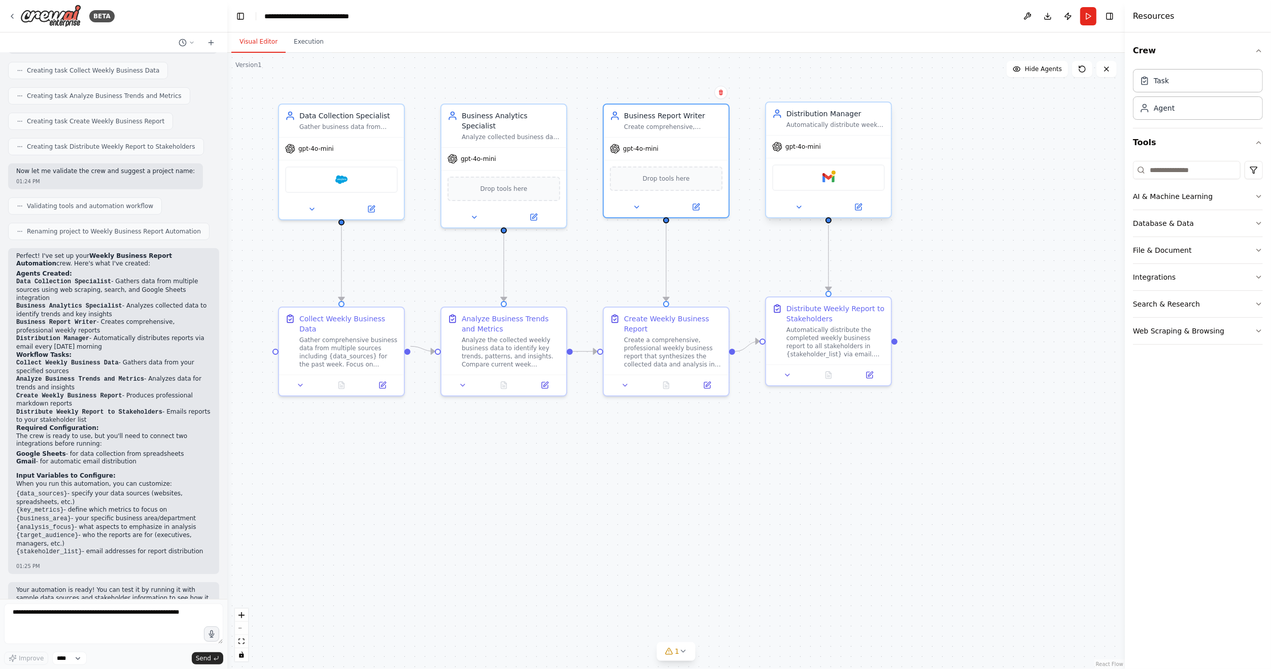
click at [789, 114] on div "Distribution Manager" at bounding box center [836, 114] width 98 height 10
click at [864, 206] on button at bounding box center [858, 207] width 57 height 12
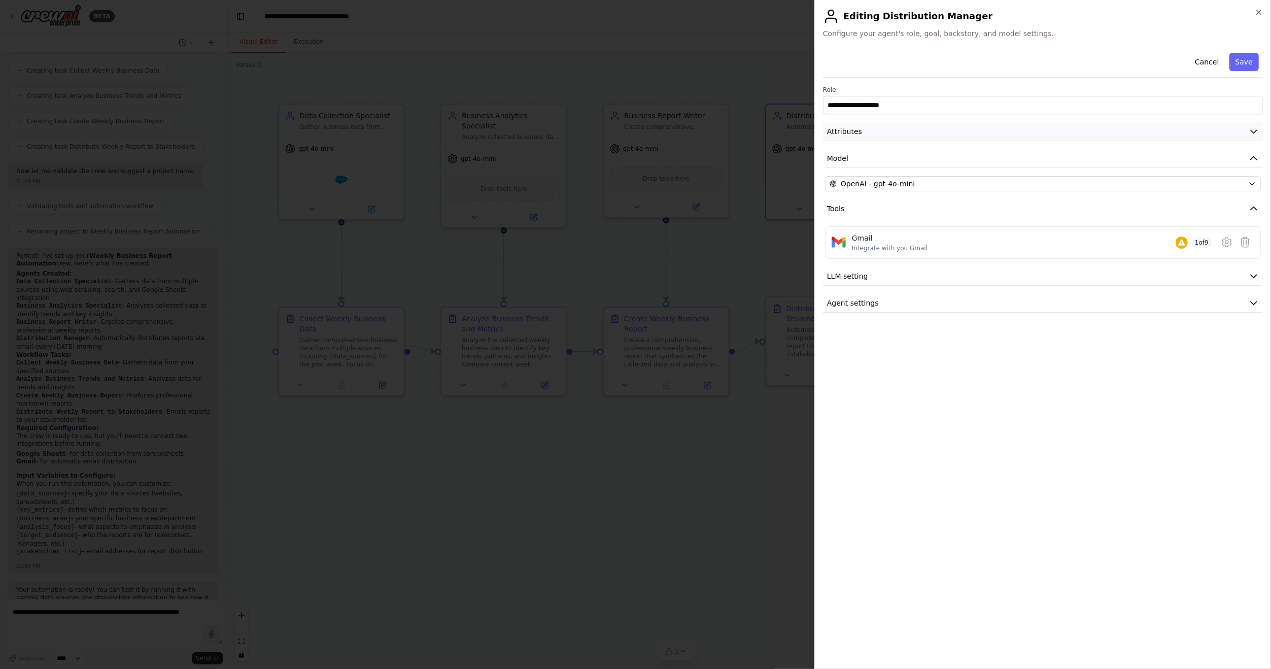
click at [928, 137] on button "Attributes" at bounding box center [1043, 131] width 440 height 19
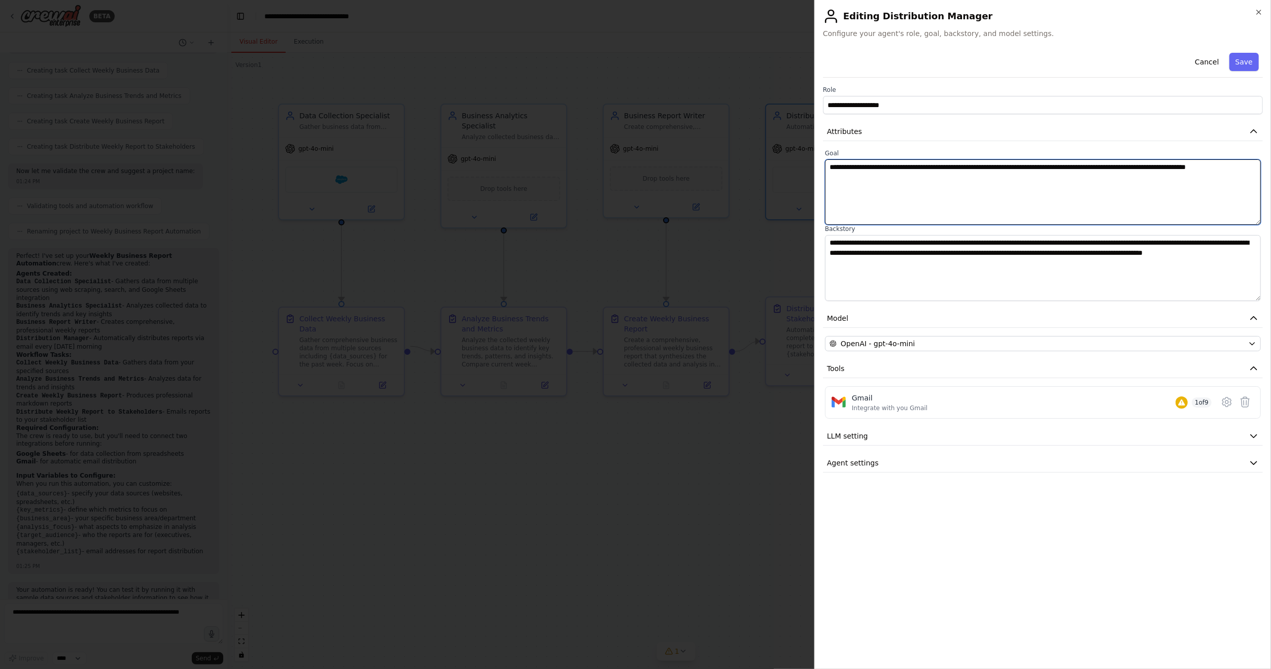
drag, startPoint x: 878, startPoint y: 180, endPoint x: 819, endPoint y: 168, distance: 60.5
click at [819, 168] on div "**********" at bounding box center [1042, 334] width 457 height 669
drag, startPoint x: 902, startPoint y: 266, endPoint x: 785, endPoint y: 239, distance: 120.5
click at [785, 239] on body "BETA Set up a crew that collects data from multiple sources, creates comprehens…" at bounding box center [635, 334] width 1271 height 669
click at [730, 448] on div at bounding box center [635, 334] width 1271 height 669
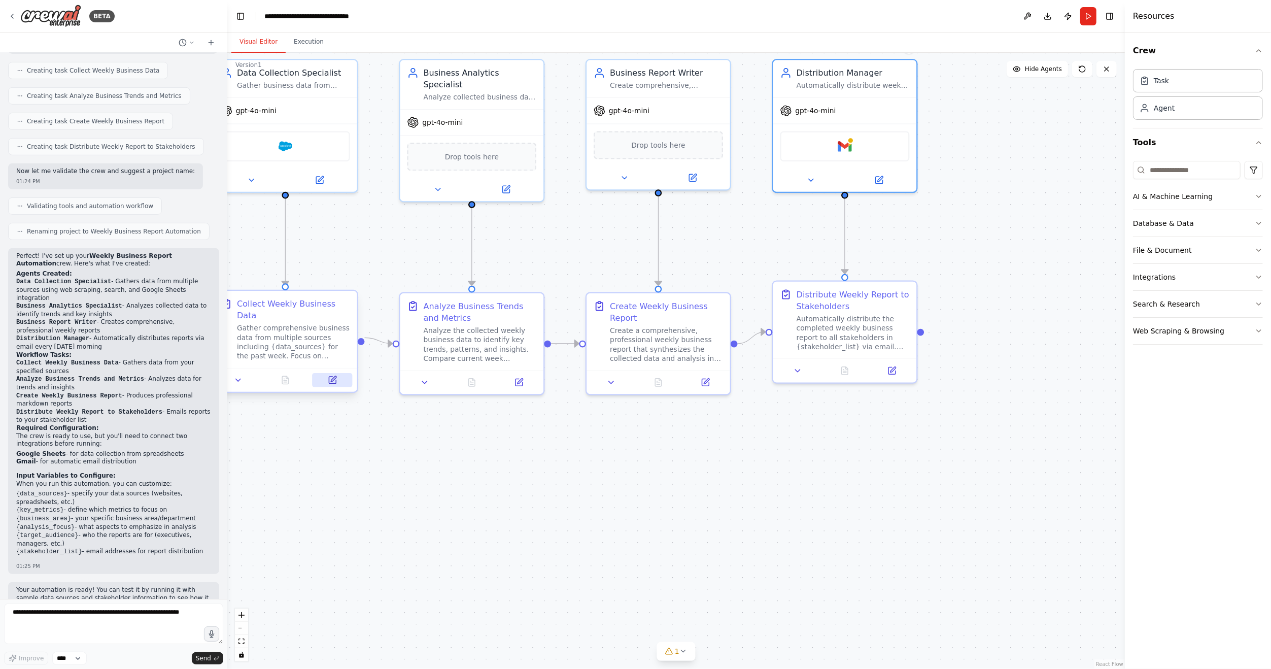
click at [333, 376] on icon at bounding box center [334, 379] width 6 height 6
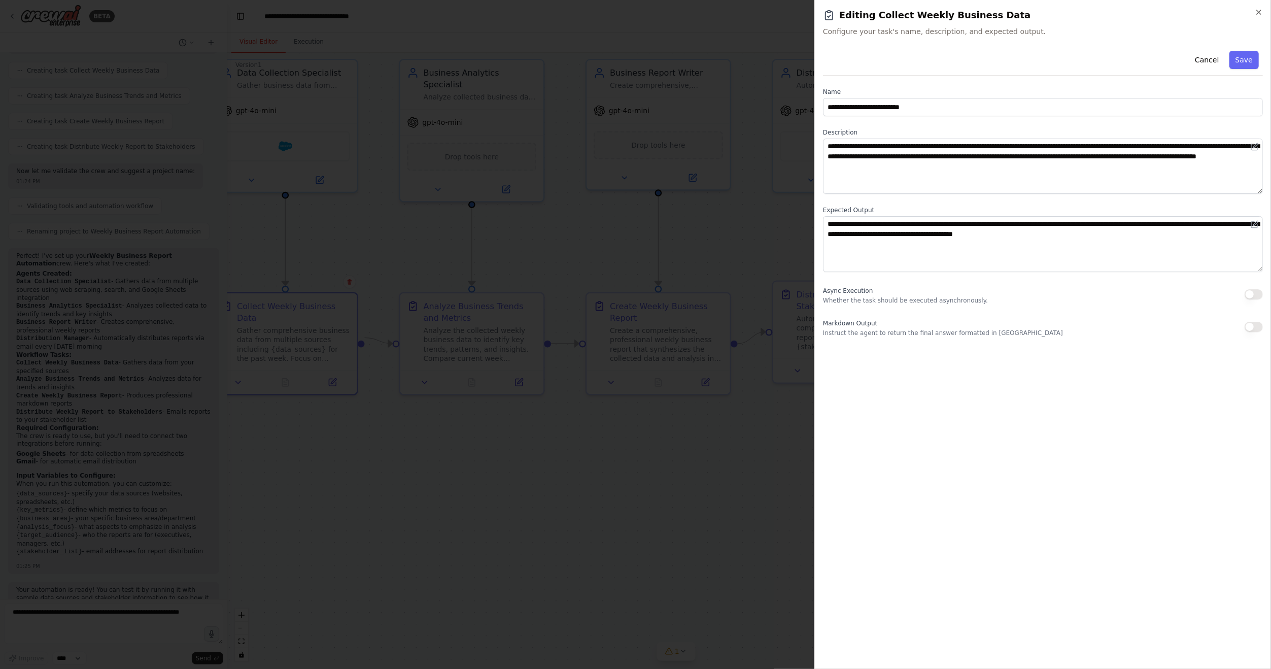
click at [655, 503] on div at bounding box center [635, 334] width 1271 height 669
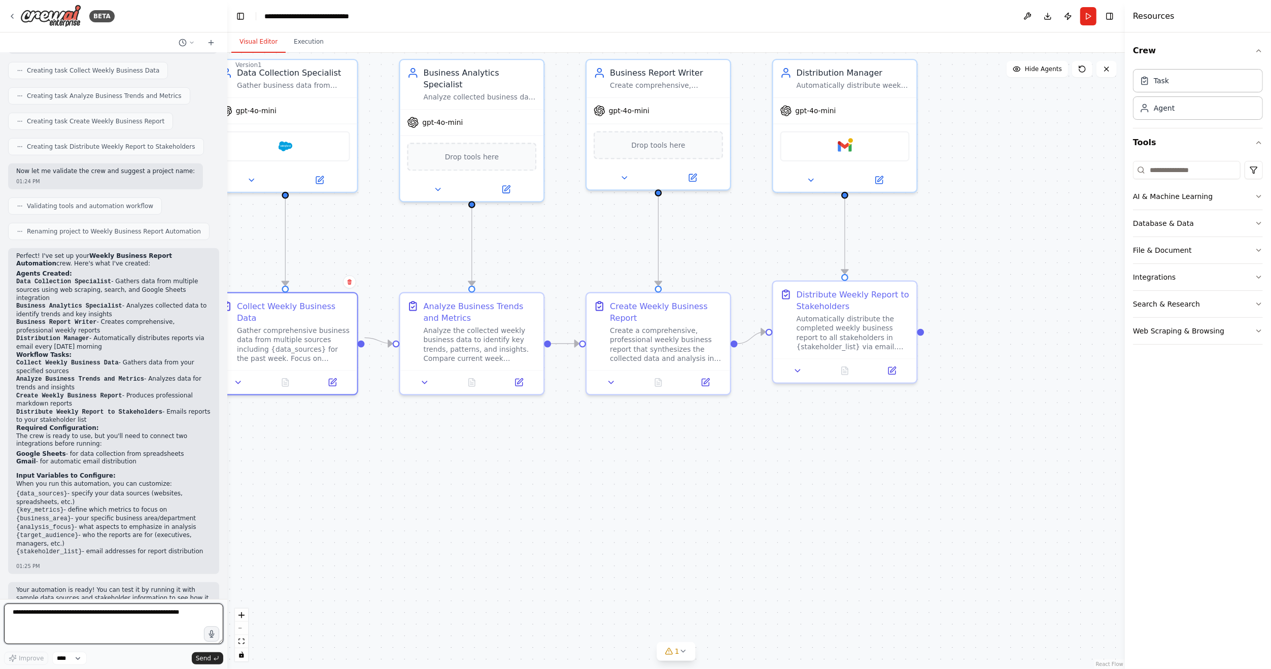
click at [162, 623] on textarea at bounding box center [113, 623] width 219 height 41
click at [395, 529] on div ".deletable-edge-delete-btn { width: 20px; height: 20px; border: 0px solid #ffff…" at bounding box center [676, 361] width 898 height 616
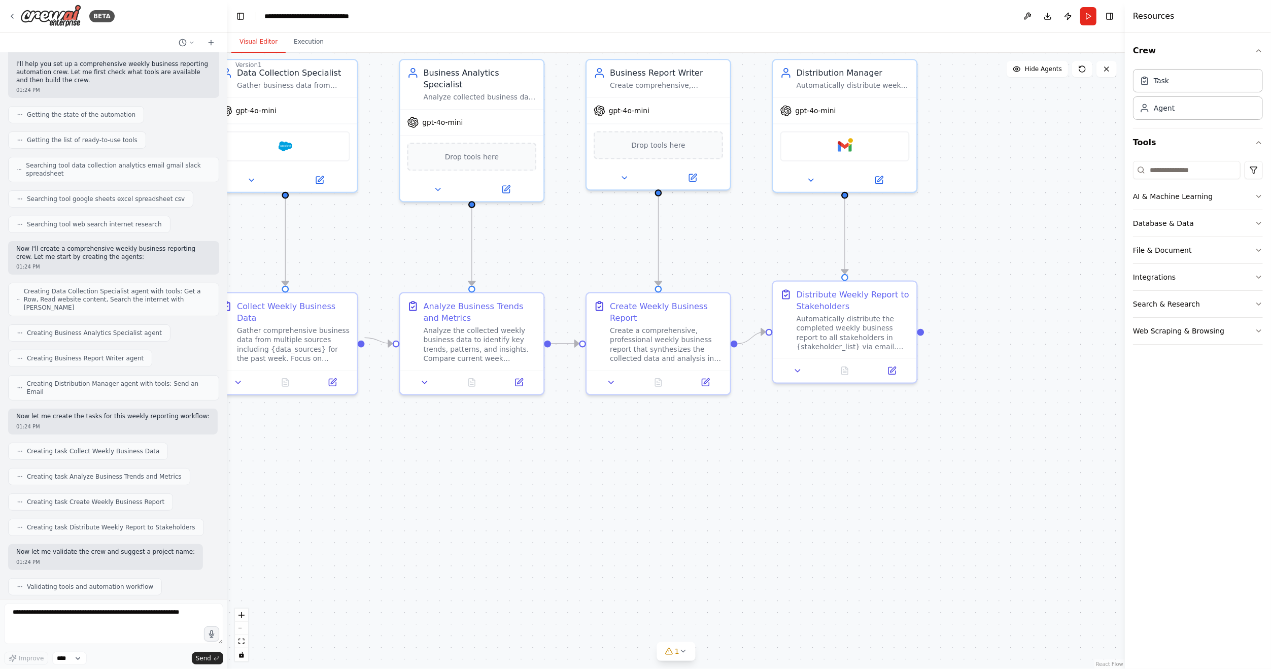
scroll to position [0, 0]
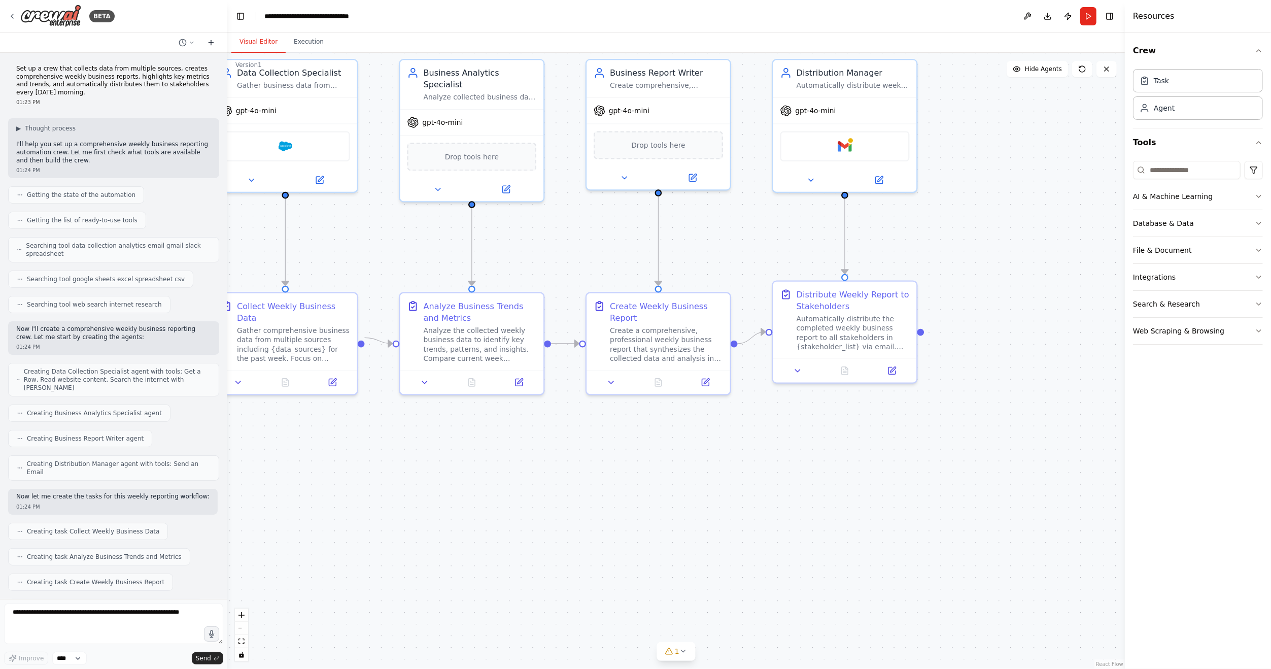
click at [211, 41] on icon at bounding box center [211, 43] width 8 height 8
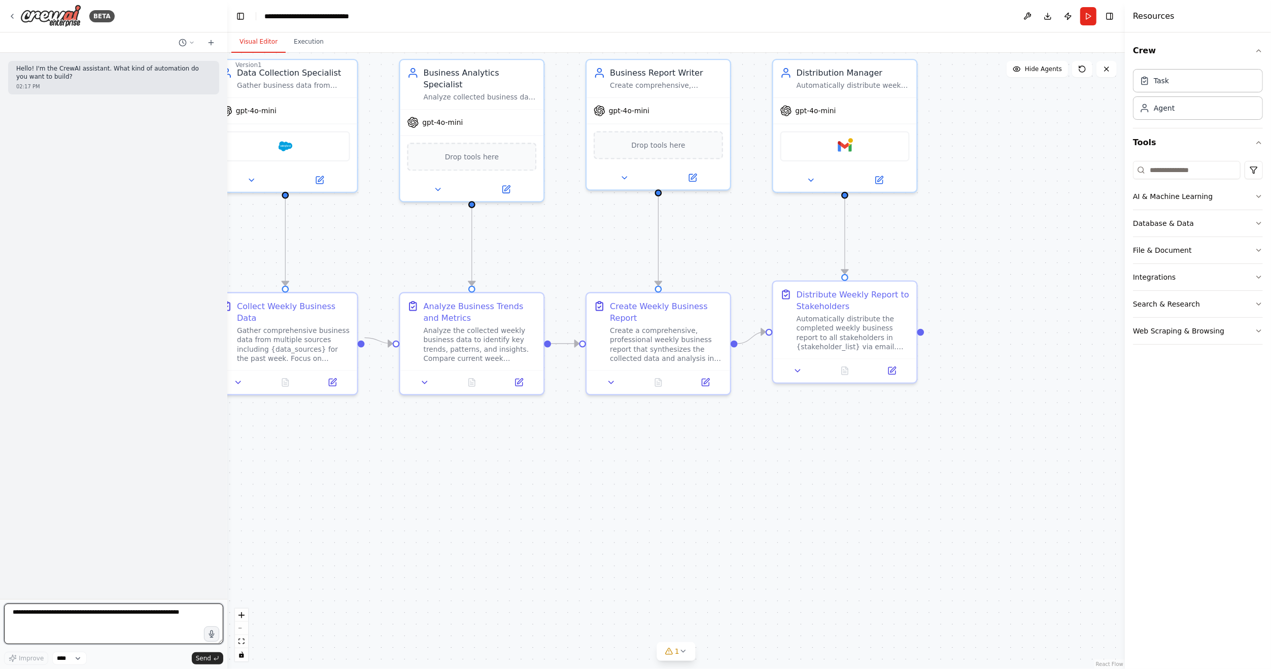
click at [134, 622] on textarea at bounding box center [113, 623] width 219 height 41
type textarea "**********"
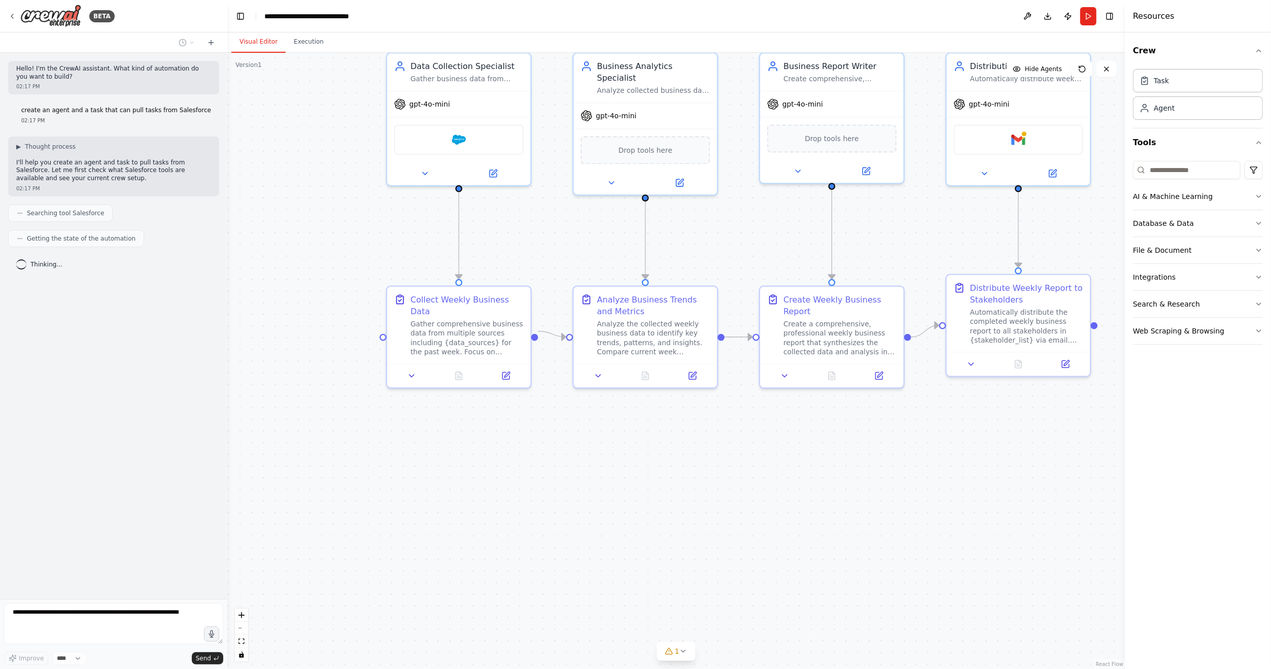
drag, startPoint x: 307, startPoint y: 460, endPoint x: 481, endPoint y: 453, distance: 173.7
click at [481, 453] on div ".deletable-edge-delete-btn { width: 20px; height: 20px; border: 0px solid #ffff…" at bounding box center [676, 361] width 898 height 616
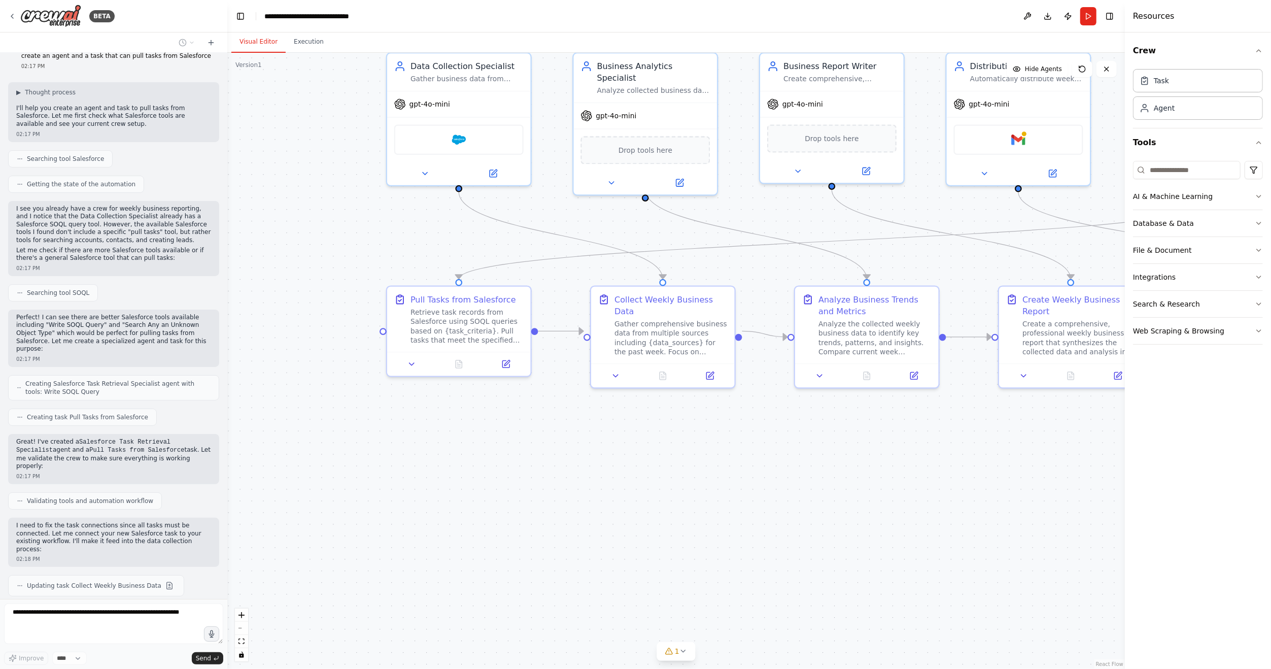
scroll to position [83, 0]
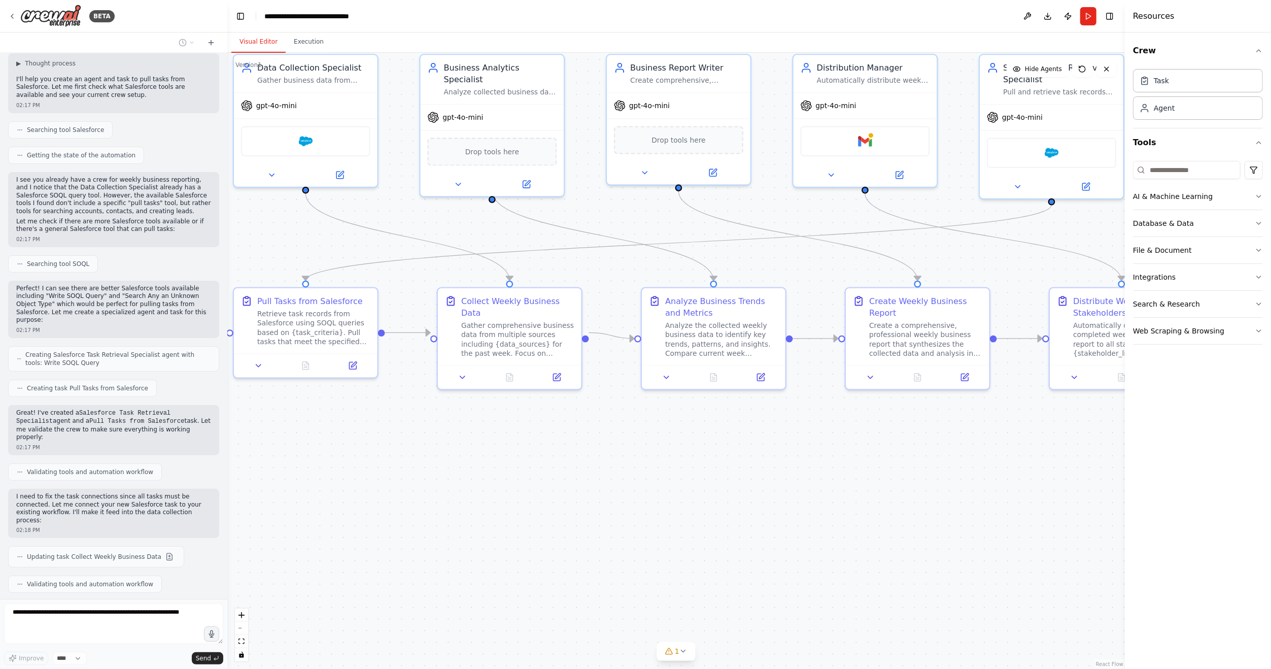
drag, startPoint x: 878, startPoint y: 485, endPoint x: 770, endPoint y: 477, distance: 108.4
click at [770, 477] on div ".deletable-edge-delete-btn { width: 20px; height: 20px; border: 0px solid #ffff…" at bounding box center [676, 361] width 898 height 616
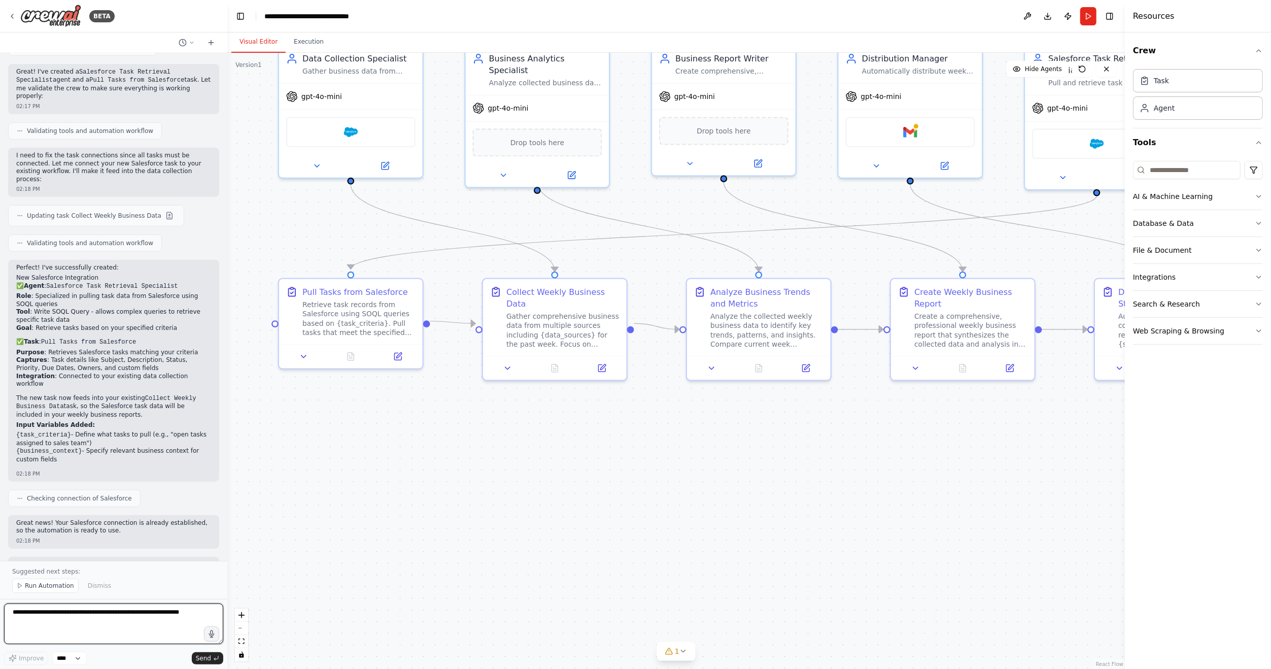
scroll to position [432, 0]
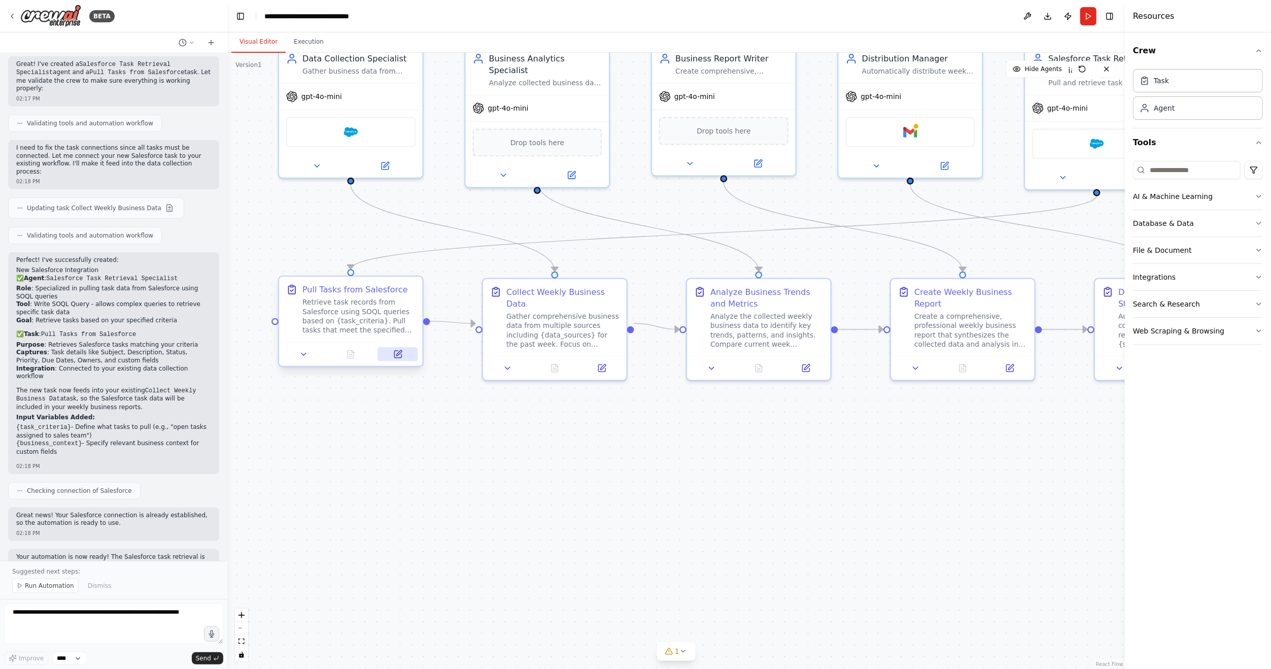
click at [402, 355] on button at bounding box center [398, 354] width 40 height 14
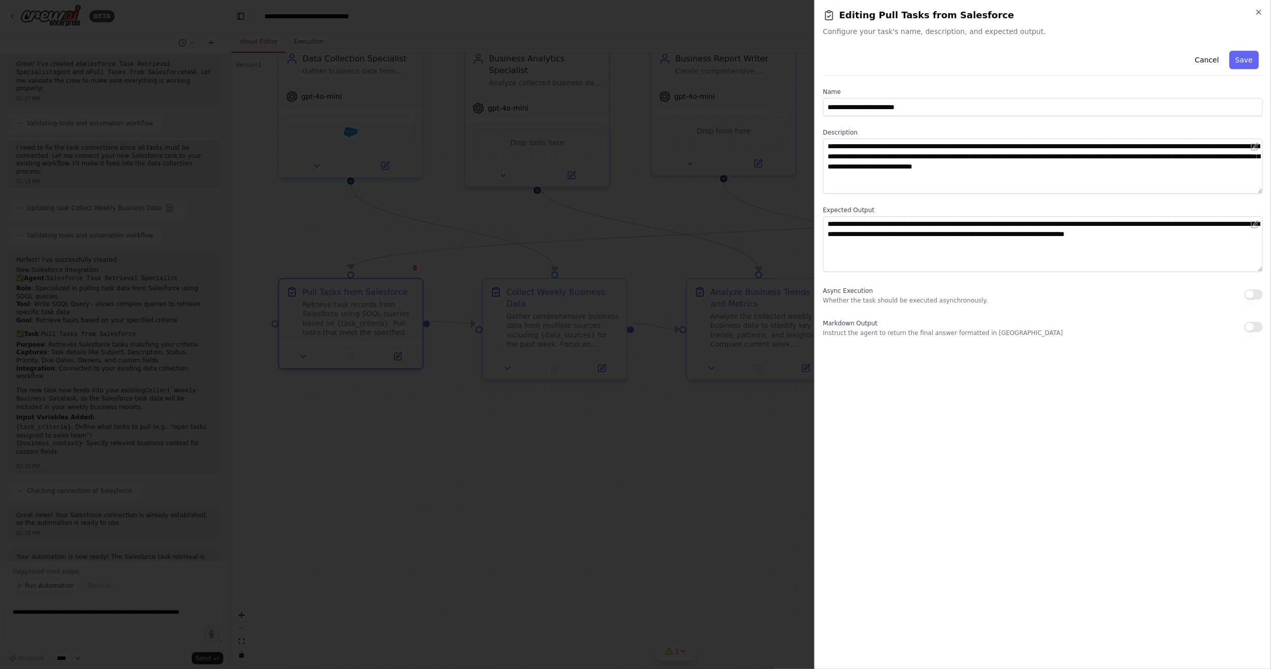
click at [682, 425] on div at bounding box center [635, 334] width 1271 height 669
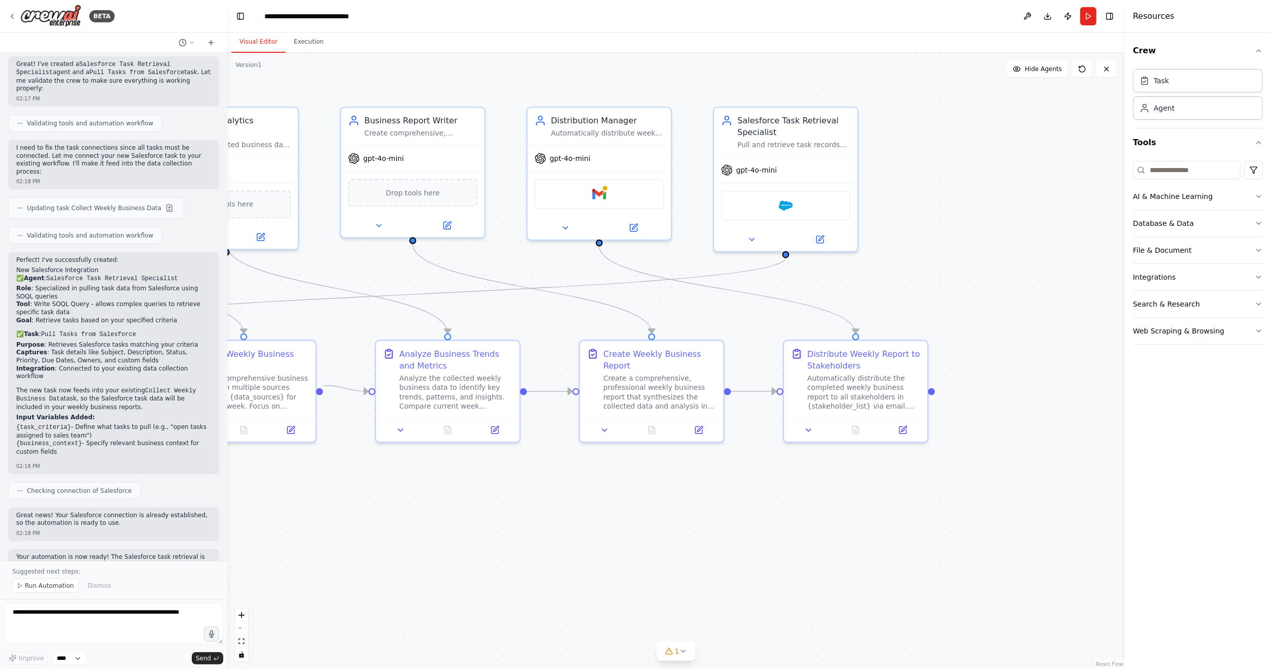
drag, startPoint x: 1004, startPoint y: 195, endPoint x: 739, endPoint y: 262, distance: 273.2
click at [690, 260] on div ".deletable-edge-delete-btn { width: 20px; height: 20px; border: 0px solid #ffff…" at bounding box center [676, 361] width 898 height 616
click at [823, 248] on div at bounding box center [783, 239] width 144 height 23
click at [822, 243] on icon at bounding box center [816, 239] width 9 height 9
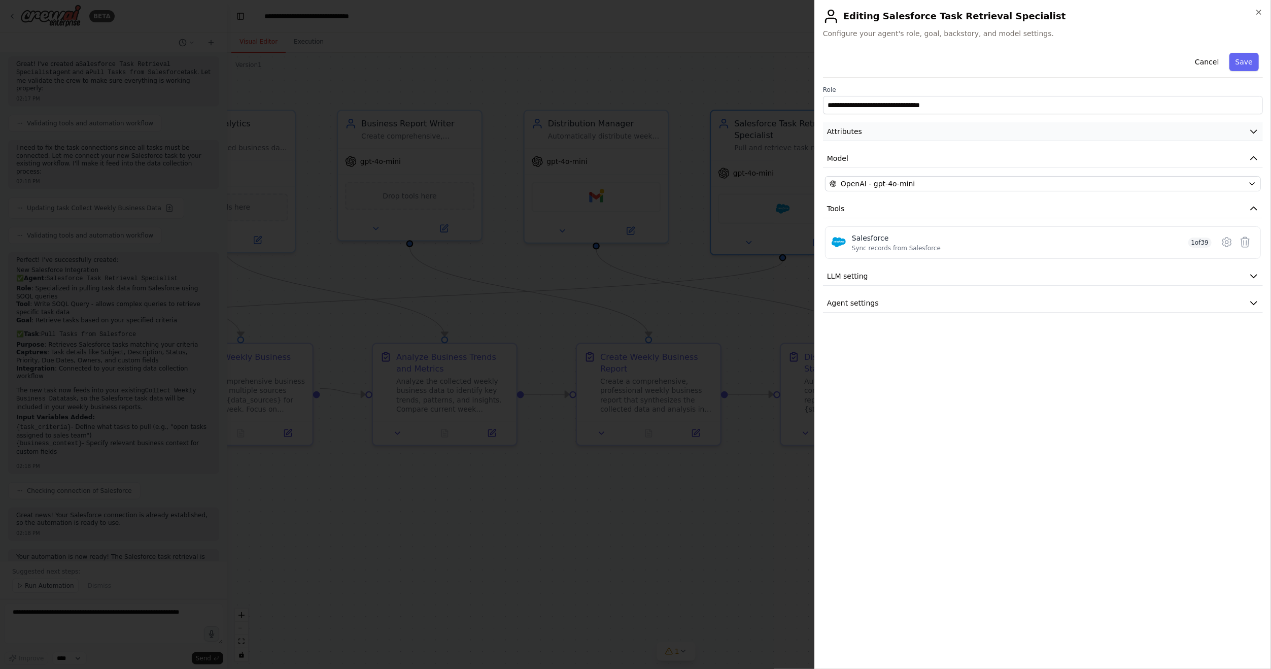
click at [1021, 131] on button "Attributes" at bounding box center [1043, 131] width 440 height 19
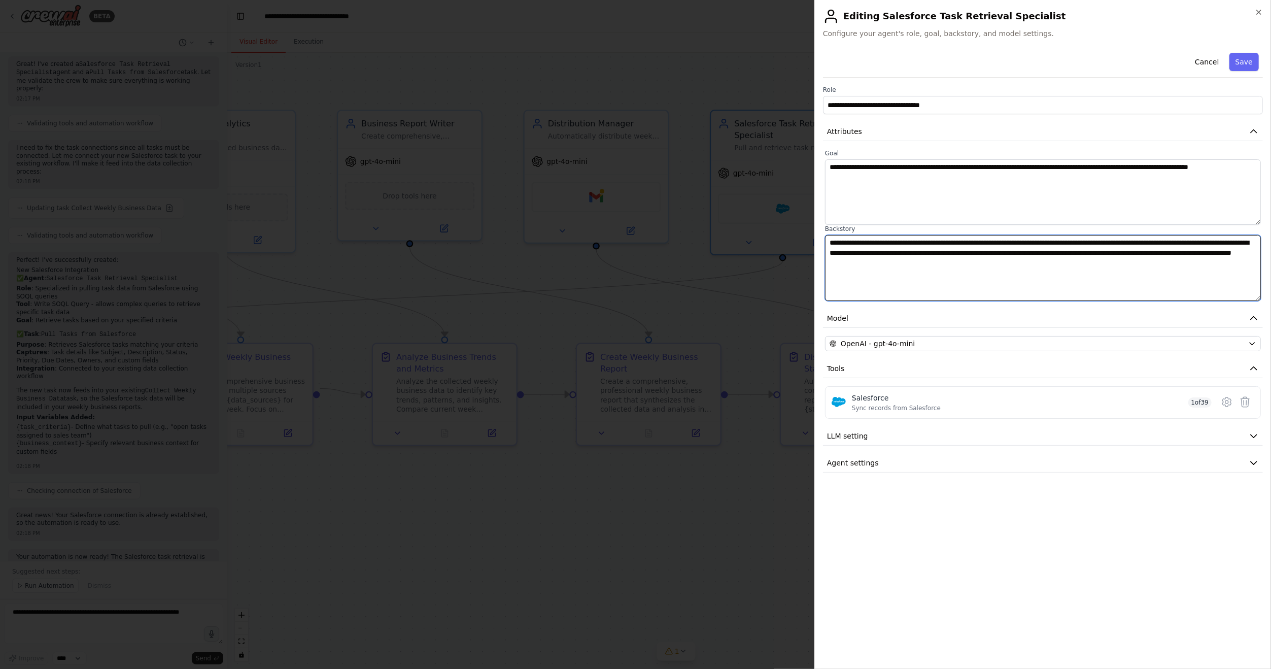
drag, startPoint x: 1023, startPoint y: 270, endPoint x: 813, endPoint y: 240, distance: 211.7
click at [813, 240] on body "BETA Hello! I'm the CrewAI assistant. What kind of automation do you want to bu…" at bounding box center [635, 334] width 1271 height 669
drag, startPoint x: 652, startPoint y: 533, endPoint x: 652, endPoint y: 525, distance: 7.6
click at [654, 532] on div at bounding box center [635, 334] width 1271 height 669
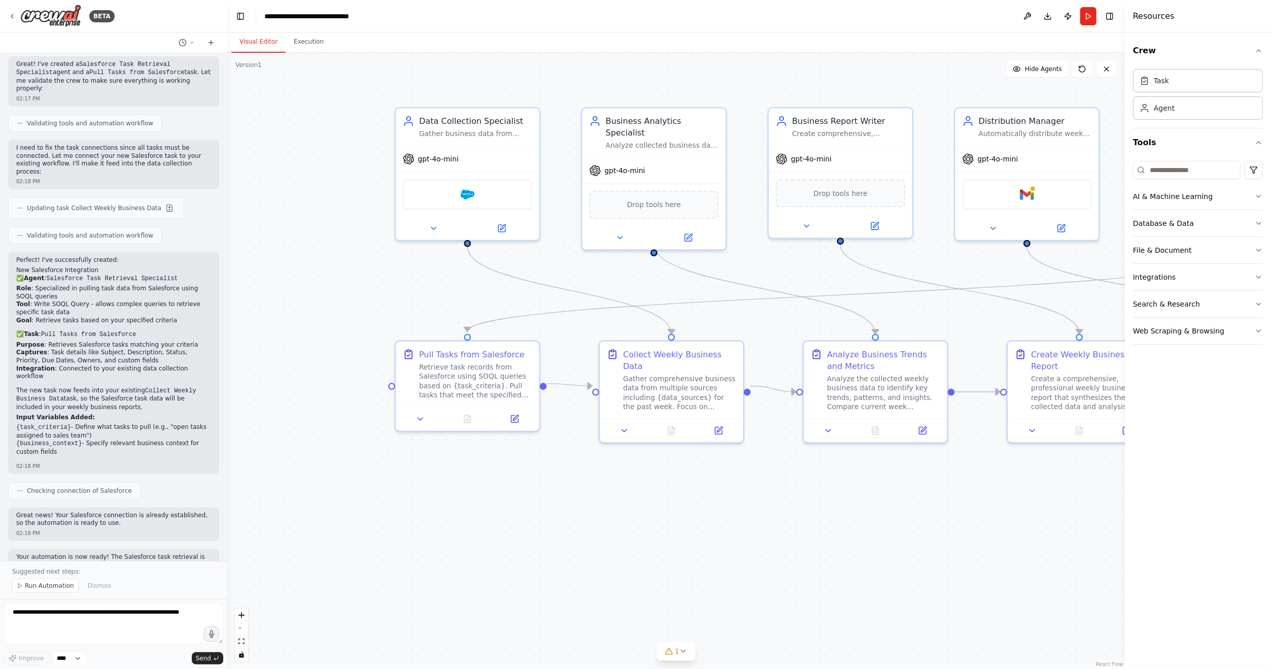
drag, startPoint x: 329, startPoint y: 534, endPoint x: 760, endPoint y: 531, distance: 430.9
click at [760, 531] on div ".deletable-edge-delete-btn { width: 20px; height: 20px; border: 0px solid #ffff…" at bounding box center [676, 361] width 898 height 616
click at [513, 414] on icon at bounding box center [514, 416] width 7 height 7
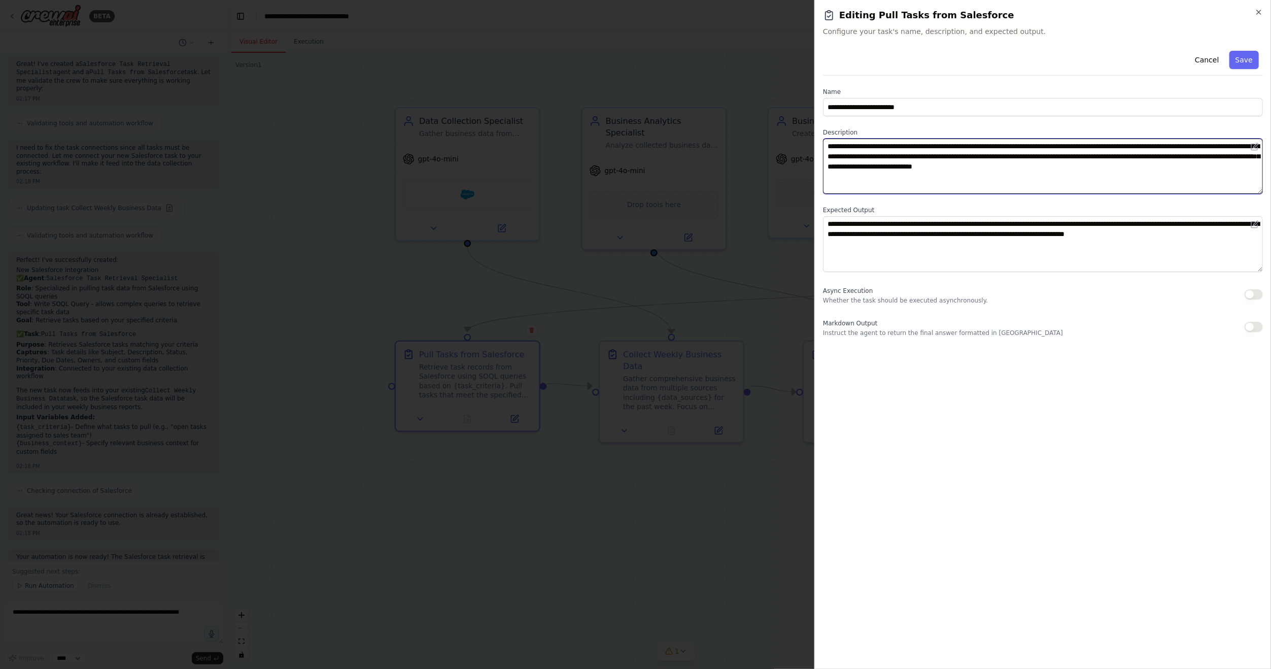
drag, startPoint x: 827, startPoint y: 147, endPoint x: 1171, endPoint y: 171, distance: 344.4
click at [1171, 171] on textarea "**********" at bounding box center [1043, 166] width 440 height 55
click at [304, 254] on div at bounding box center [635, 334] width 1271 height 669
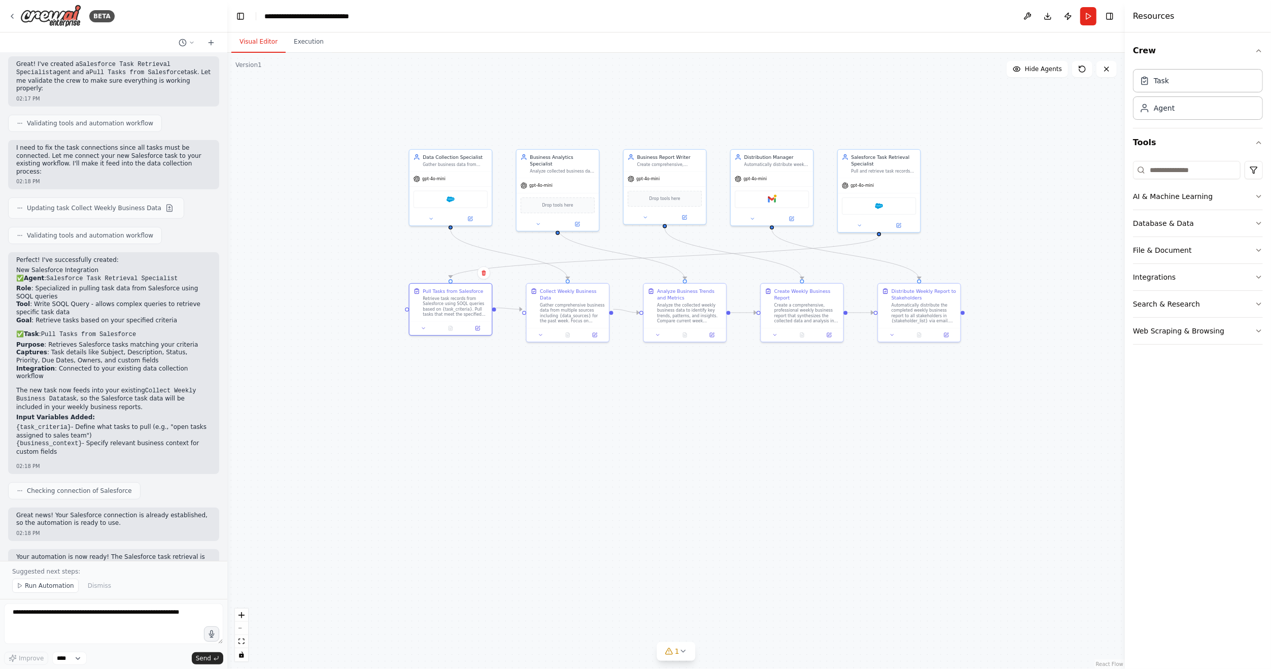
drag, startPoint x: 1019, startPoint y: 365, endPoint x: 819, endPoint y: 381, distance: 200.6
click at [819, 381] on div ".deletable-edge-delete-btn { width: 20px; height: 20px; border: 0px solid #ffff…" at bounding box center [676, 361] width 898 height 616
